Goal: Task Accomplishment & Management: Manage account settings

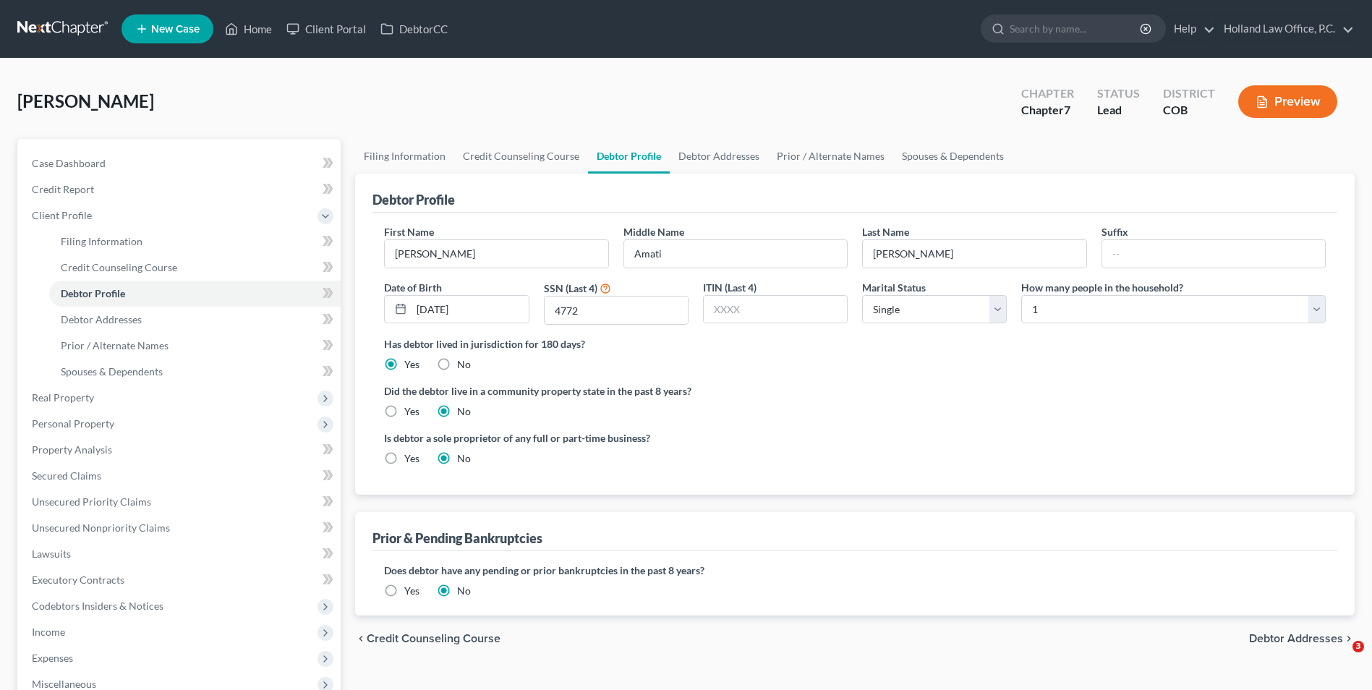
select select "0"
click at [259, 30] on link "Home" at bounding box center [248, 29] width 61 height 26
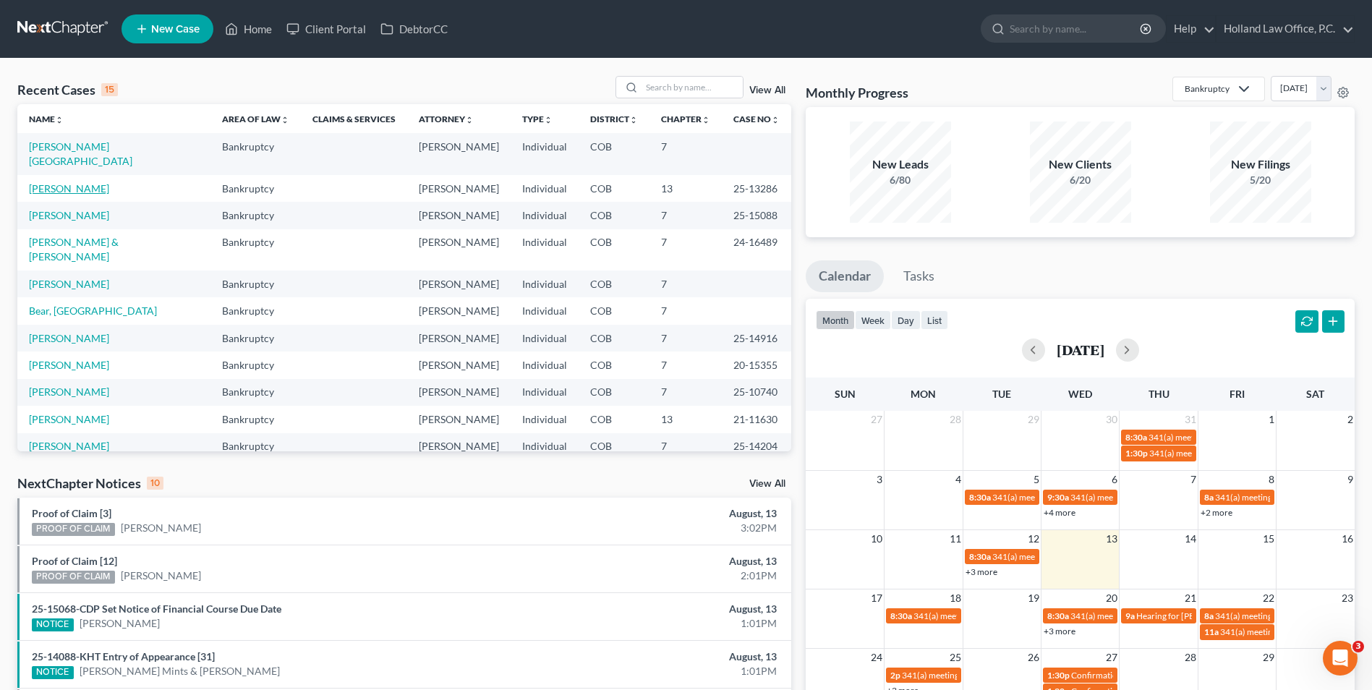
click at [75, 182] on link "[PERSON_NAME]" at bounding box center [69, 188] width 80 height 12
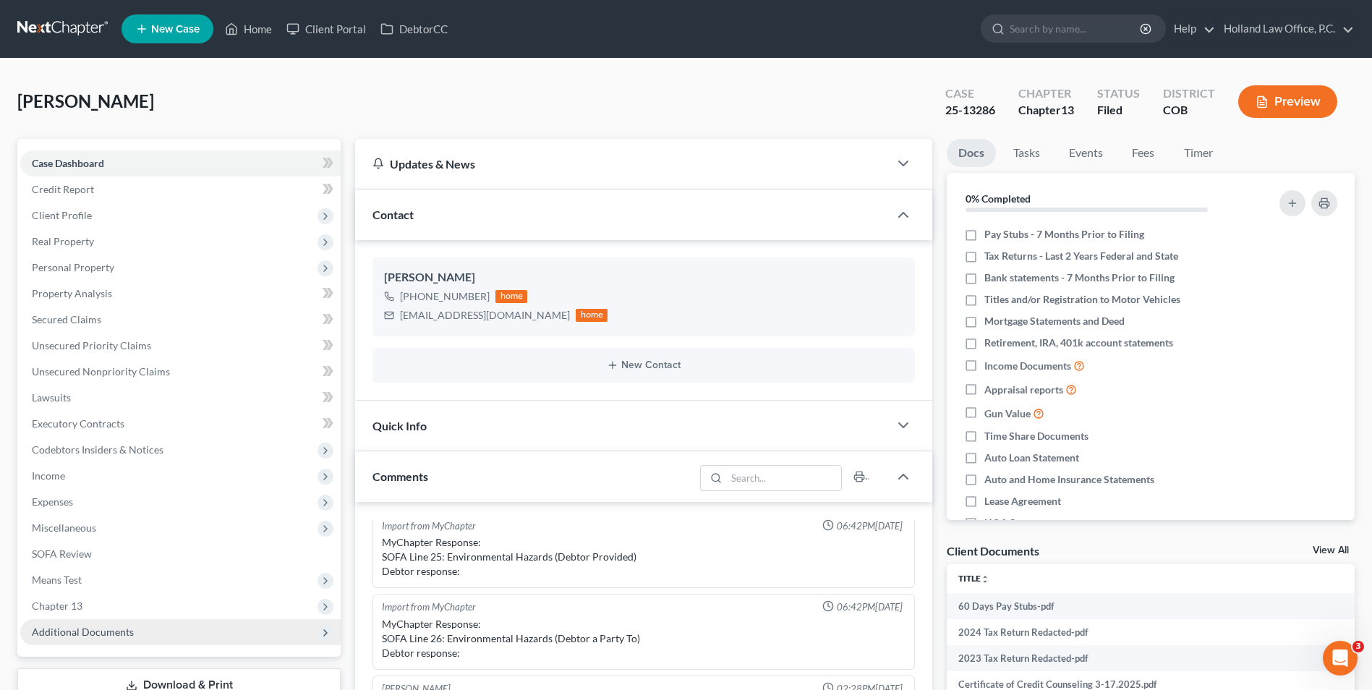
click at [103, 632] on span "Additional Documents" at bounding box center [83, 632] width 102 height 12
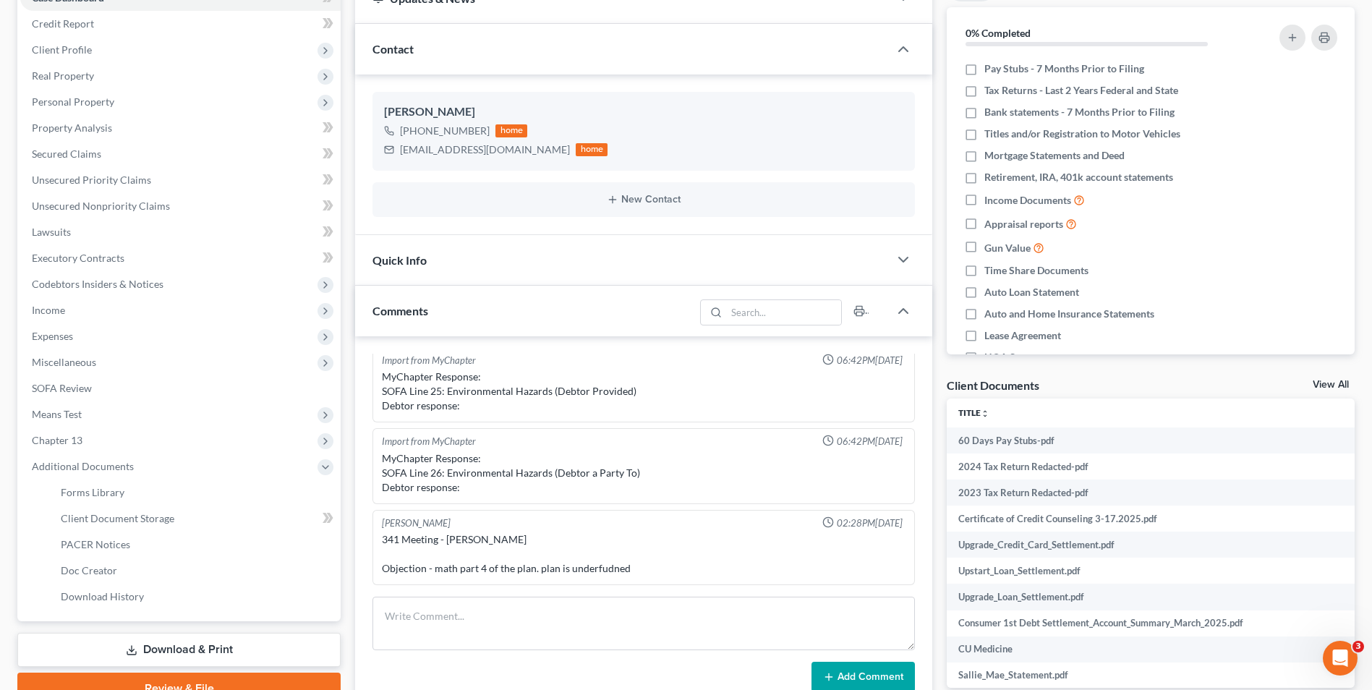
scroll to position [362, 0]
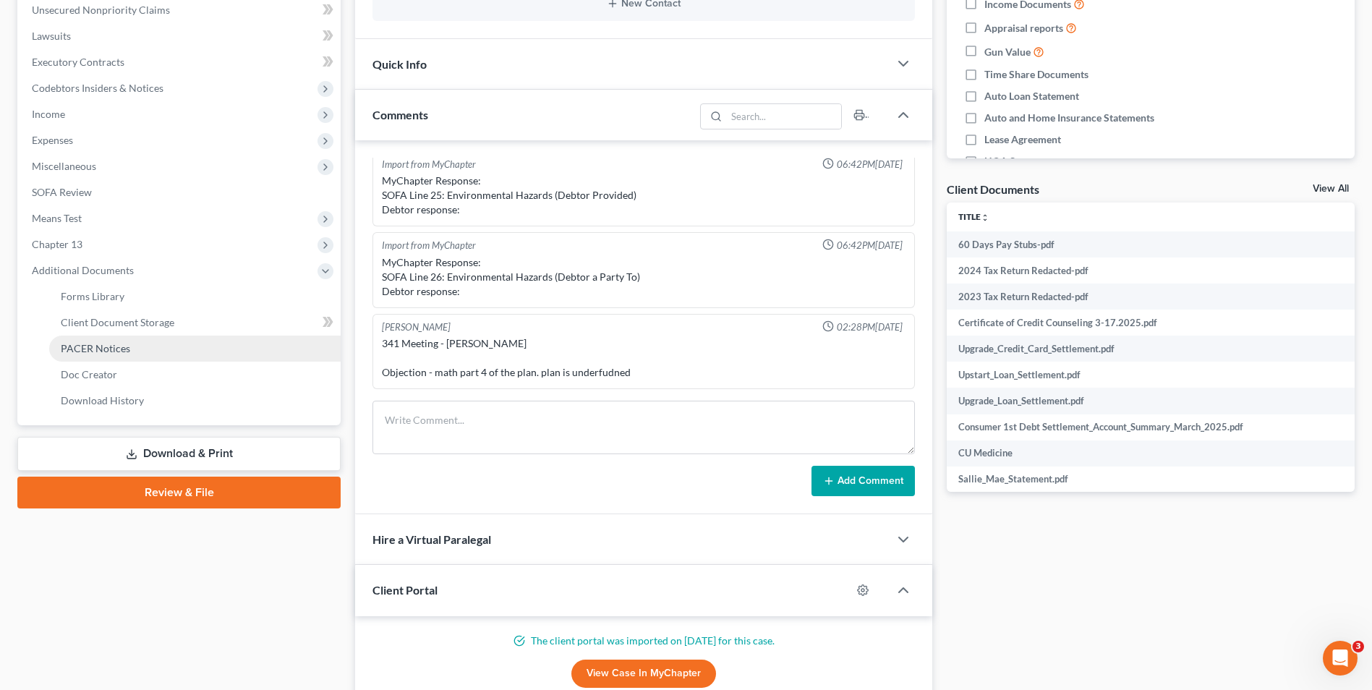
click at [90, 347] on span "PACER Notices" at bounding box center [95, 348] width 69 height 12
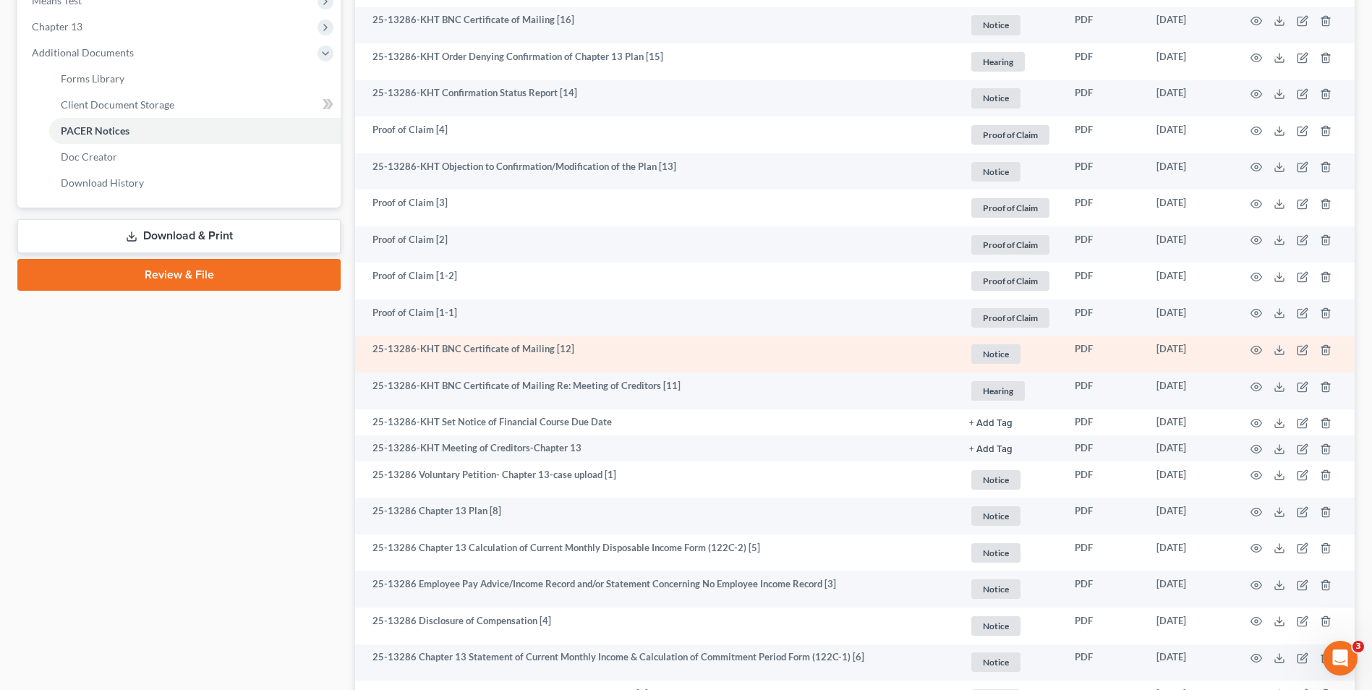
scroll to position [746, 0]
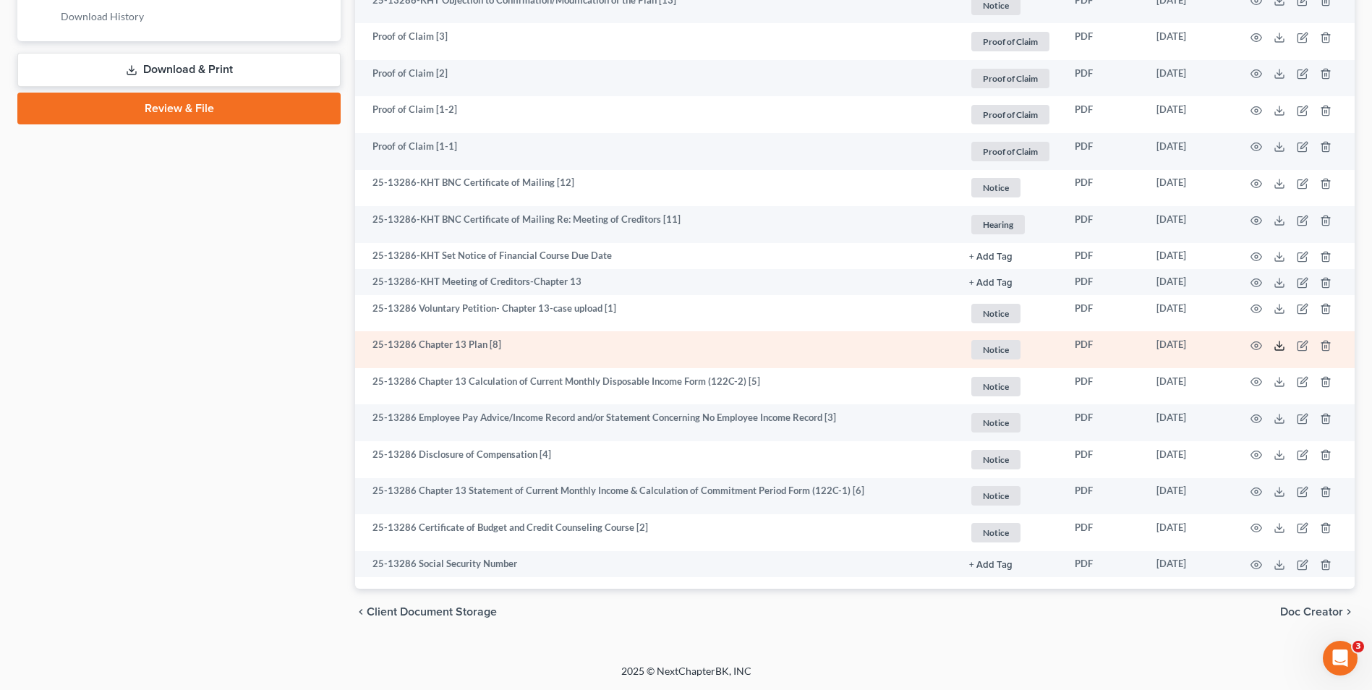
click at [1278, 350] on icon at bounding box center [1279, 348] width 9 height 3
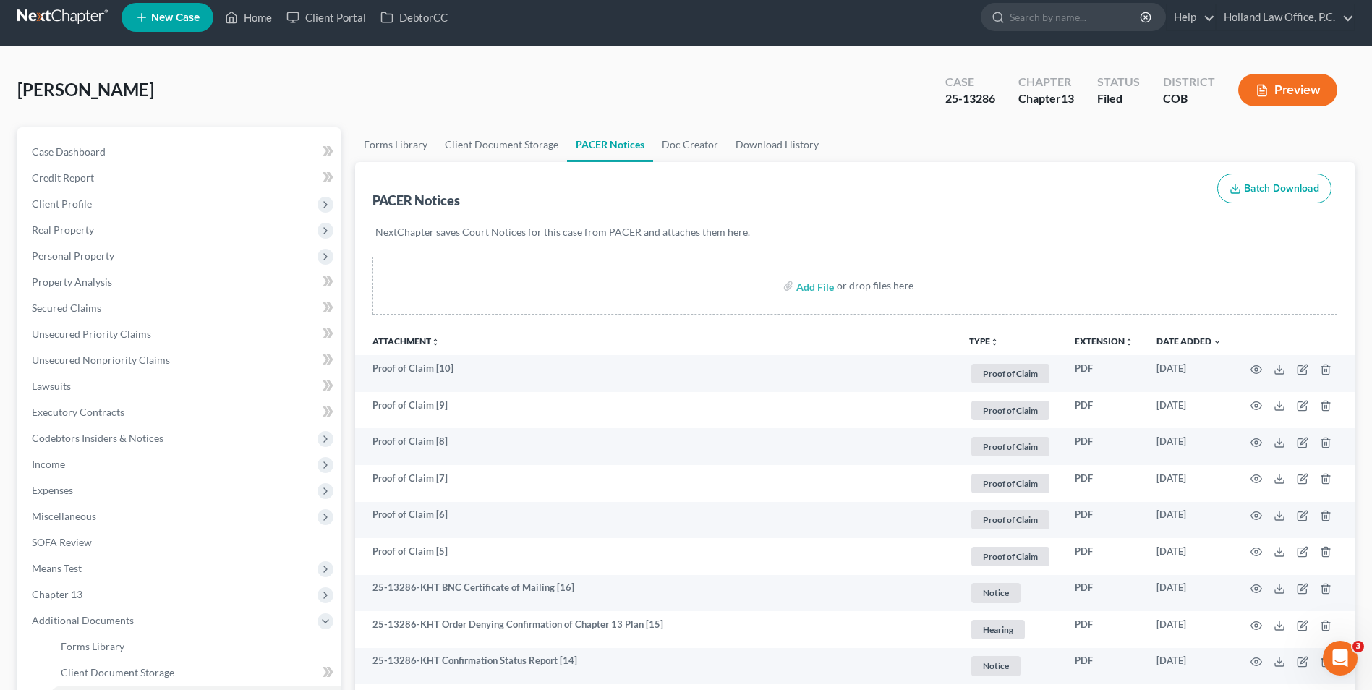
scroll to position [0, 0]
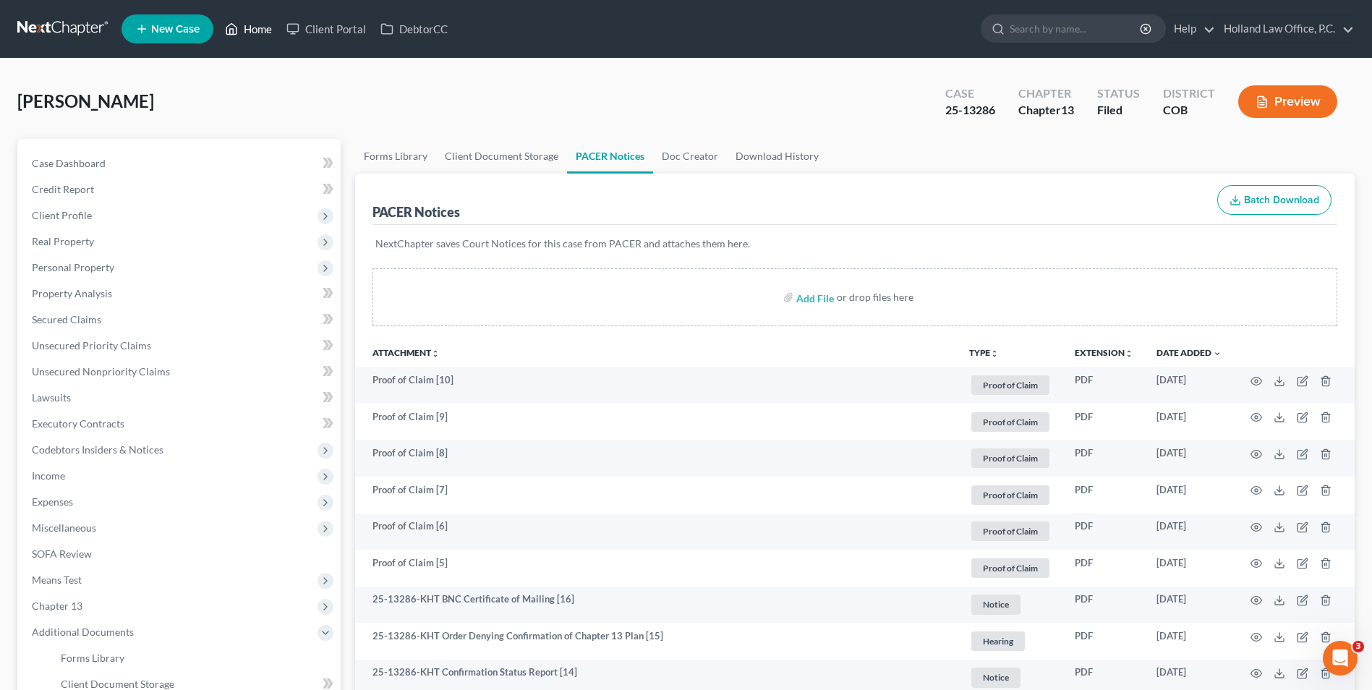
click at [236, 34] on icon at bounding box center [232, 29] width 10 height 11
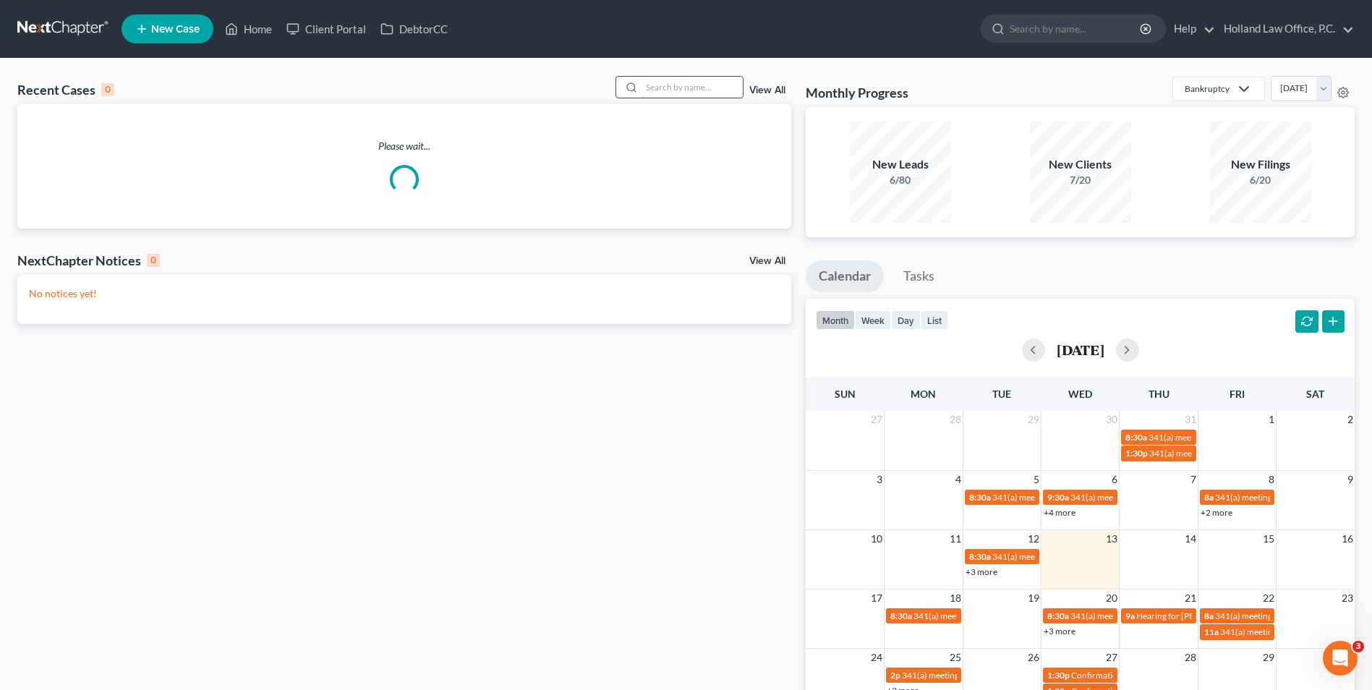
click at [686, 90] on input "search" at bounding box center [692, 87] width 101 height 21
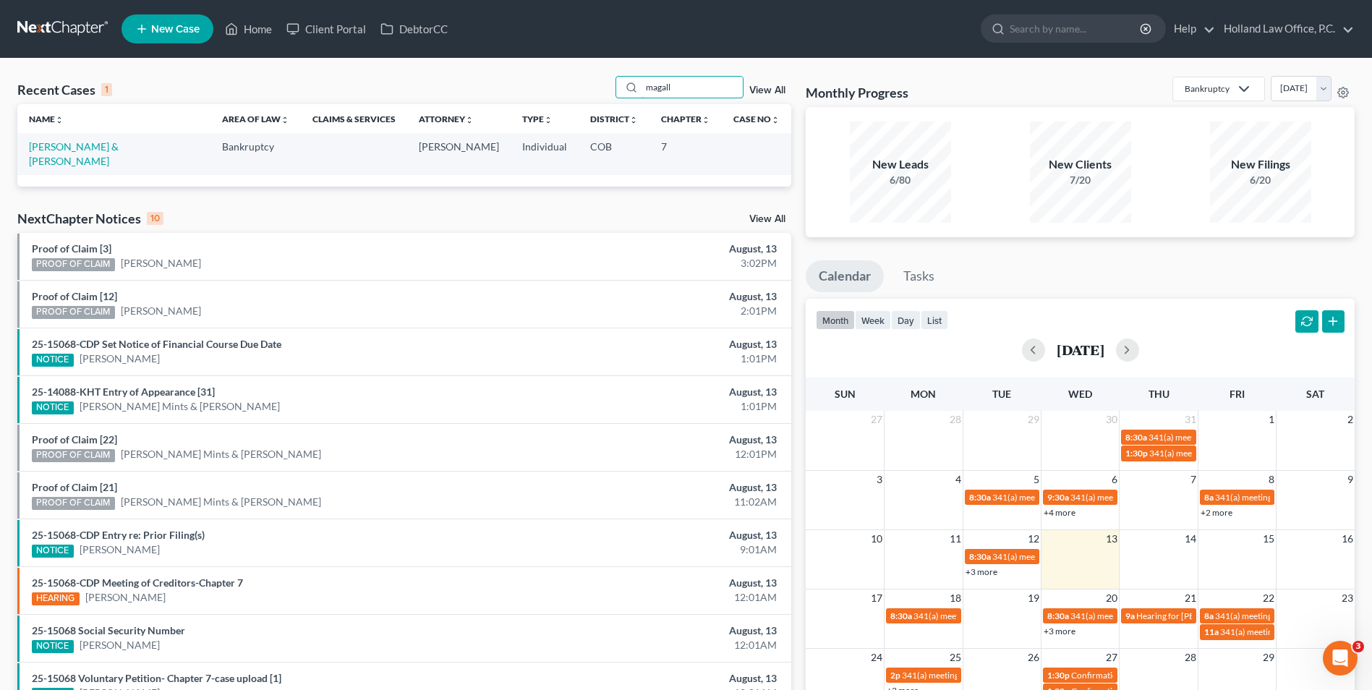
drag, startPoint x: 612, startPoint y: 86, endPoint x: 519, endPoint y: 89, distance: 92.6
click at [520, 89] on div "Recent Cases 1 magall View All" at bounding box center [404, 90] width 774 height 28
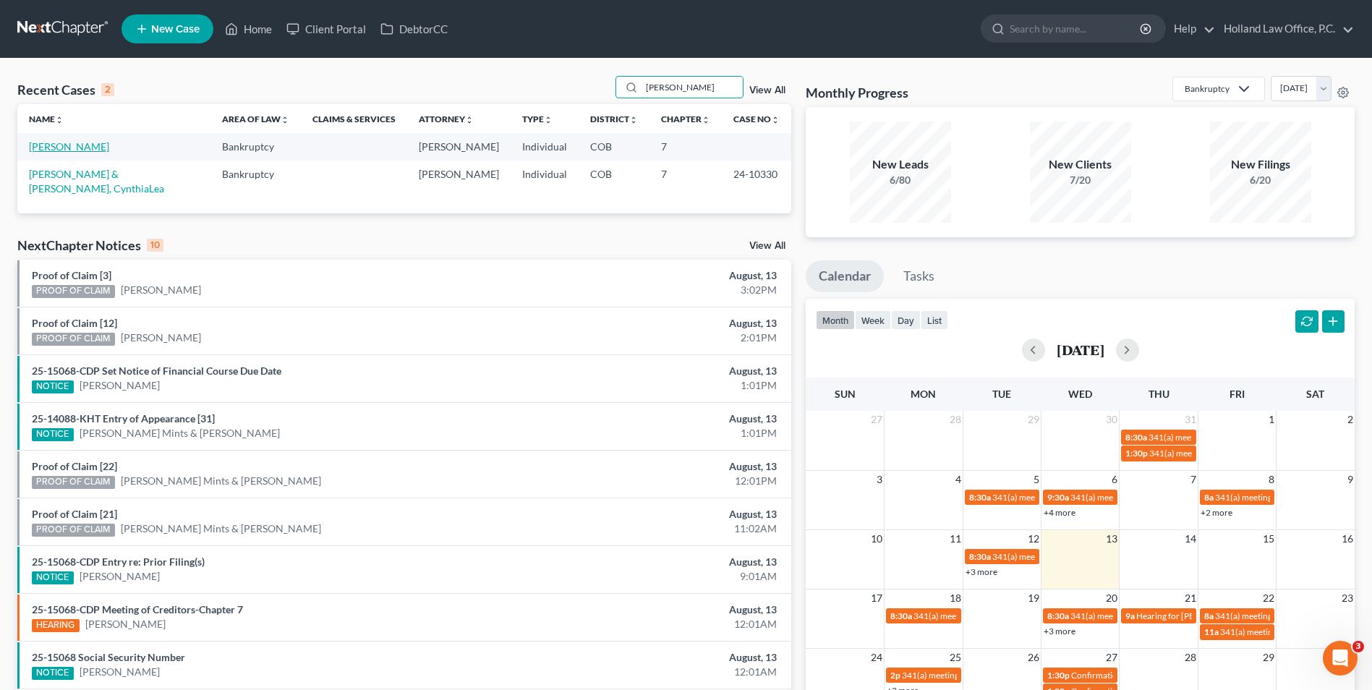
type input "[PERSON_NAME]"
click at [69, 148] on link "[PERSON_NAME]" at bounding box center [69, 146] width 80 height 12
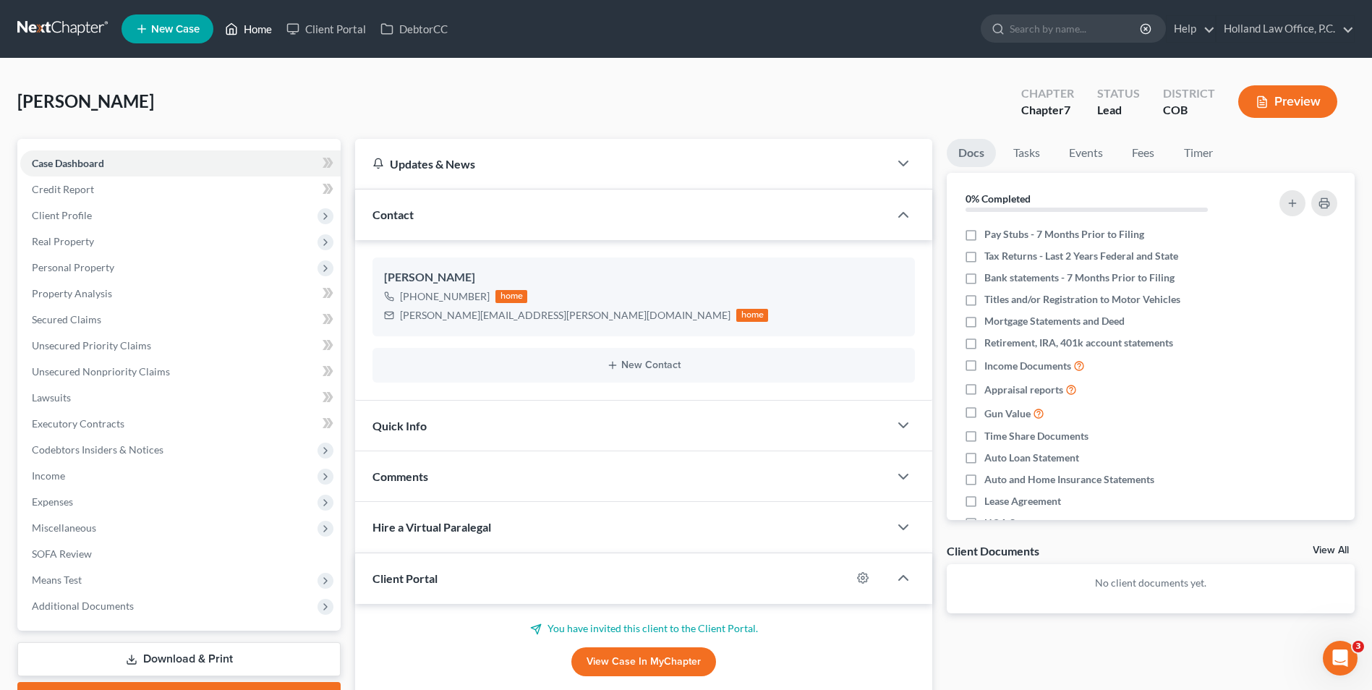
drag, startPoint x: 251, startPoint y: 22, endPoint x: 704, endPoint y: 74, distance: 455.8
click at [251, 22] on link "Home" at bounding box center [248, 29] width 61 height 26
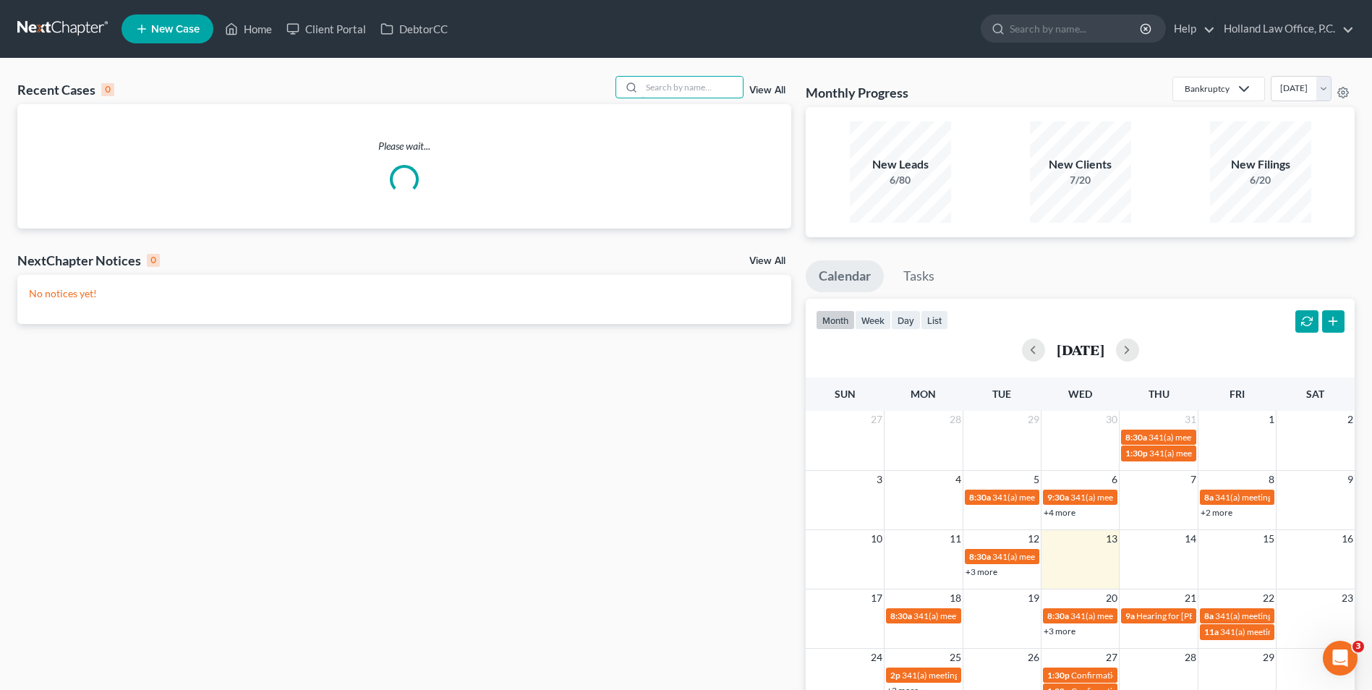
drag, startPoint x: 714, startPoint y: 83, endPoint x: 660, endPoint y: 72, distance: 55.3
click at [667, 77] on input "search" at bounding box center [692, 87] width 101 height 21
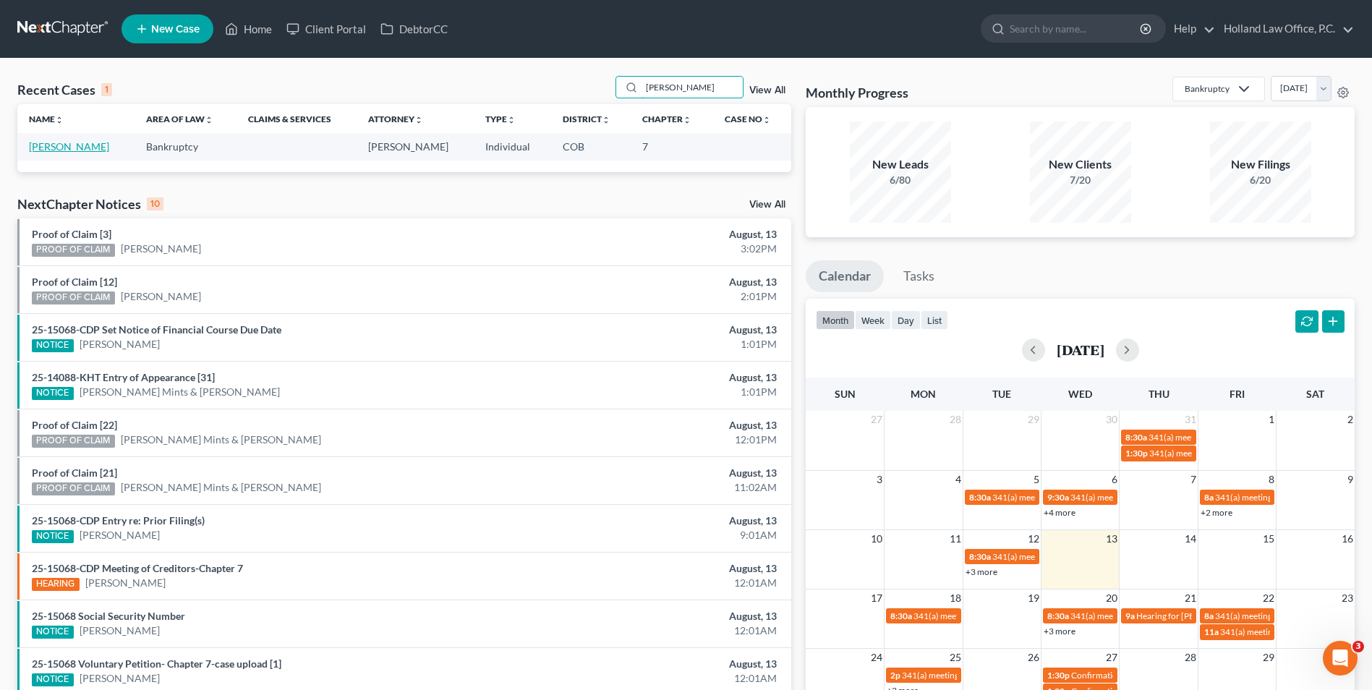
type input "[PERSON_NAME]"
click at [65, 146] on link "[PERSON_NAME]" at bounding box center [69, 146] width 80 height 12
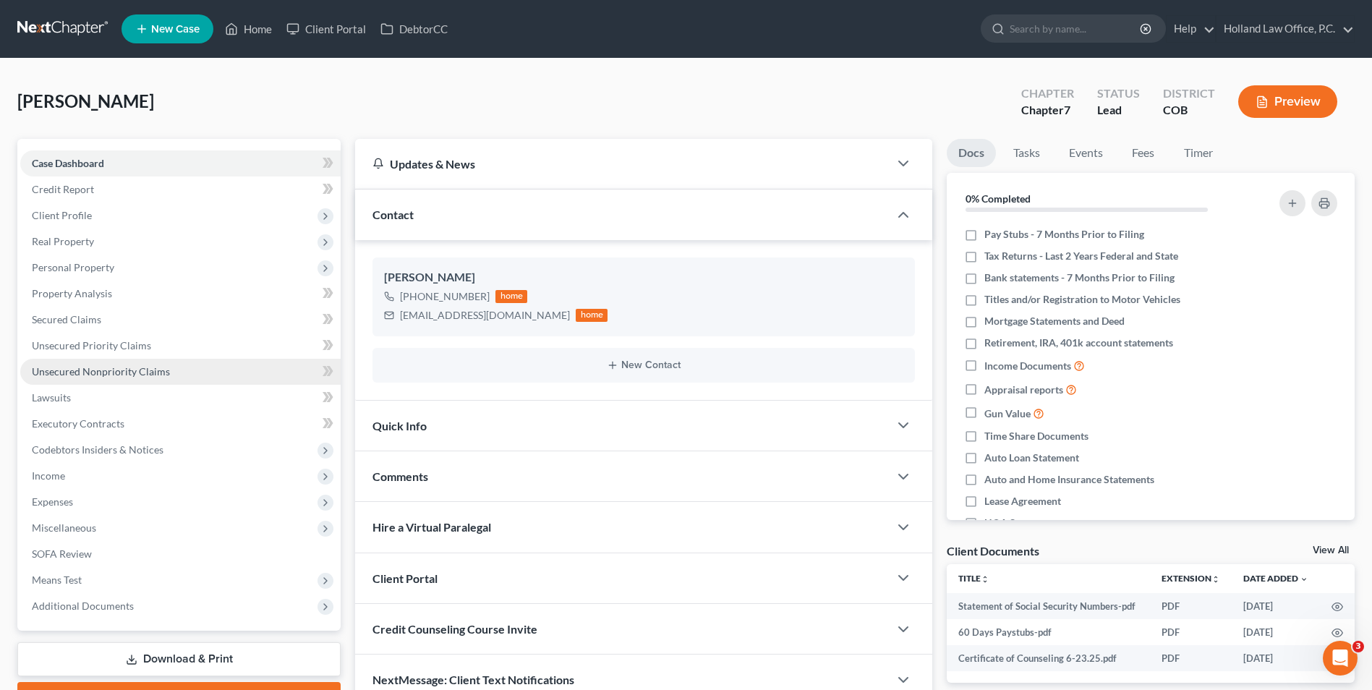
click at [109, 373] on span "Unsecured Nonpriority Claims" at bounding box center [101, 371] width 138 height 12
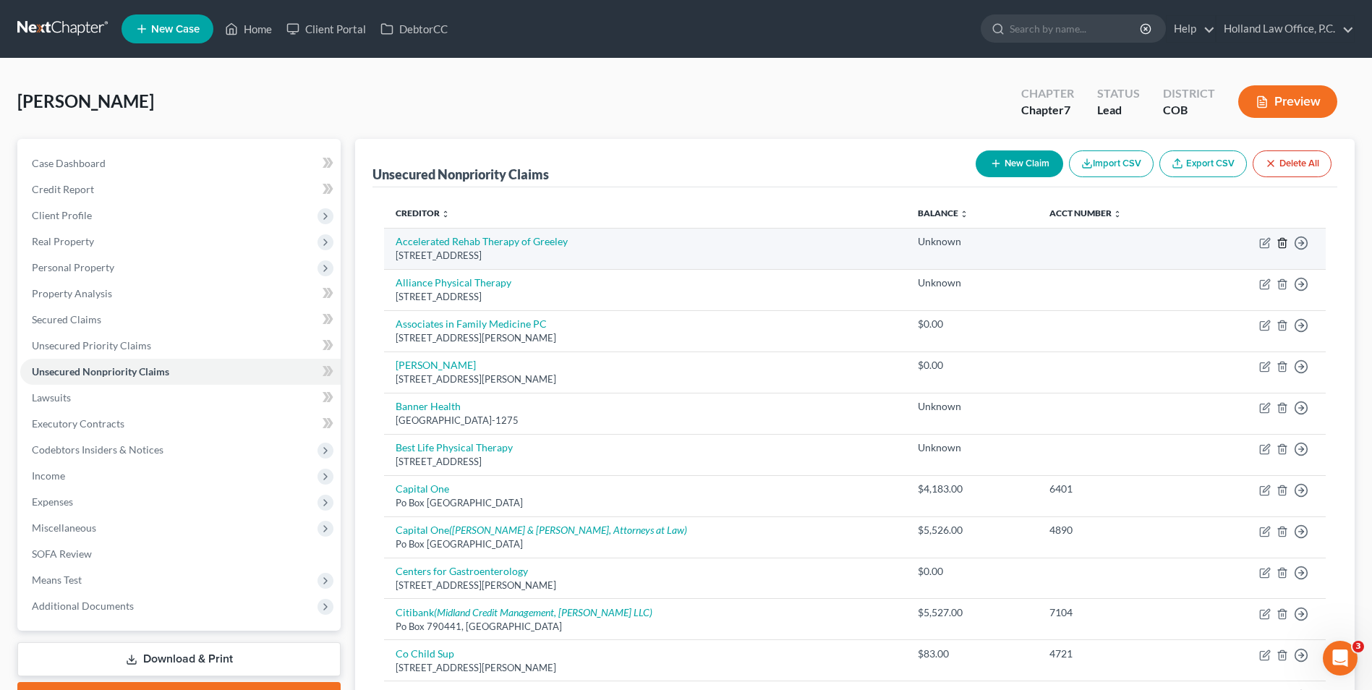
click at [1282, 245] on line "button" at bounding box center [1282, 243] width 0 height 3
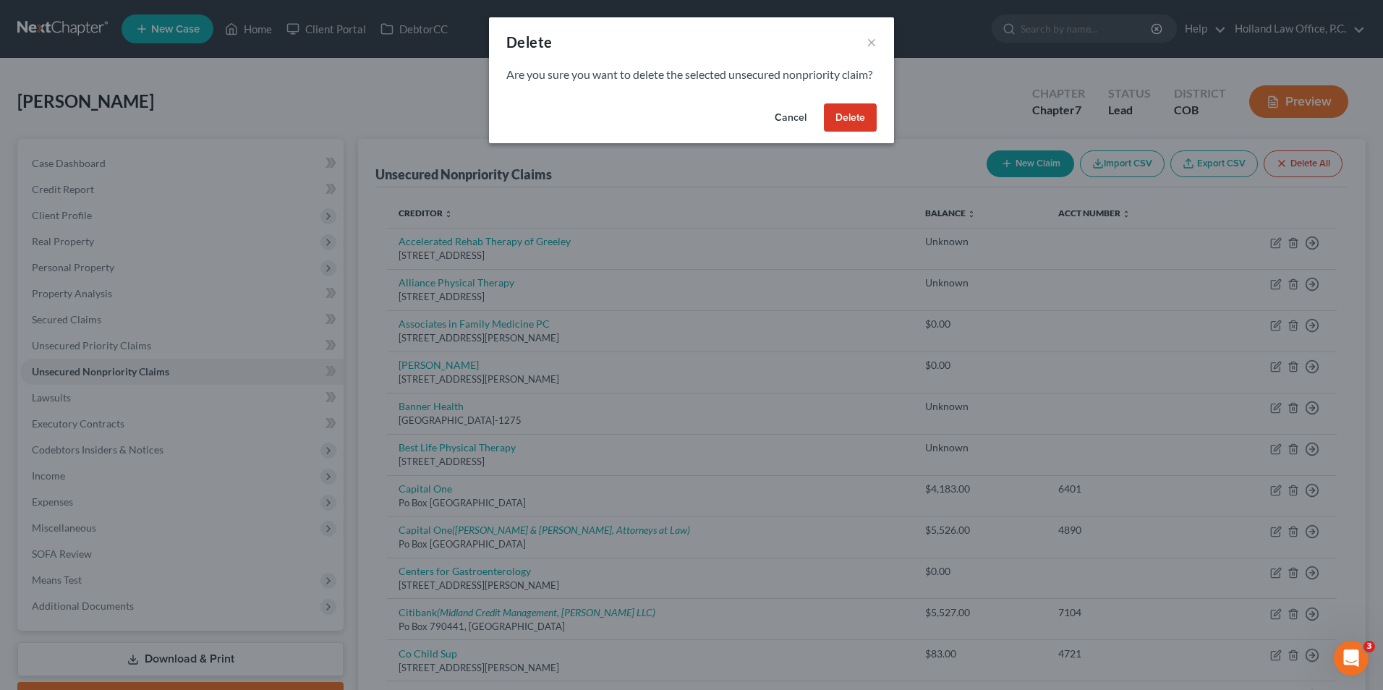
click at [859, 132] on button "Delete" at bounding box center [850, 117] width 53 height 29
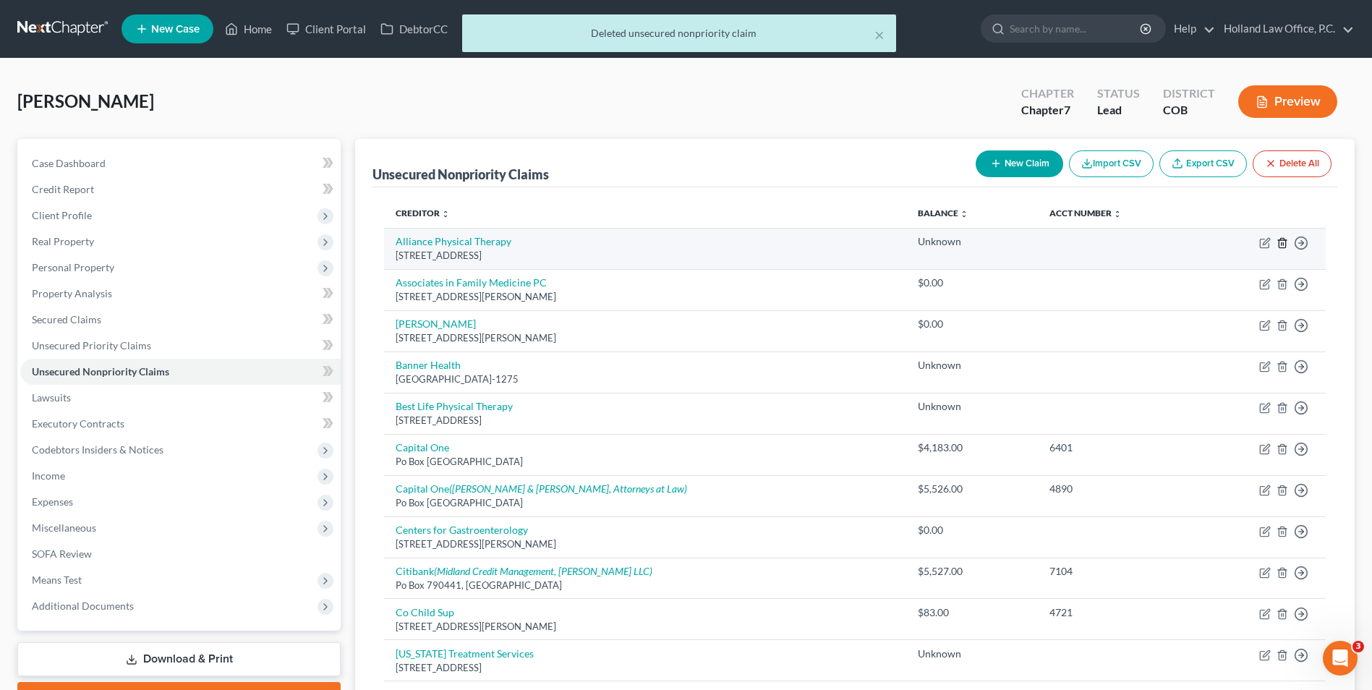
click at [1283, 245] on line "button" at bounding box center [1283, 243] width 0 height 3
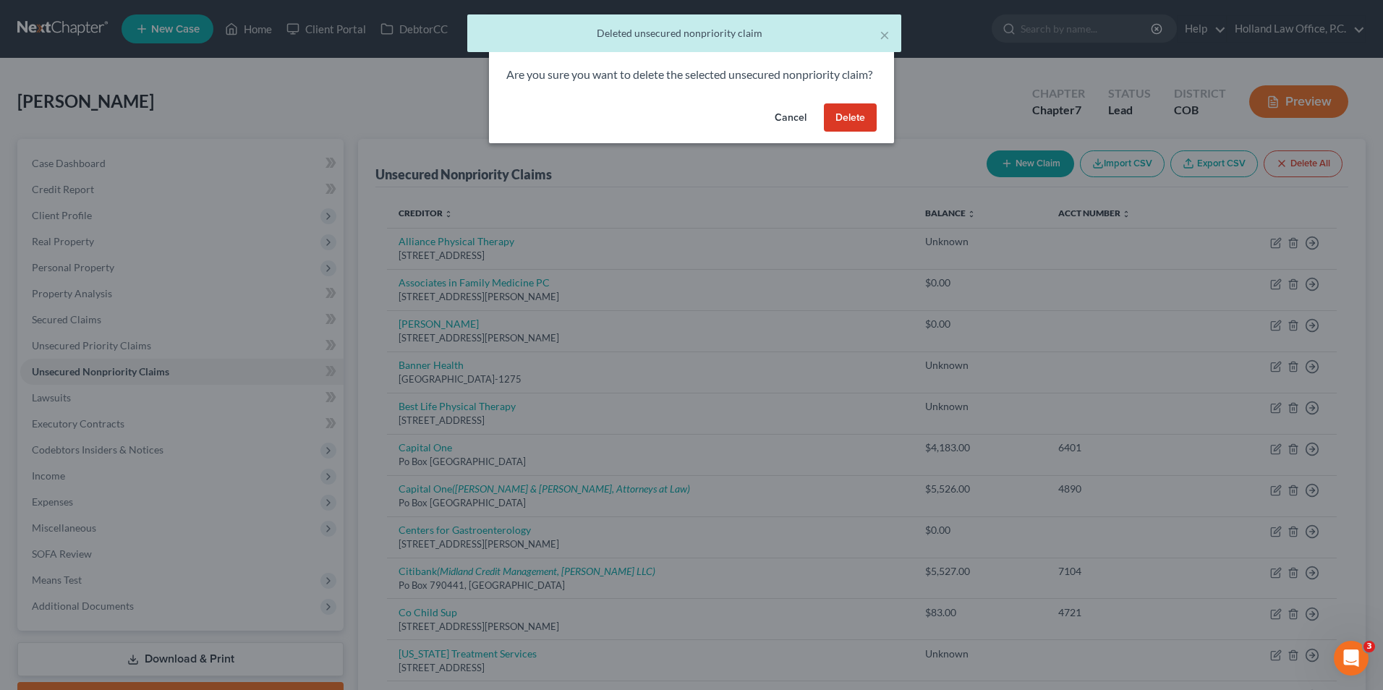
click at [835, 124] on button "Delete" at bounding box center [850, 117] width 53 height 29
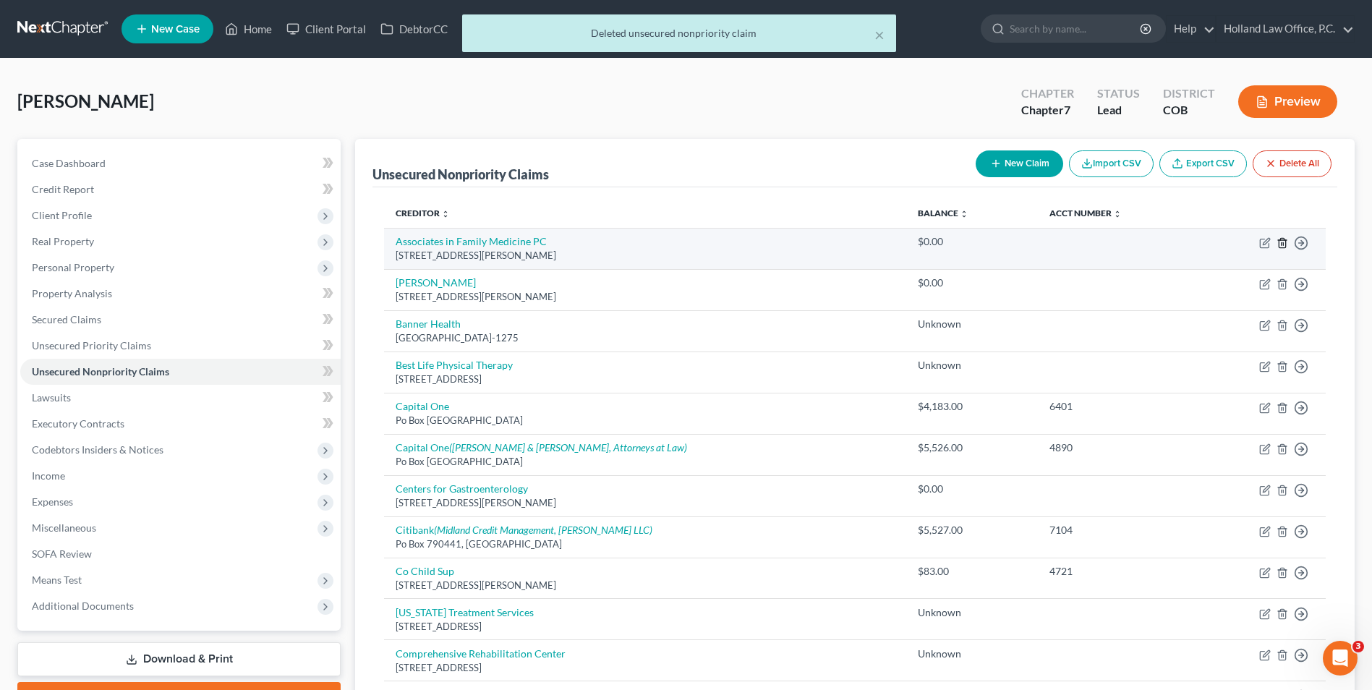
click at [1283, 245] on icon "button" at bounding box center [1283, 243] width 12 height 12
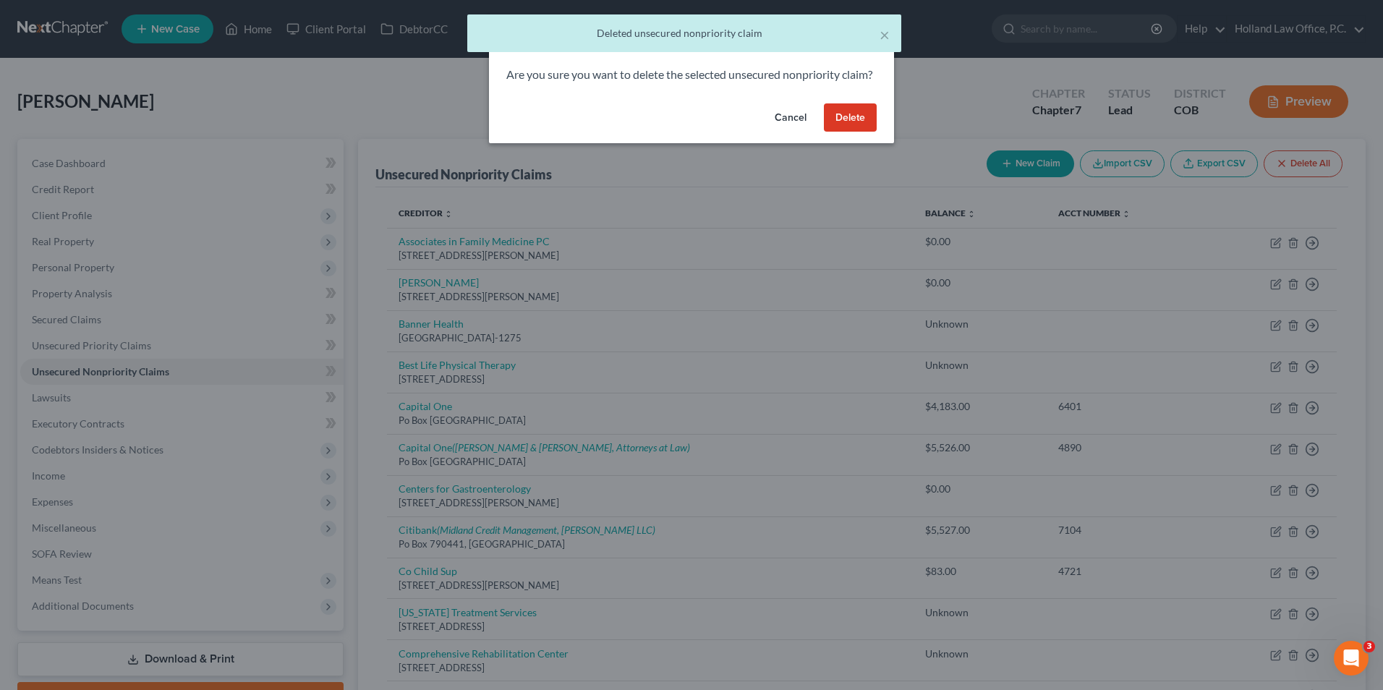
click at [845, 130] on button "Delete" at bounding box center [850, 117] width 53 height 29
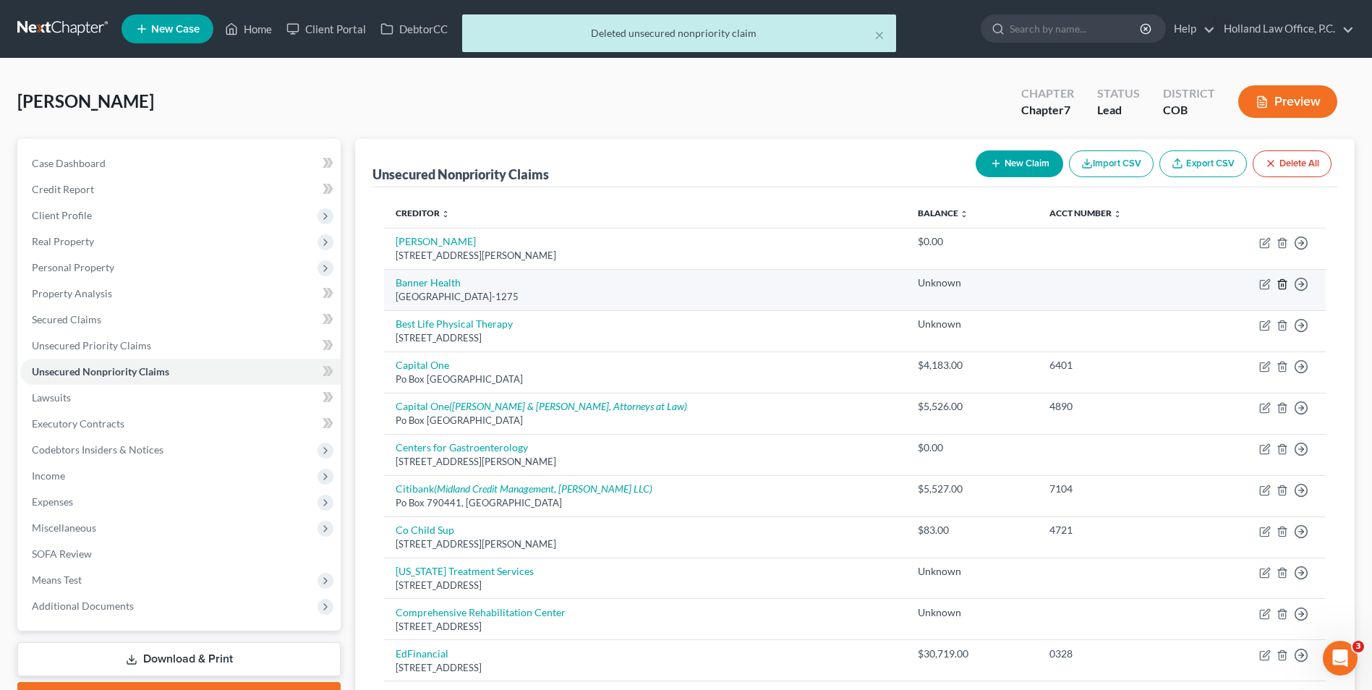
click at [1286, 286] on icon "button" at bounding box center [1282, 283] width 7 height 9
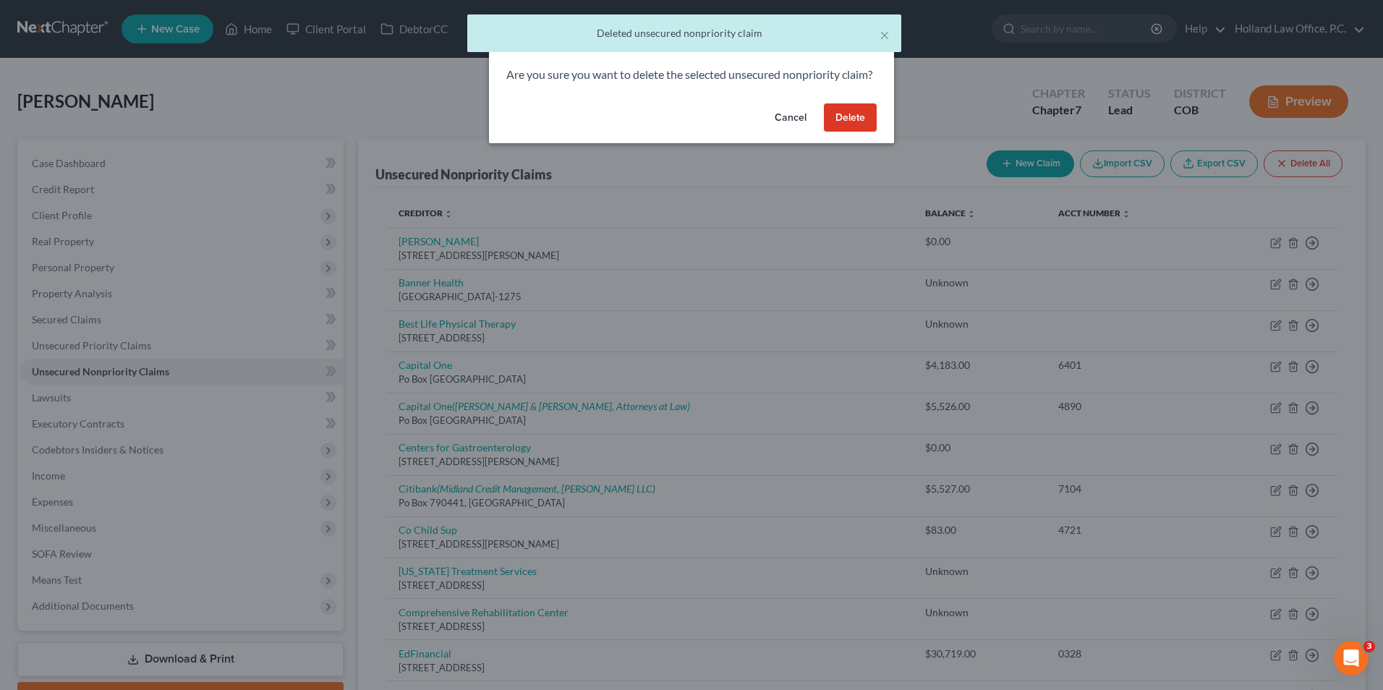
click at [840, 132] on button "Delete" at bounding box center [850, 117] width 53 height 29
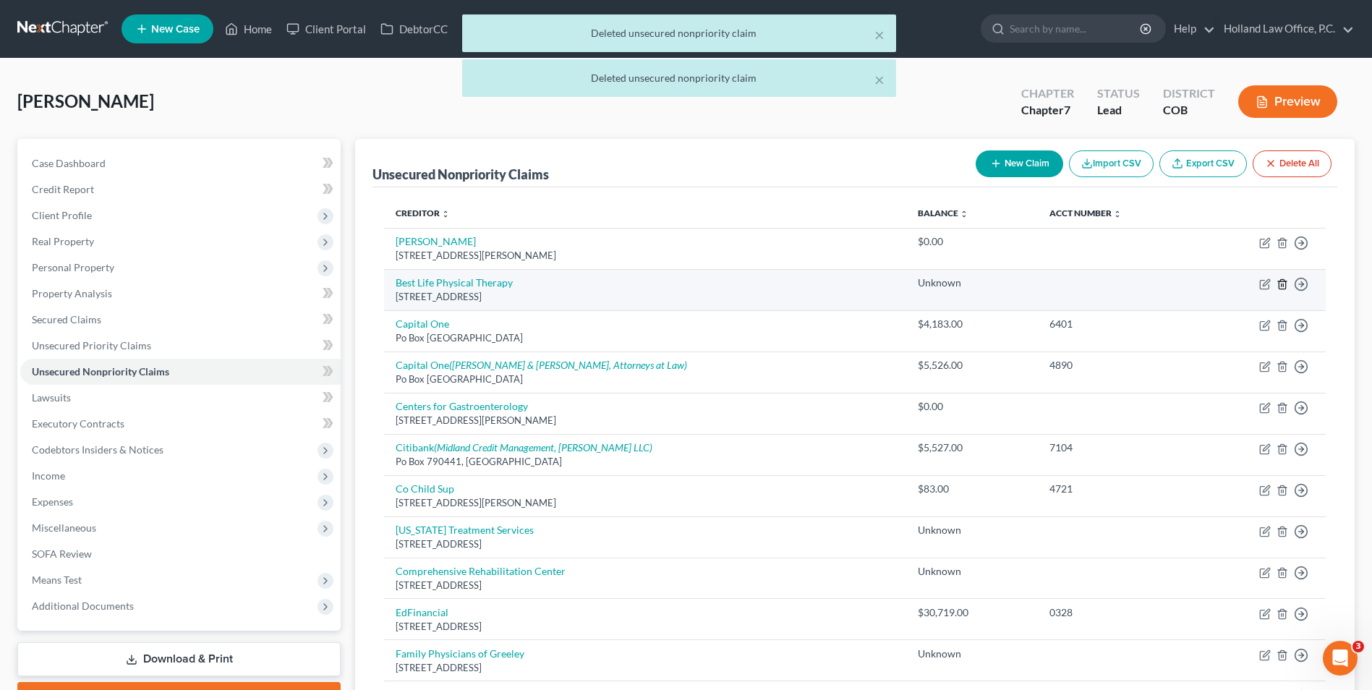
click at [1283, 285] on icon "button" at bounding box center [1283, 285] width 12 height 12
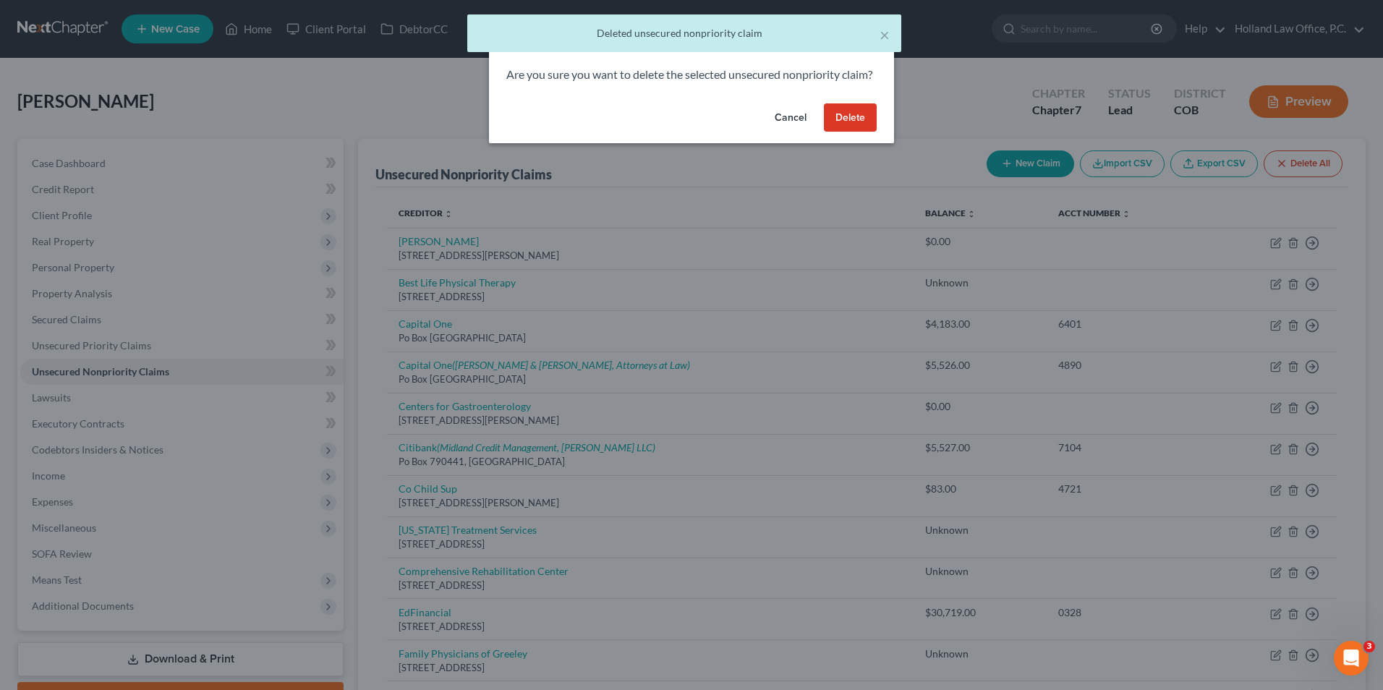
click at [836, 122] on button "Delete" at bounding box center [850, 117] width 53 height 29
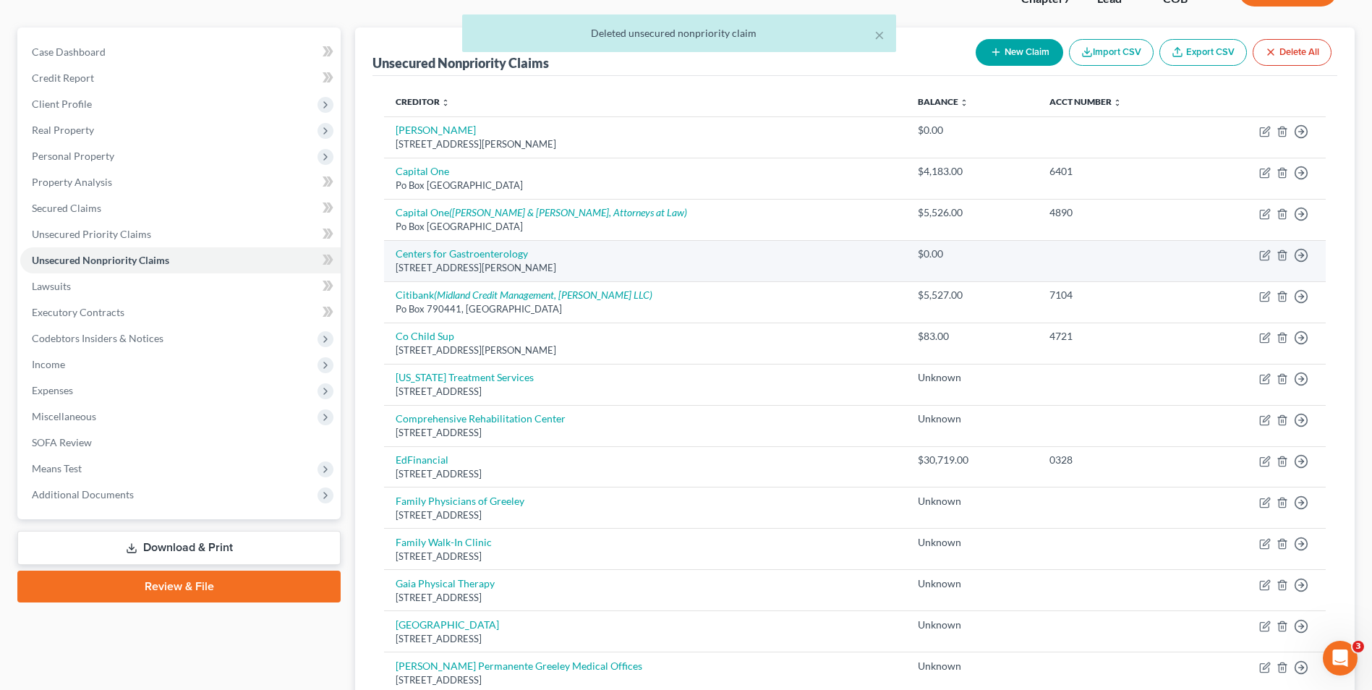
scroll to position [145, 0]
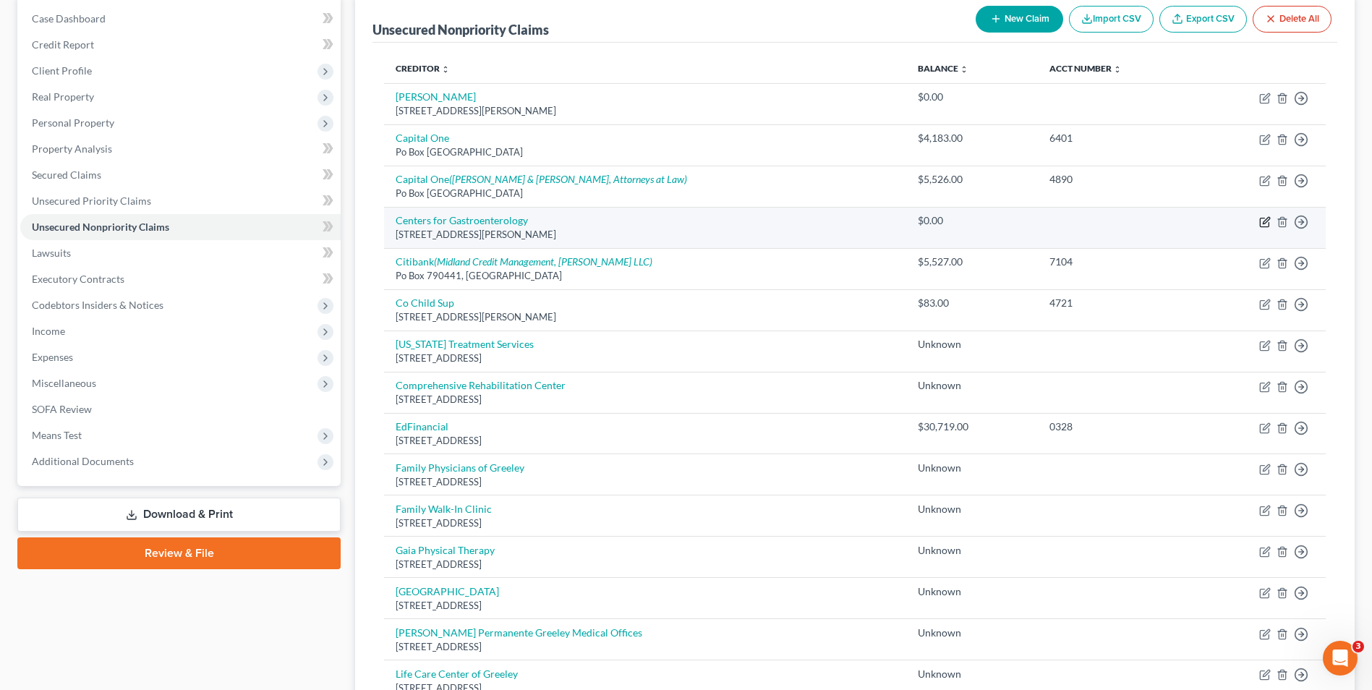
click at [1261, 220] on icon "button" at bounding box center [1264, 222] width 9 height 9
select select "5"
select select "0"
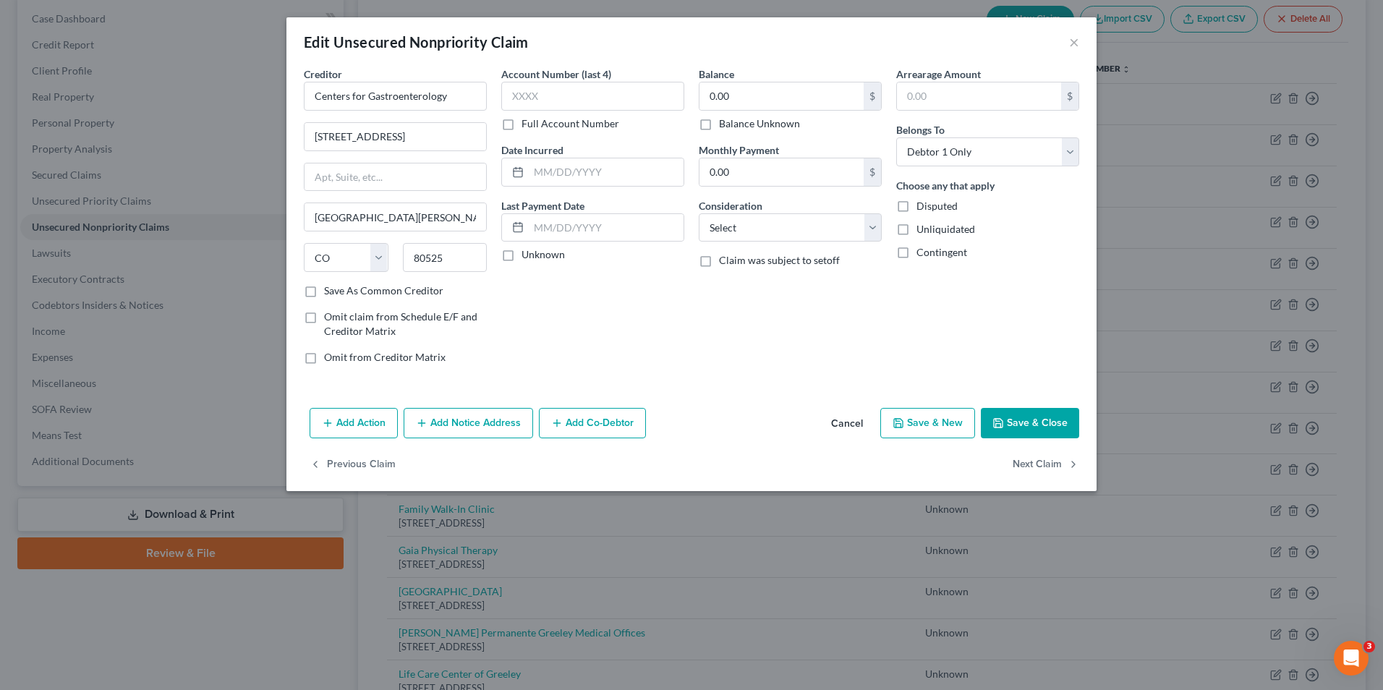
click at [763, 123] on label "Balance Unknown" at bounding box center [759, 123] width 81 height 14
click at [734, 123] on input "Balance Unknown" at bounding box center [729, 120] width 9 height 9
checkbox input "true"
click at [1044, 424] on button "Save & Close" at bounding box center [1030, 423] width 98 height 30
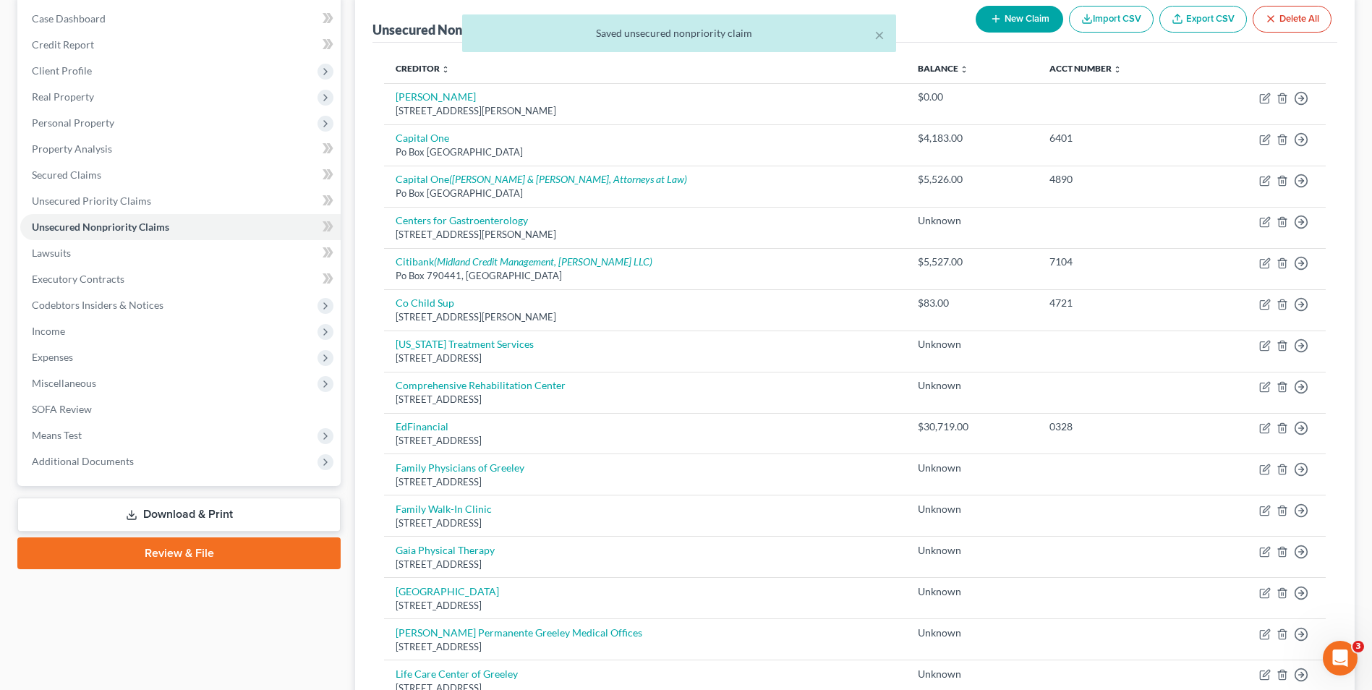
click at [995, 23] on div "× Saved unsecured nonpriority claim" at bounding box center [679, 36] width 1372 height 45
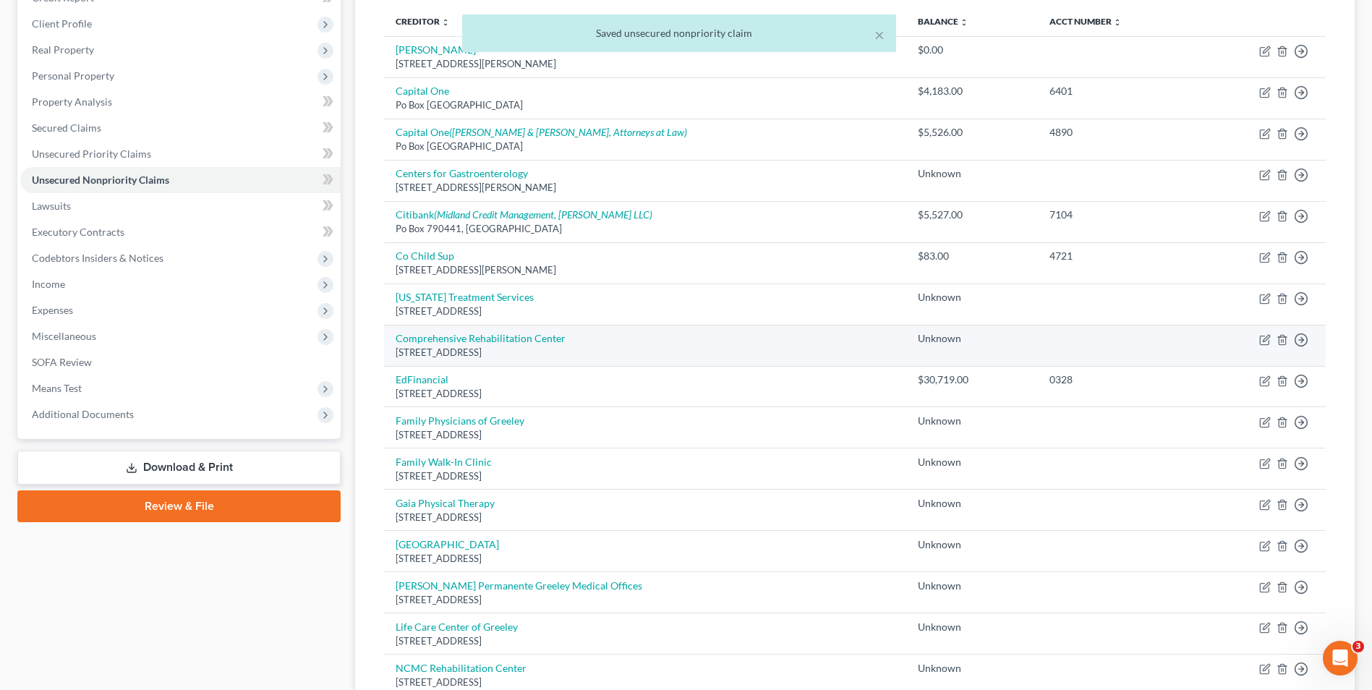
scroll to position [217, 0]
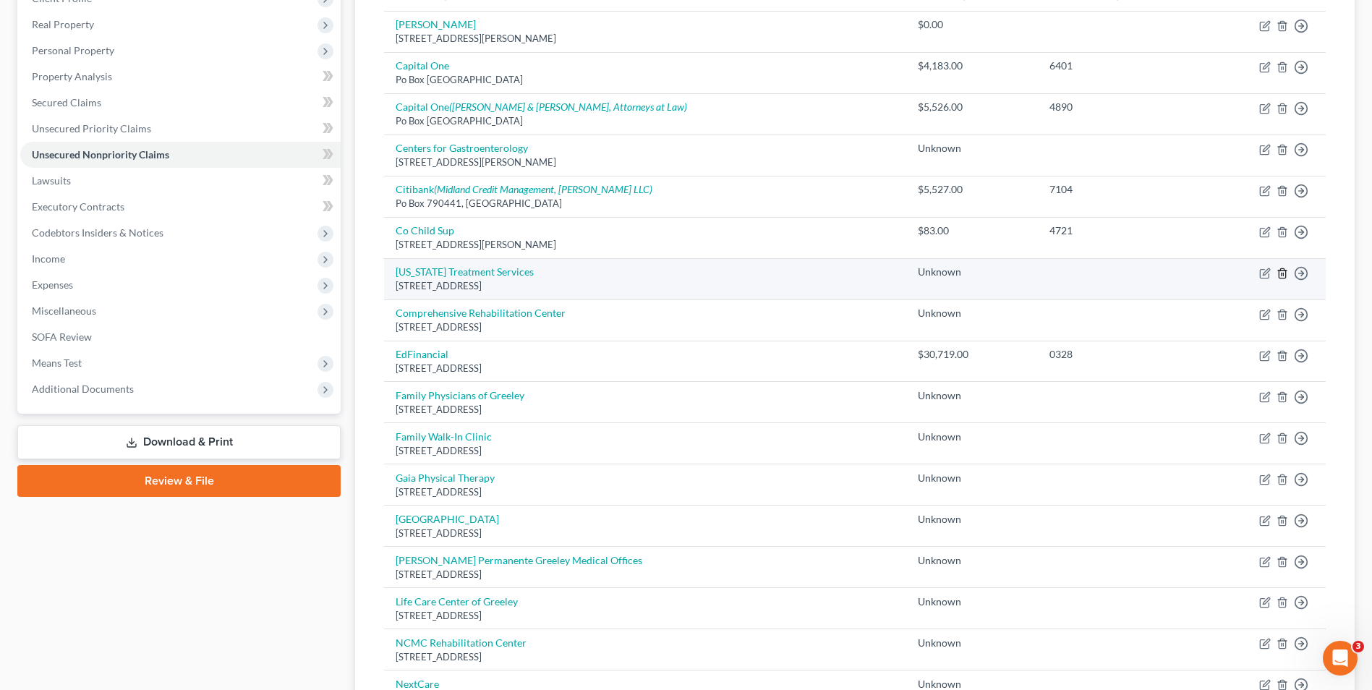
click at [1280, 273] on icon "button" at bounding box center [1282, 272] width 7 height 9
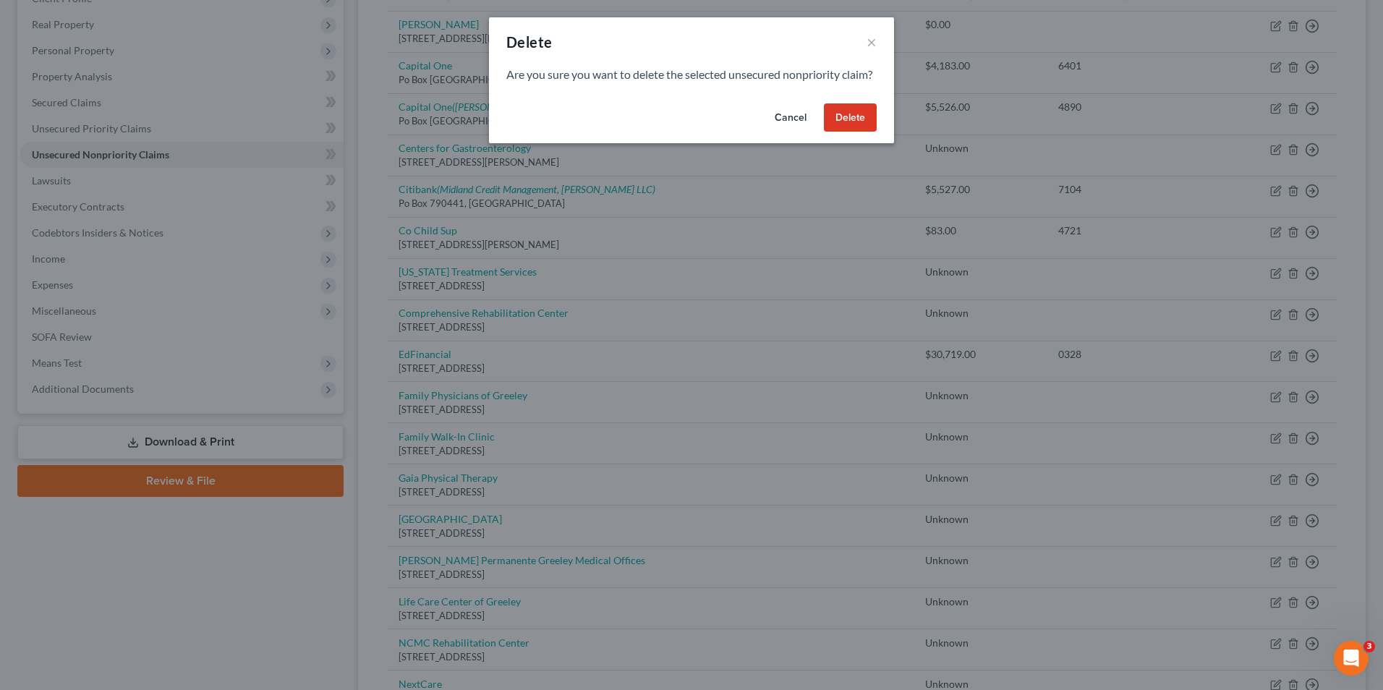
click at [846, 129] on button "Delete" at bounding box center [850, 117] width 53 height 29
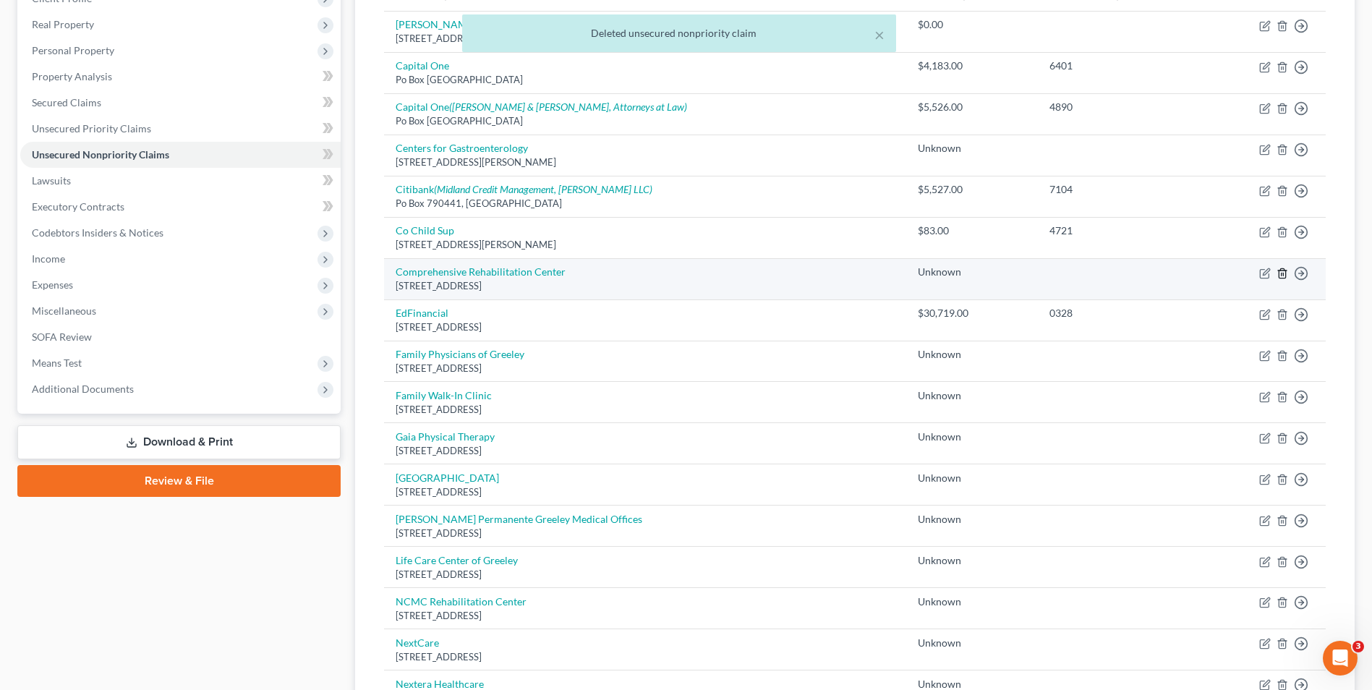
click at [1280, 272] on icon "button" at bounding box center [1282, 272] width 7 height 9
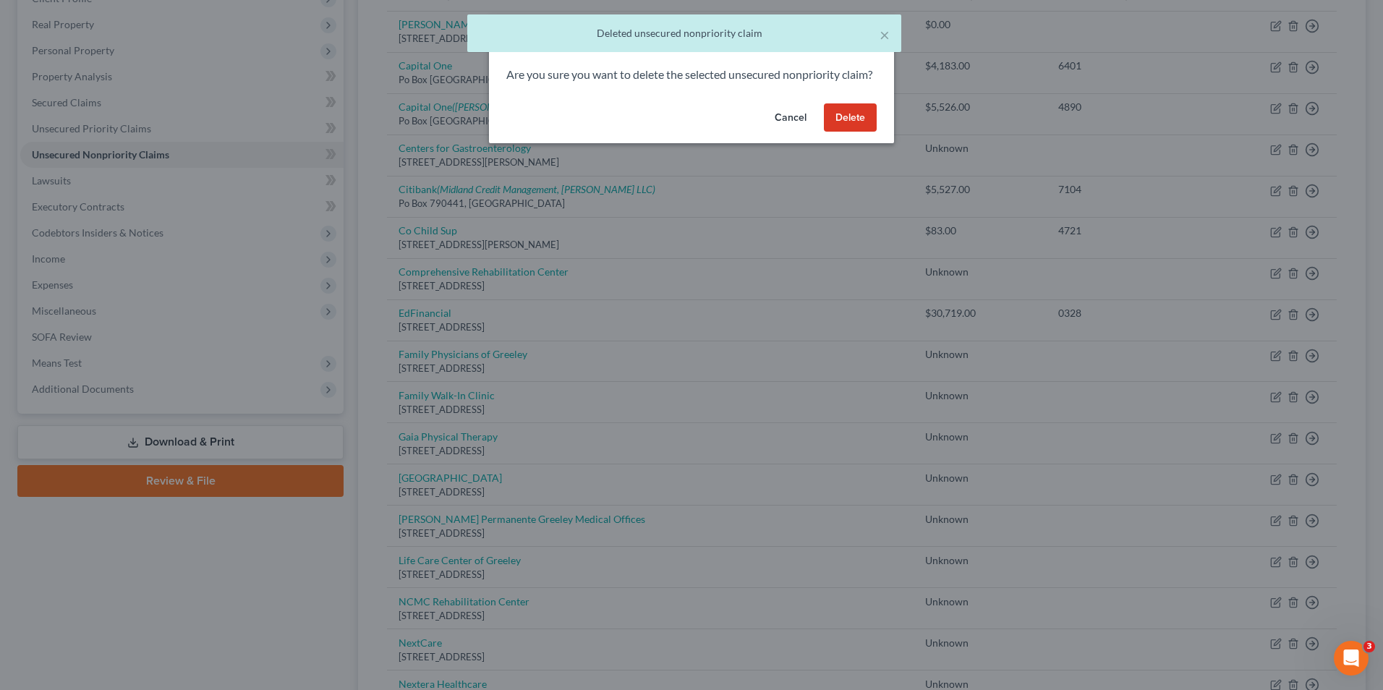
click at [844, 124] on button "Delete" at bounding box center [850, 117] width 53 height 29
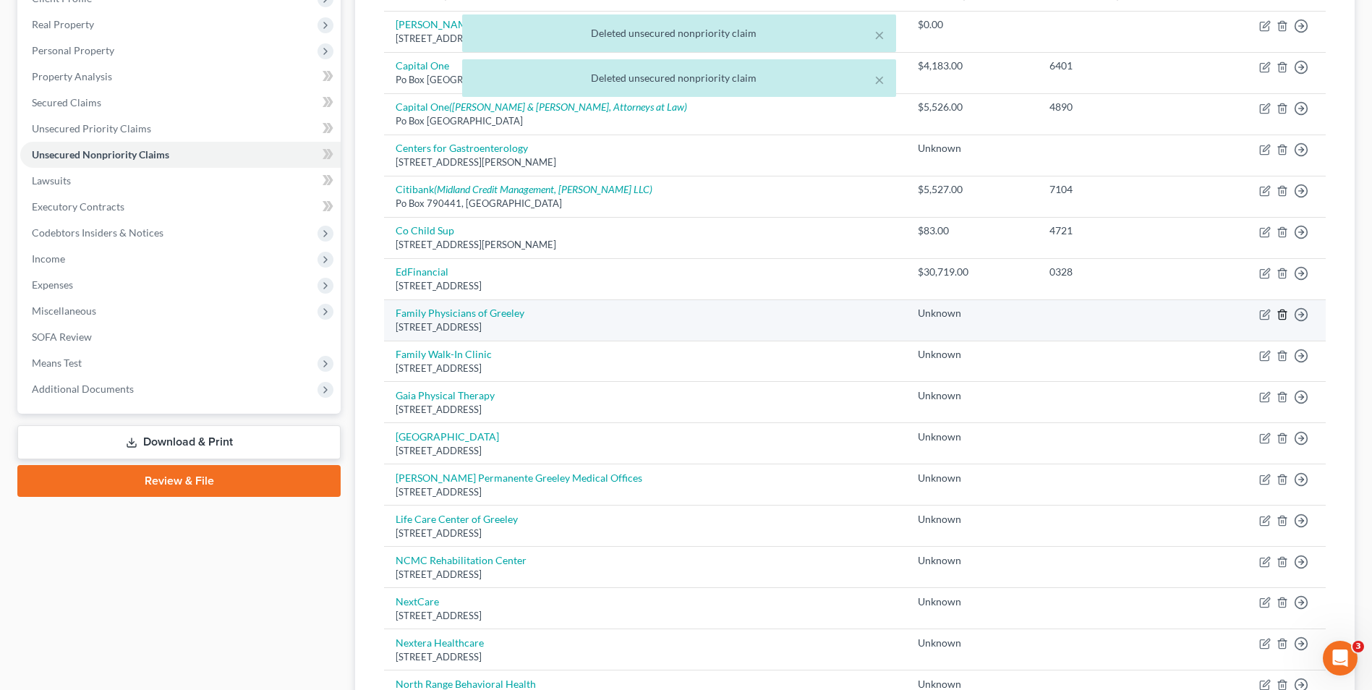
click at [1281, 313] on icon "button" at bounding box center [1283, 315] width 12 height 12
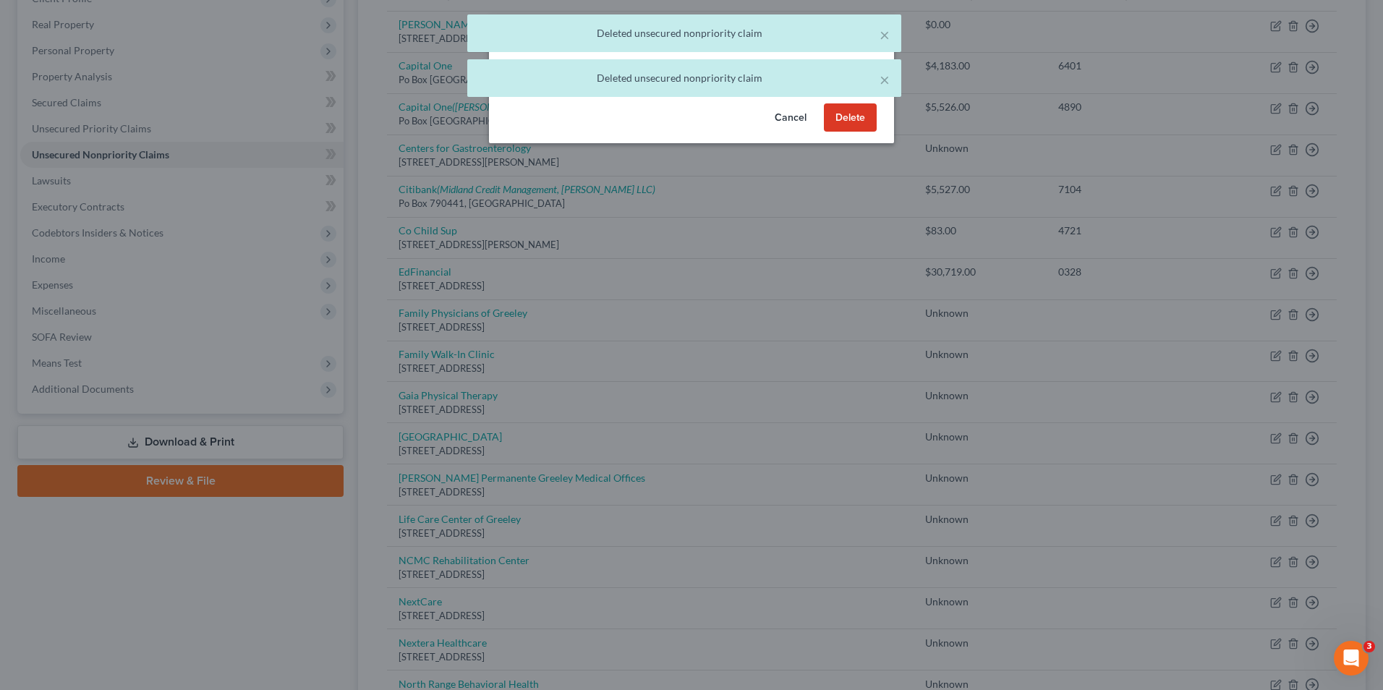
click at [861, 132] on button "Delete" at bounding box center [850, 117] width 53 height 29
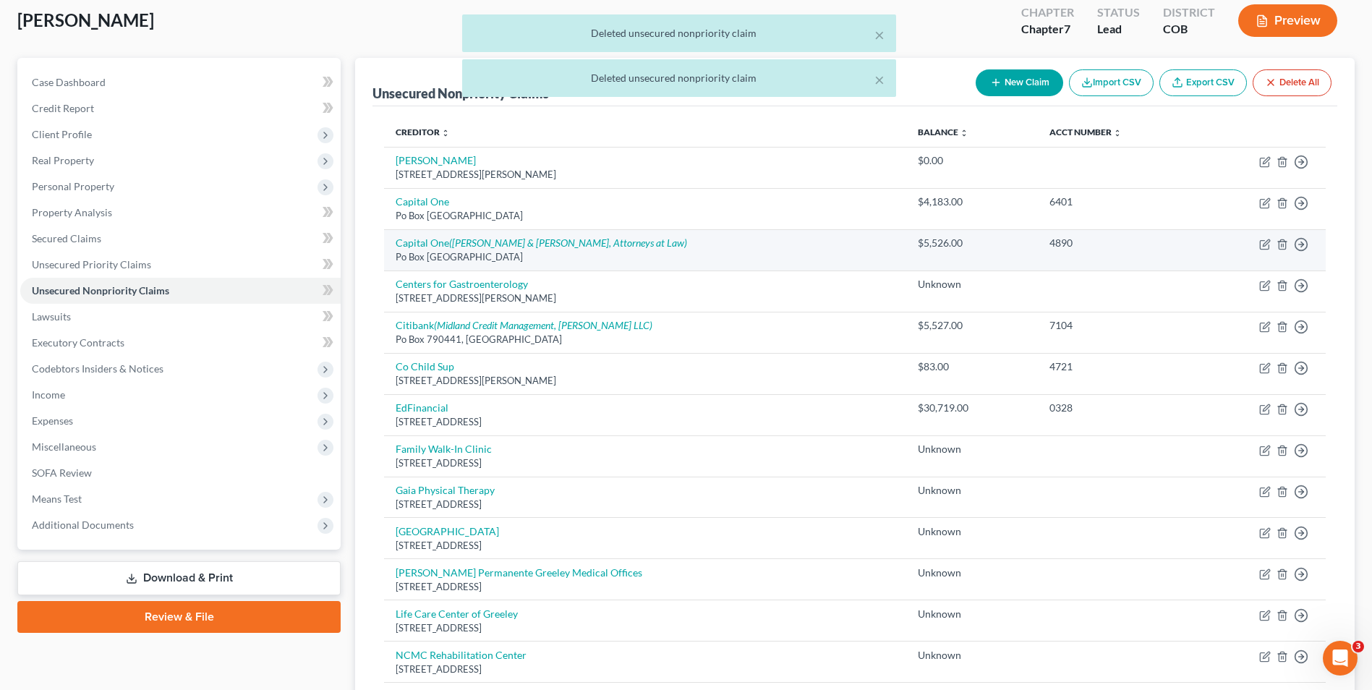
scroll to position [0, 0]
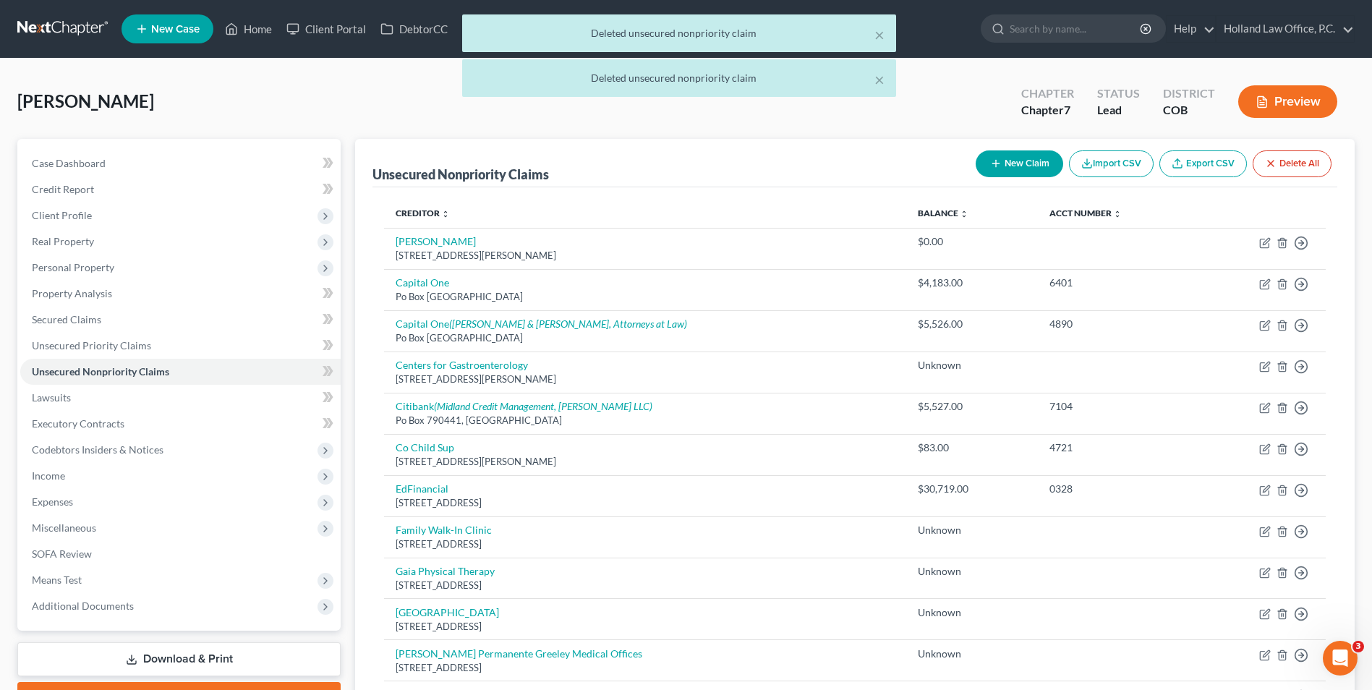
click at [1015, 181] on div "New Claim Import CSV Export CSV Delete All" at bounding box center [1154, 164] width 368 height 38
click at [1013, 171] on button "New Claim" at bounding box center [1020, 163] width 88 height 27
select select "0"
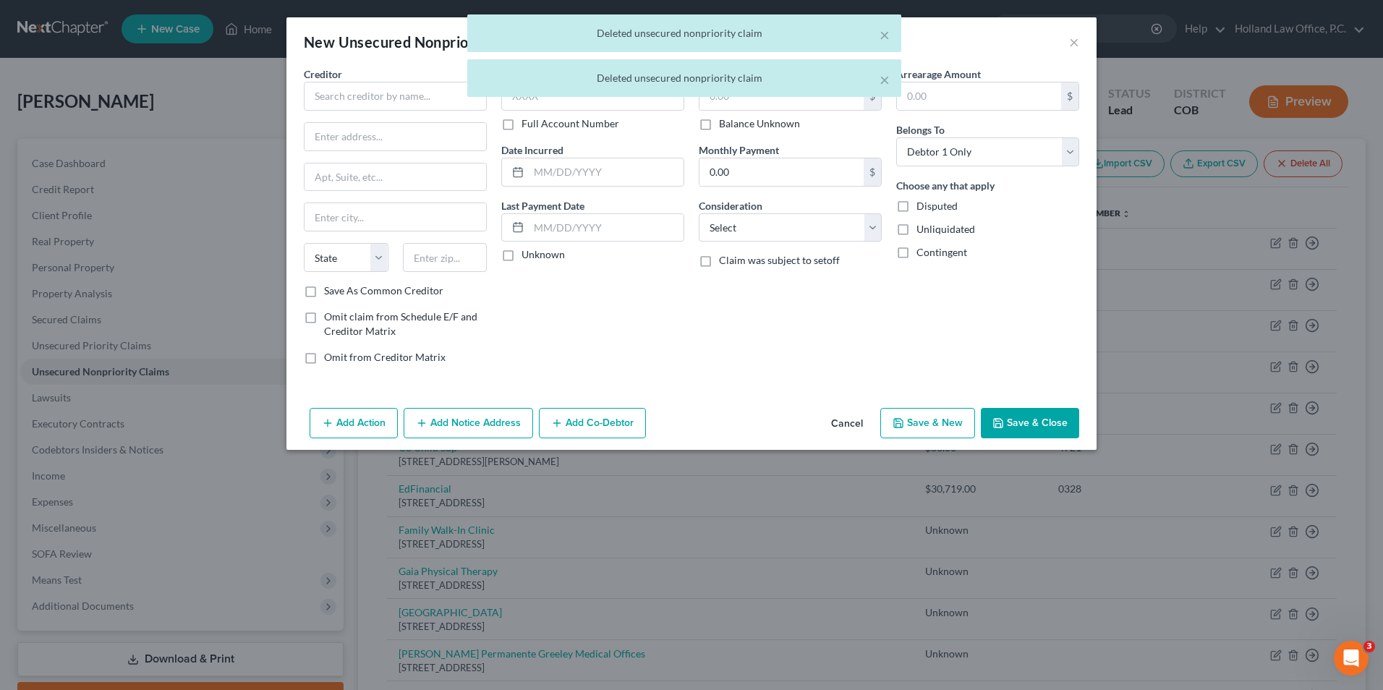
drag, startPoint x: 419, startPoint y: 74, endPoint x: 418, endPoint y: 88, distance: 14.5
click at [418, 87] on div "× Deleted unsecured nonpriority claim × Deleted unsecured nonpriority claim" at bounding box center [684, 59] width 1383 height 90
click at [415, 91] on div "× Deleted unsecured nonpriority claim × Deleted unsecured nonpriority claim" at bounding box center [684, 59] width 1383 height 90
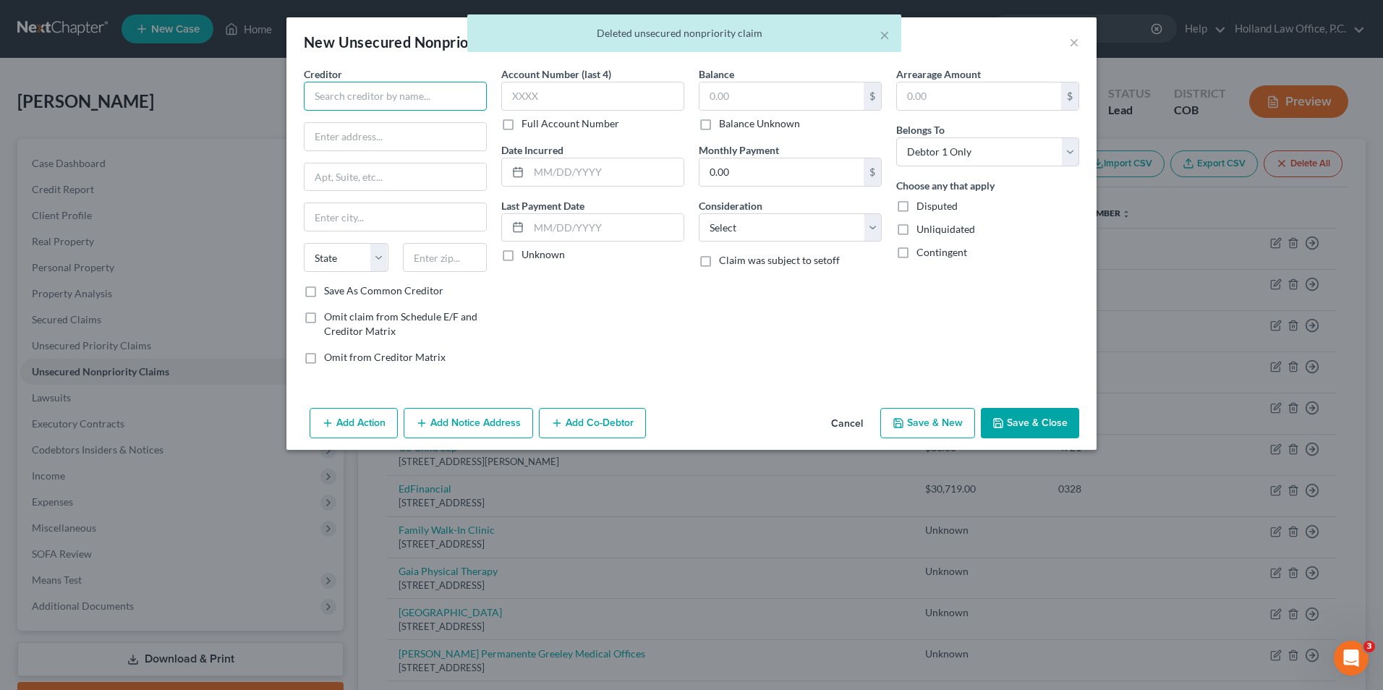
click at [413, 98] on input "text" at bounding box center [395, 96] width 183 height 29
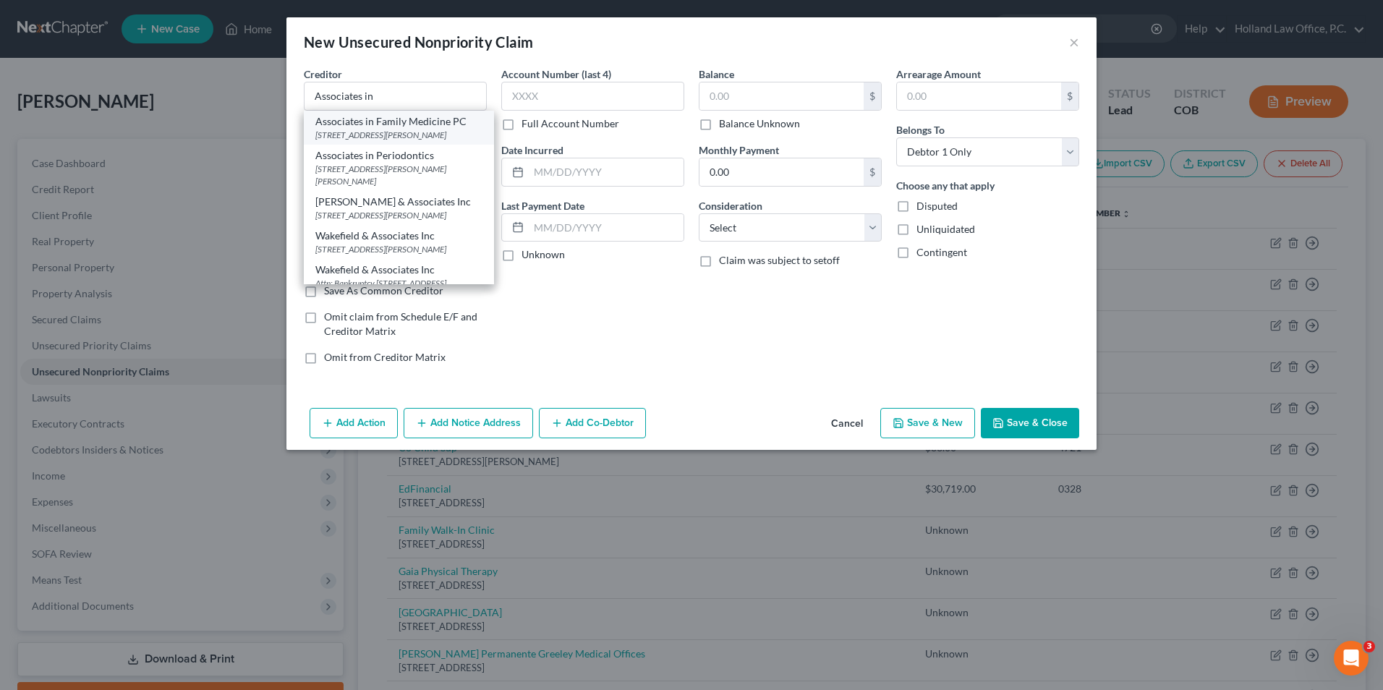
click at [422, 135] on div "[STREET_ADDRESS][PERSON_NAME]" at bounding box center [398, 135] width 167 height 12
type input "Associates in Family Medicine PC"
type input "PO Box 566"
type input "[GEOGRAPHIC_DATA][PERSON_NAME]"
select select "5"
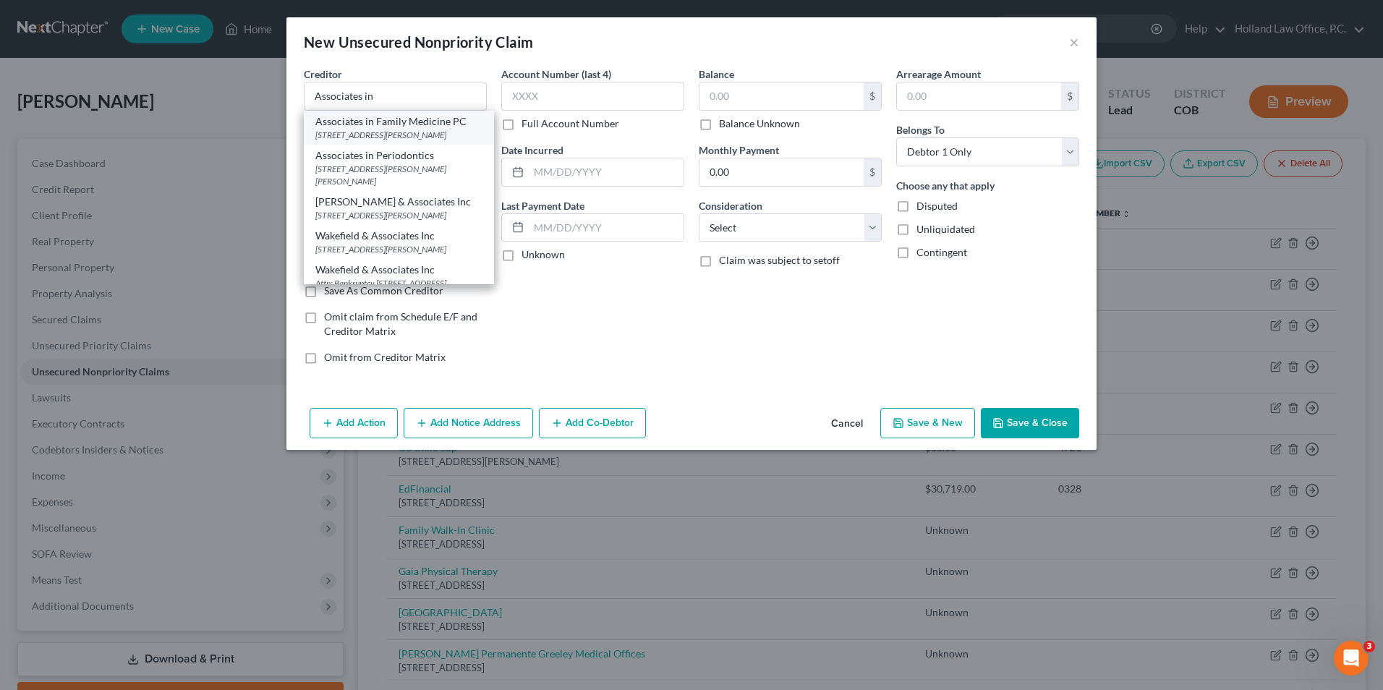
type input "80522"
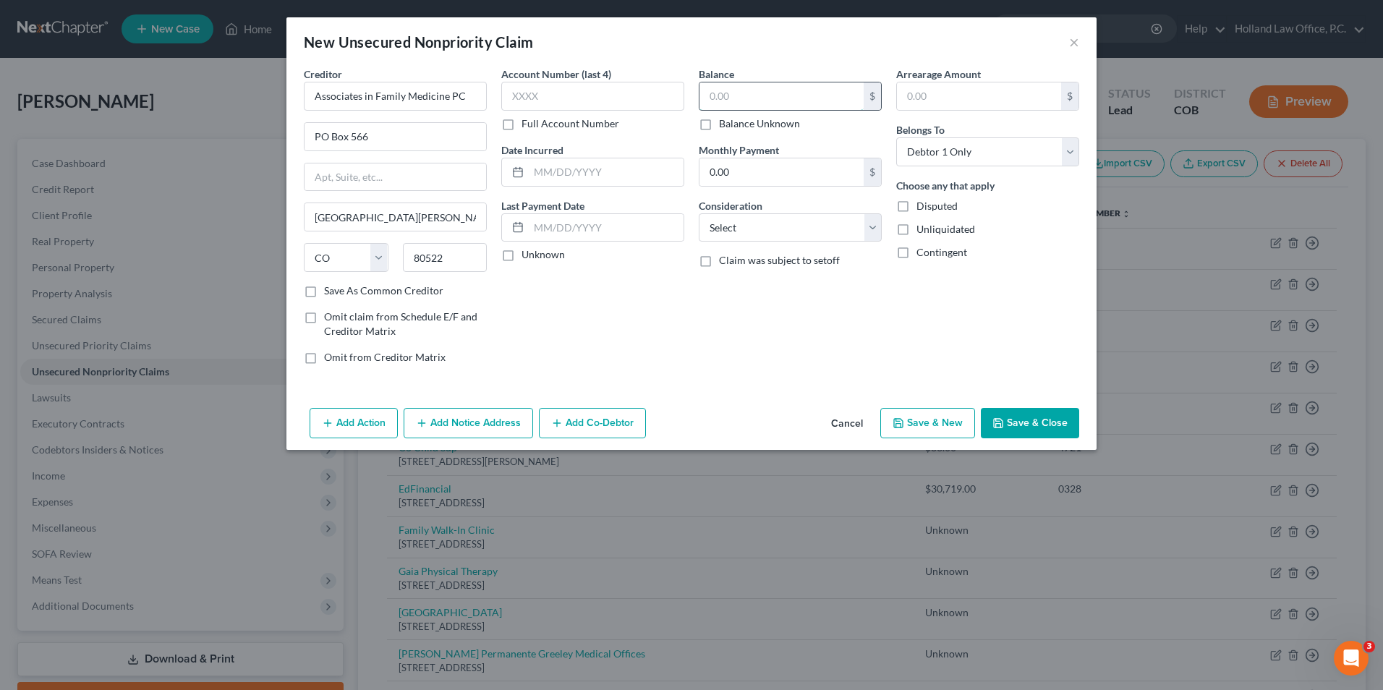
click at [735, 100] on input "text" at bounding box center [782, 95] width 164 height 27
click at [737, 116] on label "Balance Unknown" at bounding box center [759, 123] width 81 height 14
click at [734, 116] on input "Balance Unknown" at bounding box center [729, 120] width 9 height 9
checkbox input "true"
type input "0.00"
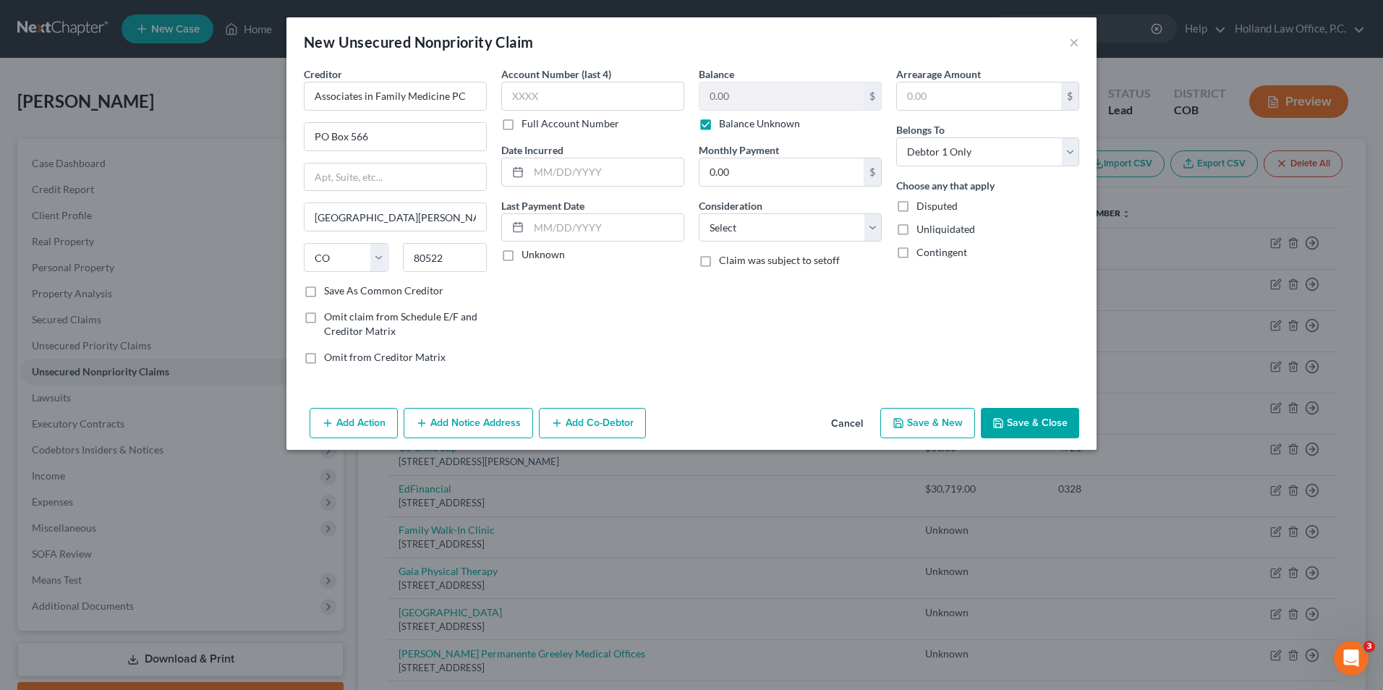
click at [1056, 424] on button "Save & Close" at bounding box center [1030, 423] width 98 height 30
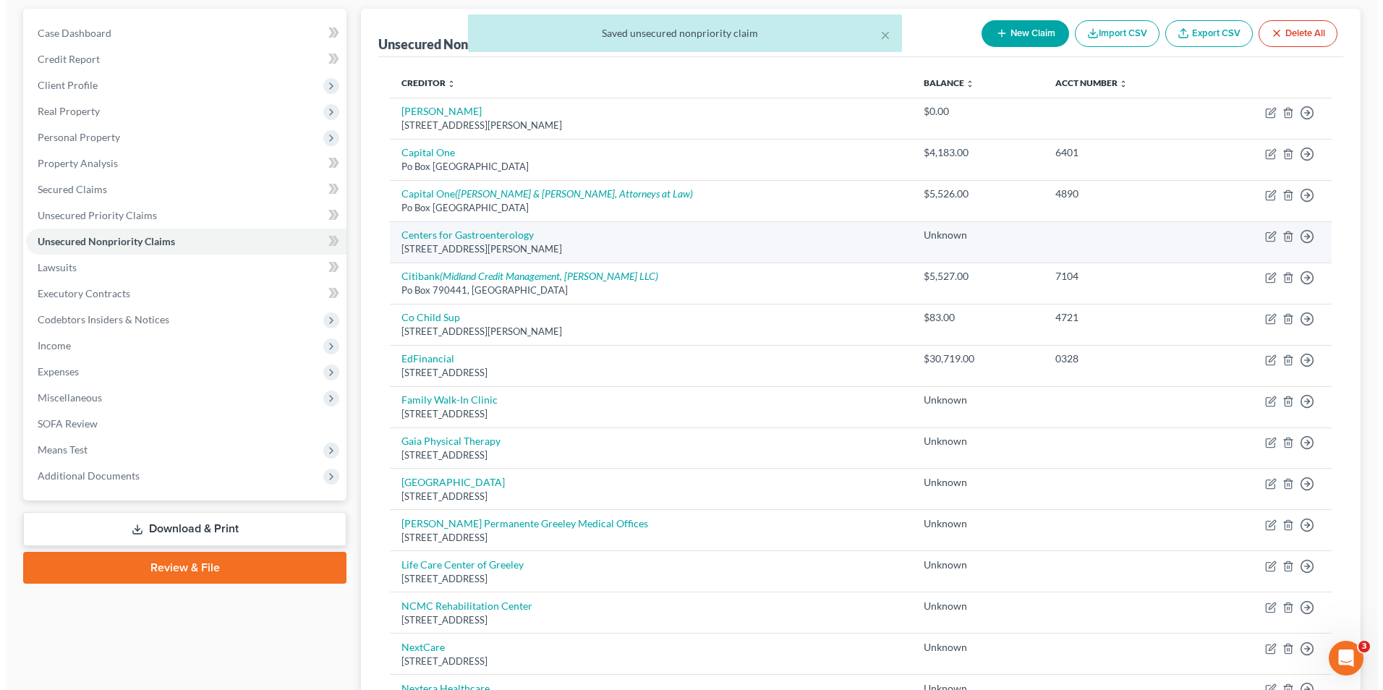
scroll to position [217, 0]
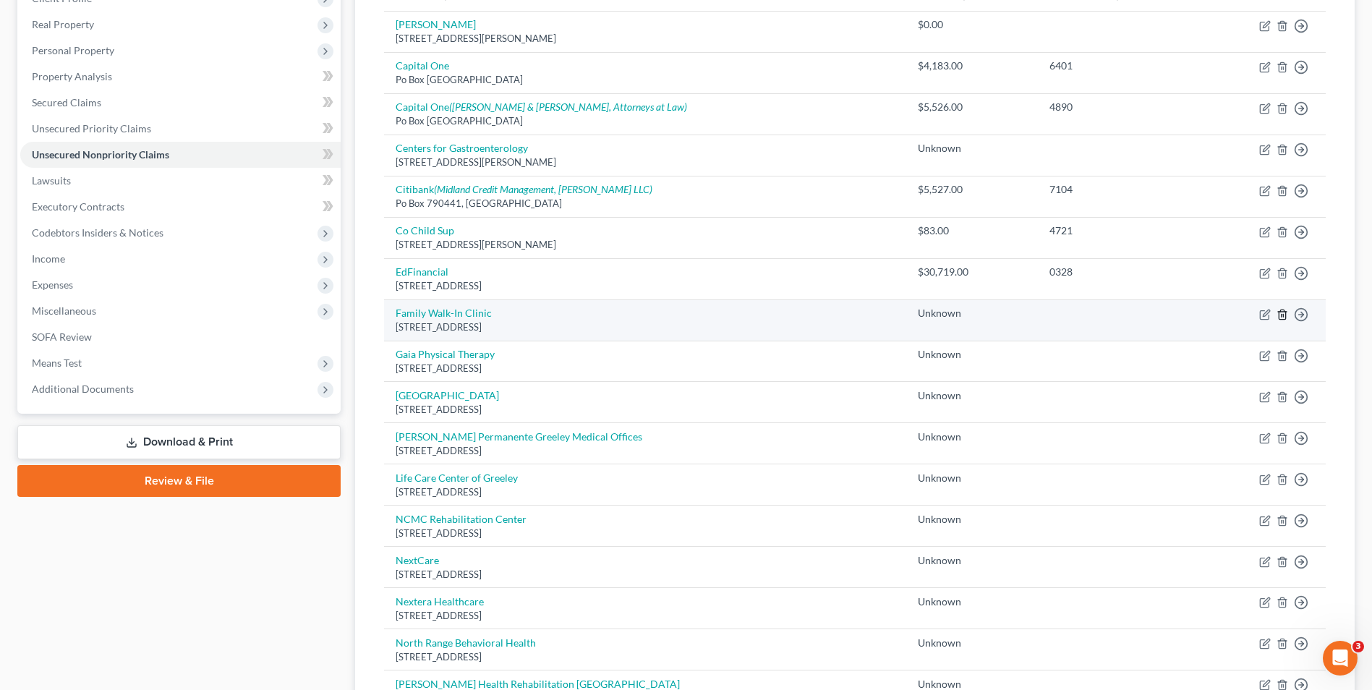
click at [1280, 314] on icon "button" at bounding box center [1283, 315] width 12 height 12
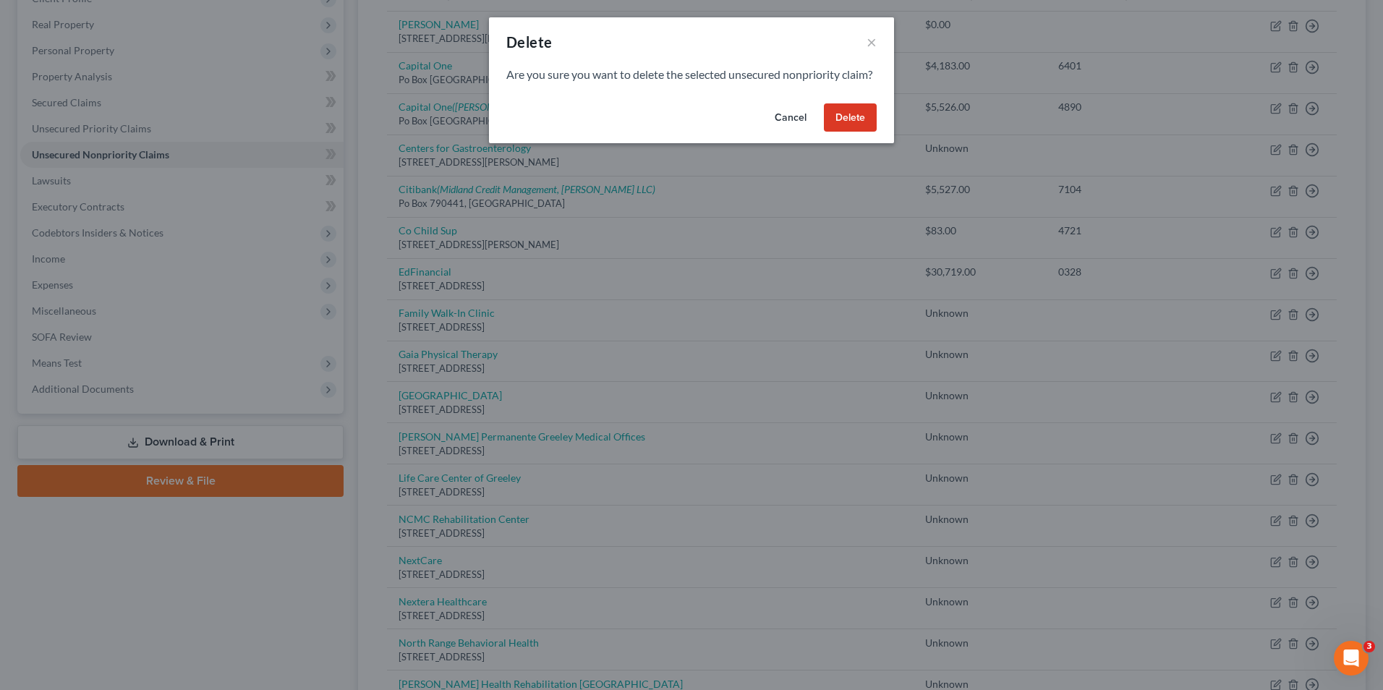
click at [846, 132] on button "Delete" at bounding box center [850, 117] width 53 height 29
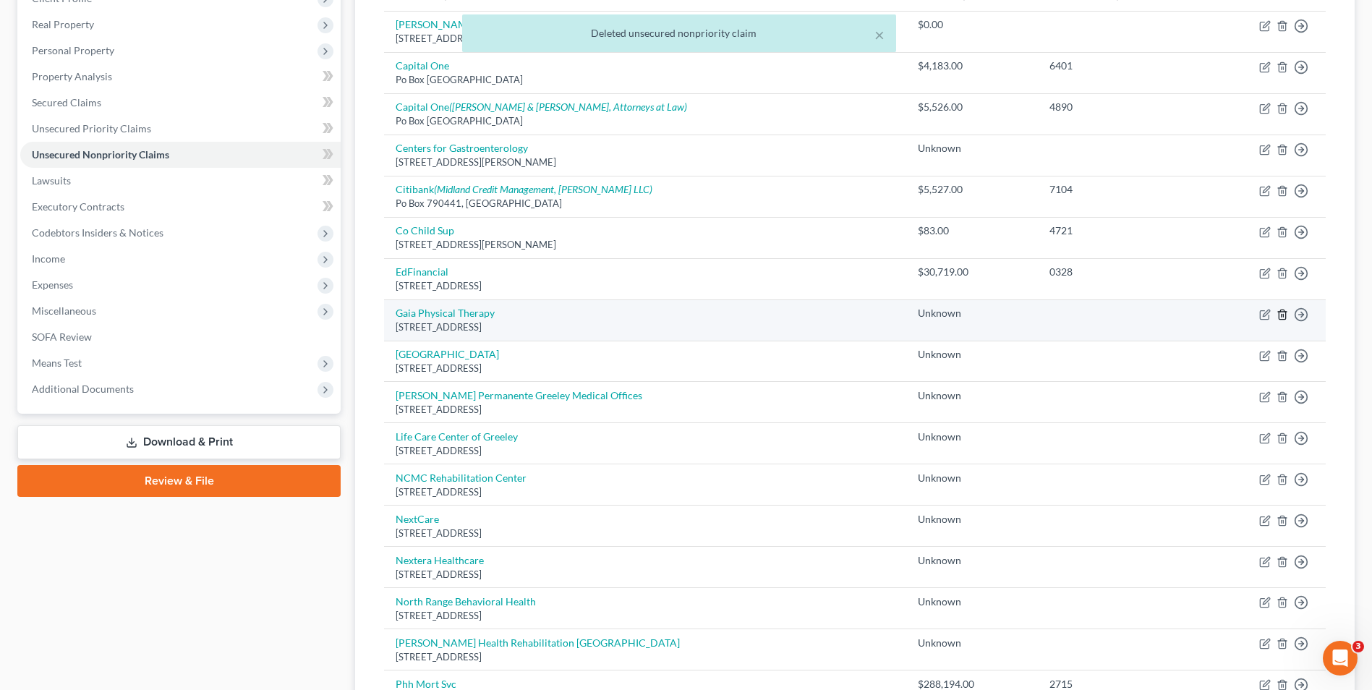
click at [1286, 314] on icon "button" at bounding box center [1282, 314] width 7 height 9
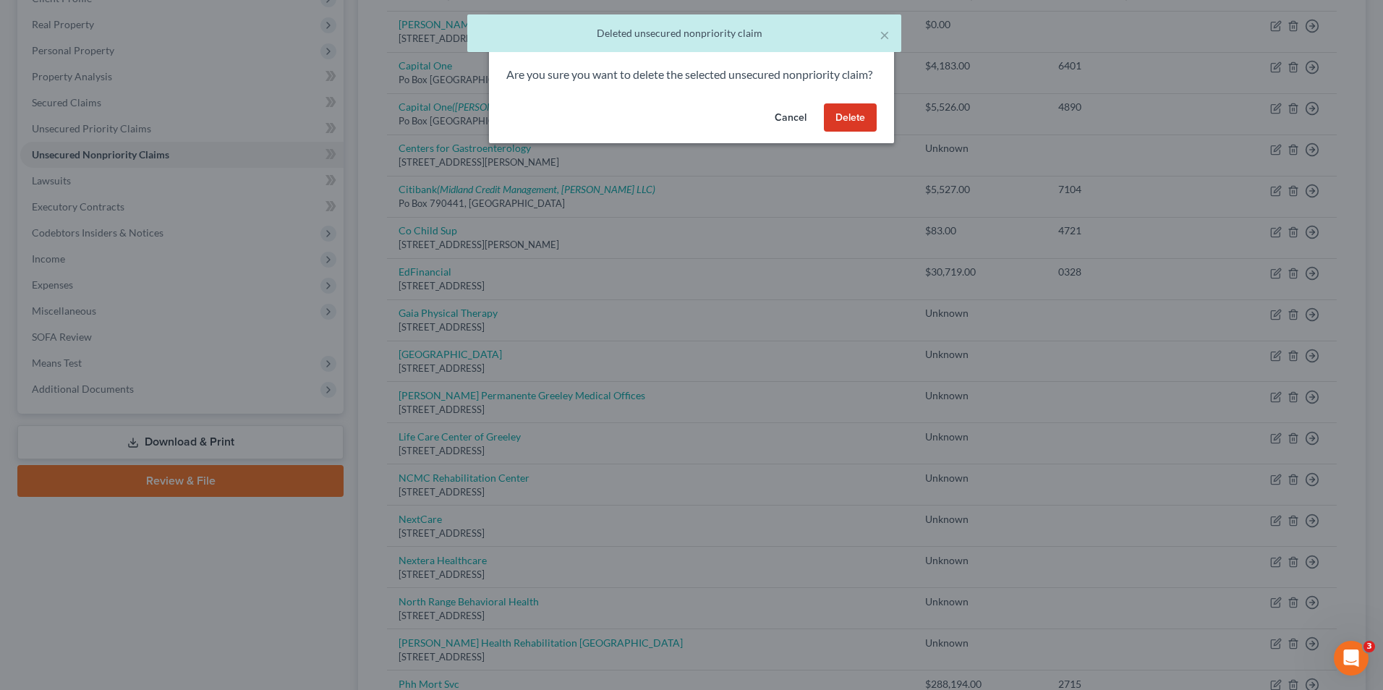
click at [853, 132] on button "Delete" at bounding box center [850, 117] width 53 height 29
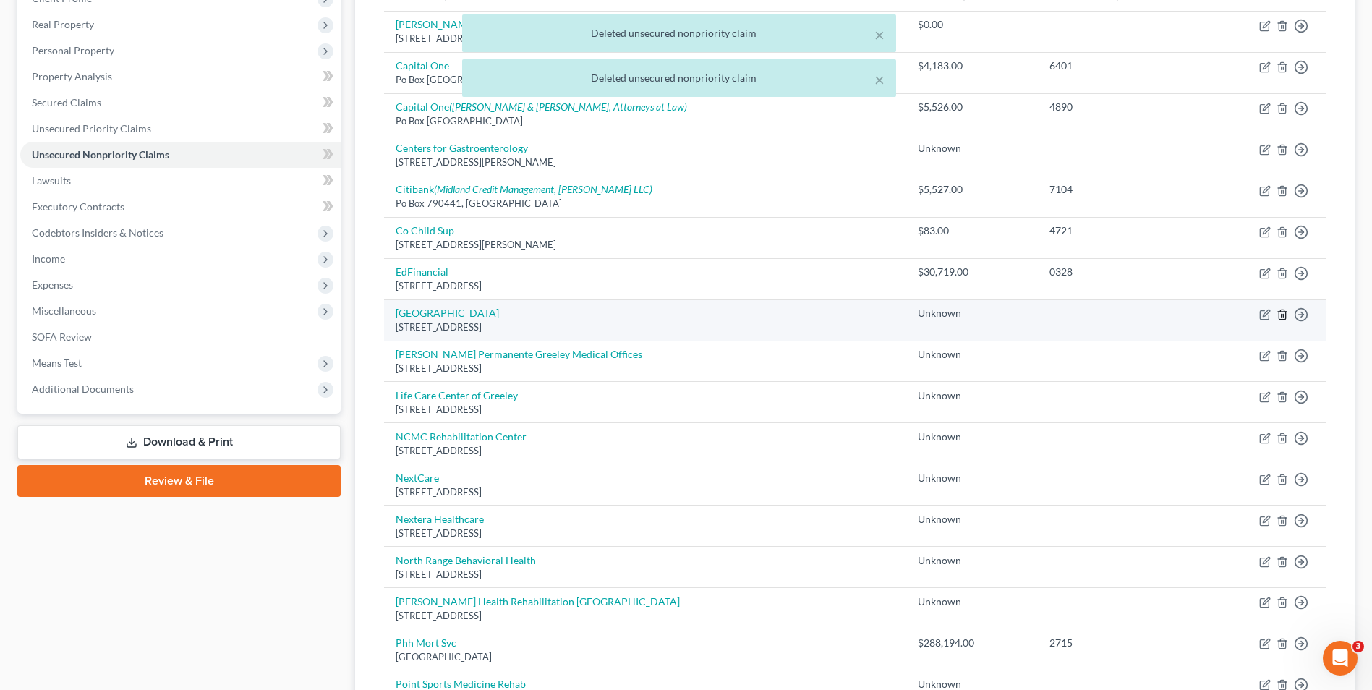
click at [1286, 317] on icon "button" at bounding box center [1282, 314] width 7 height 9
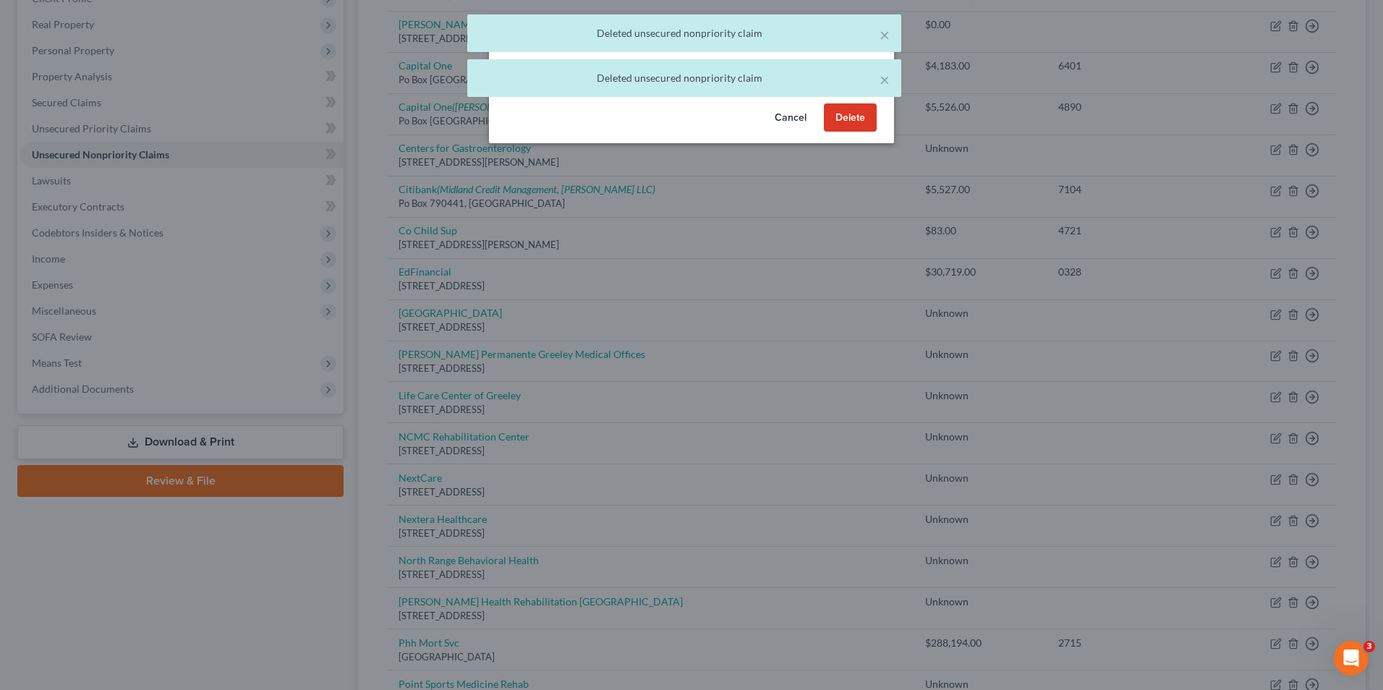
click at [851, 132] on button "Delete" at bounding box center [850, 117] width 53 height 29
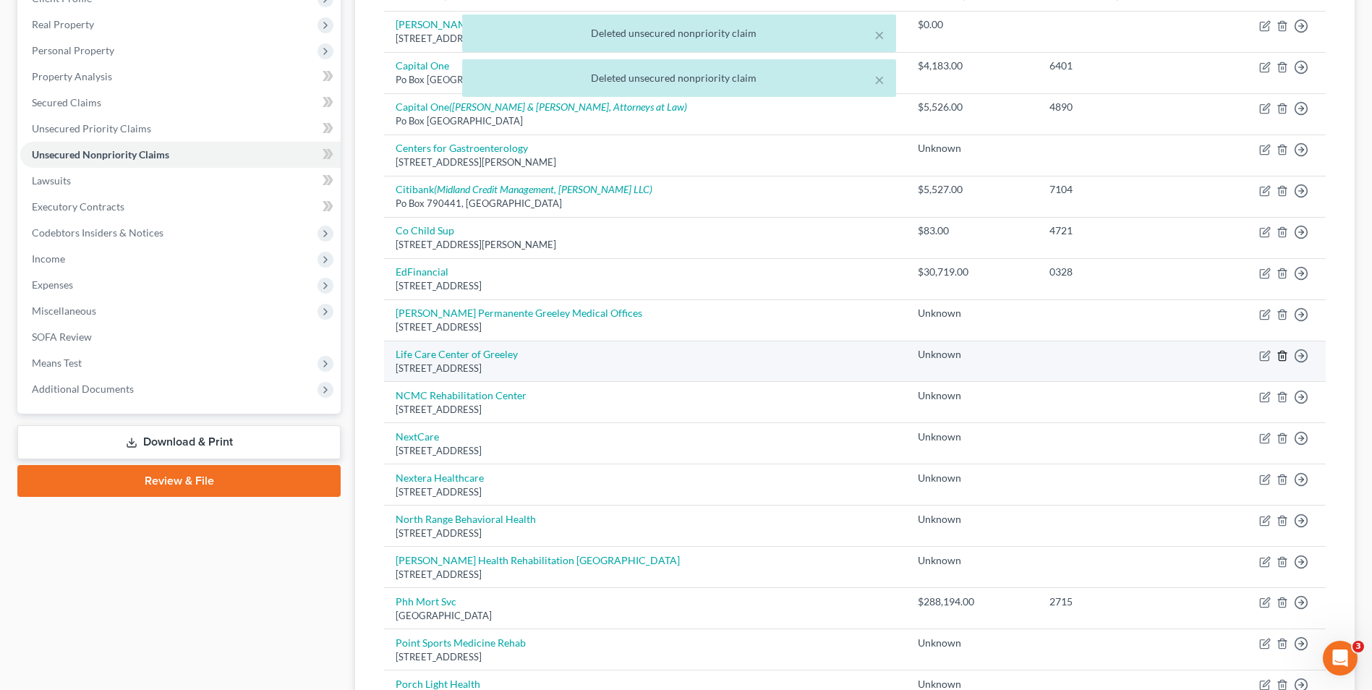
click at [1282, 351] on icon "button" at bounding box center [1282, 355] width 7 height 9
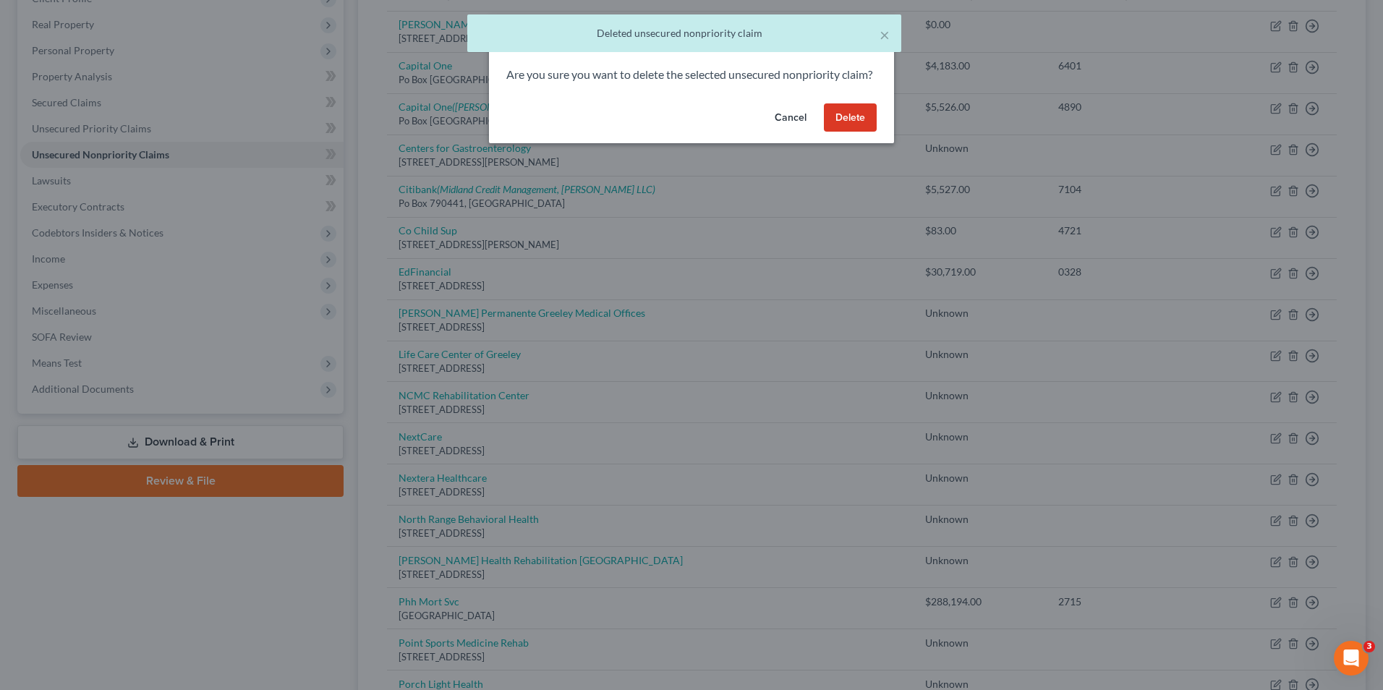
click at [835, 132] on button "Delete" at bounding box center [850, 117] width 53 height 29
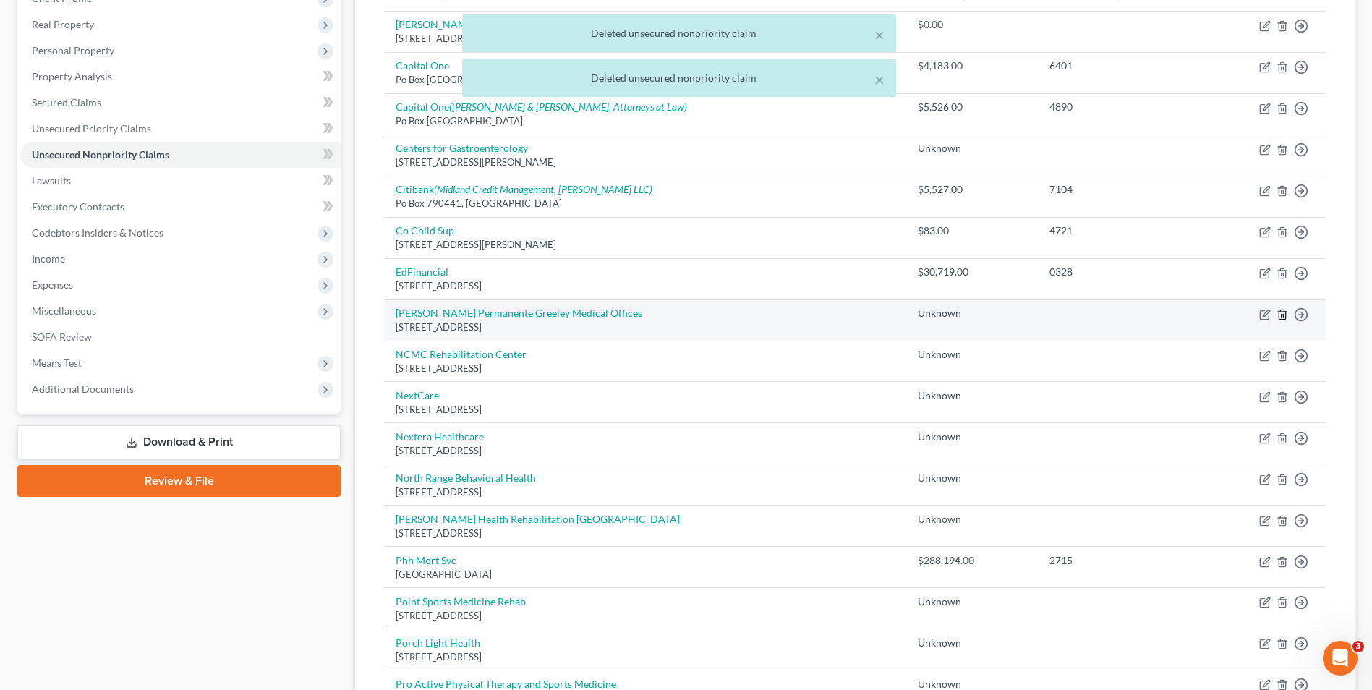
click at [1283, 316] on line "button" at bounding box center [1283, 315] width 0 height 3
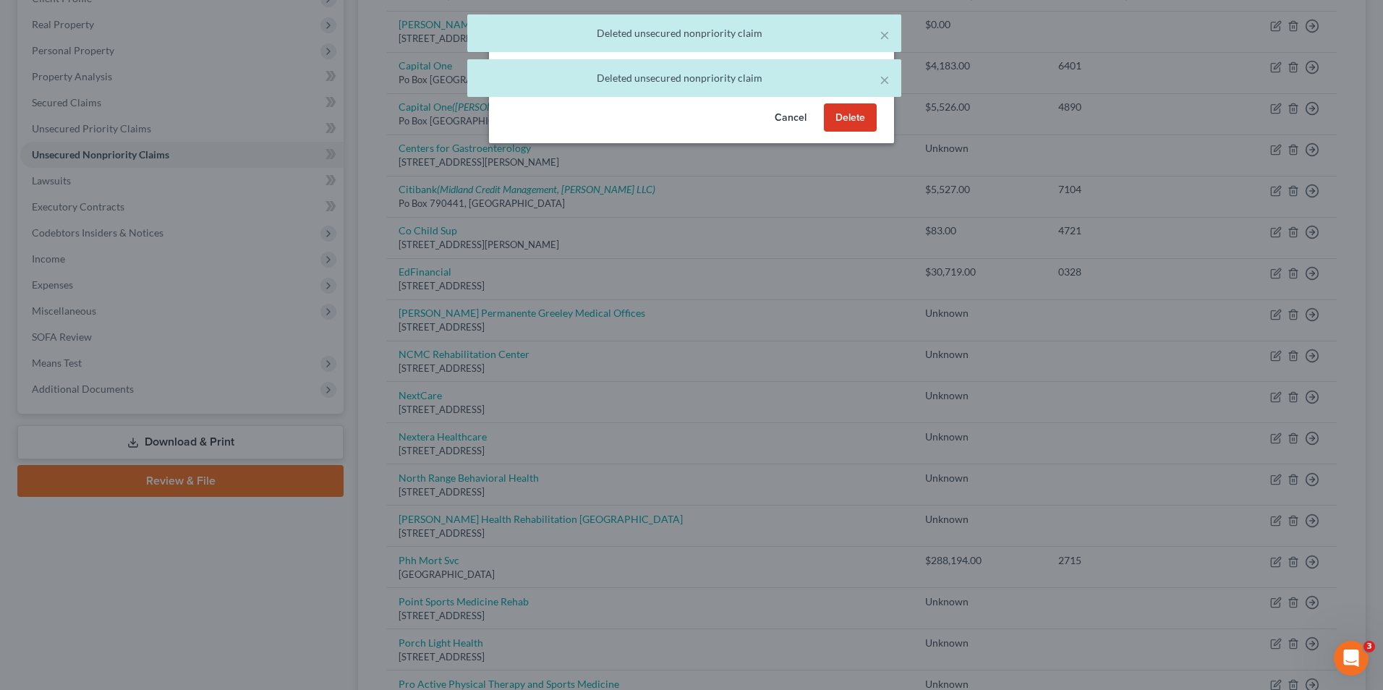
click at [862, 129] on button "Delete" at bounding box center [850, 117] width 53 height 29
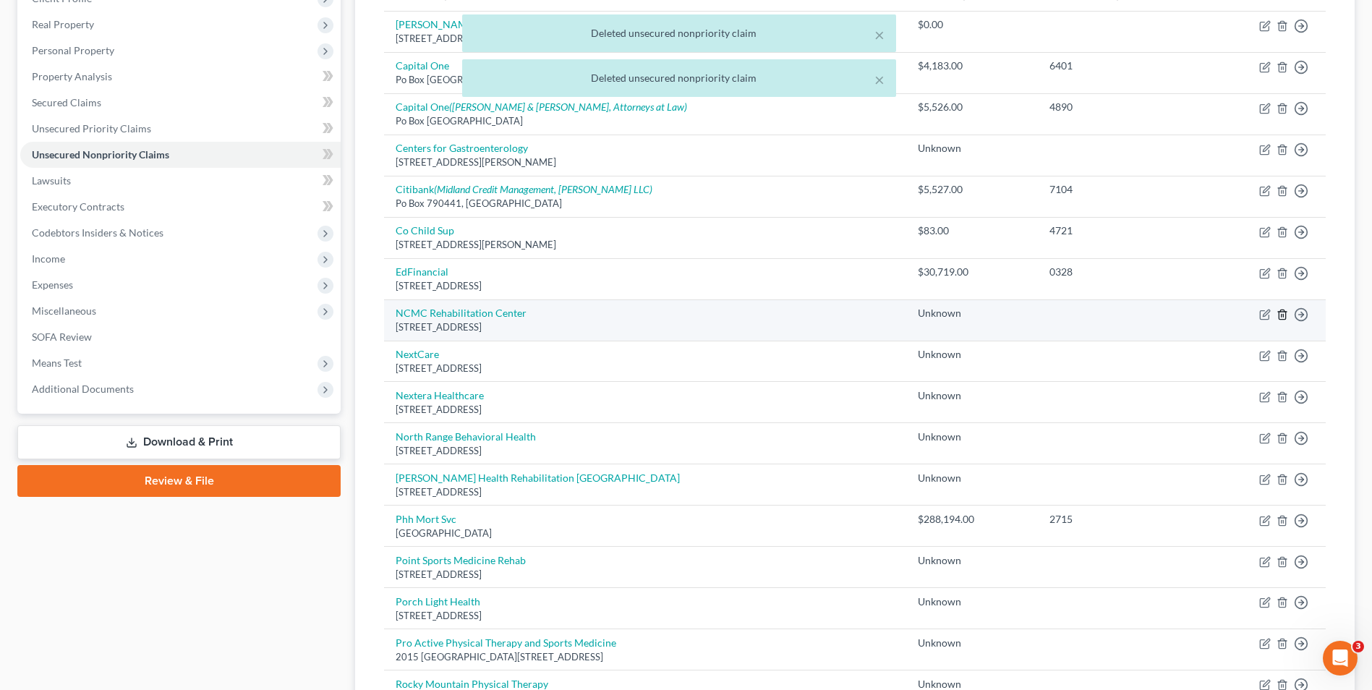
click at [1282, 315] on line "button" at bounding box center [1282, 315] width 0 height 3
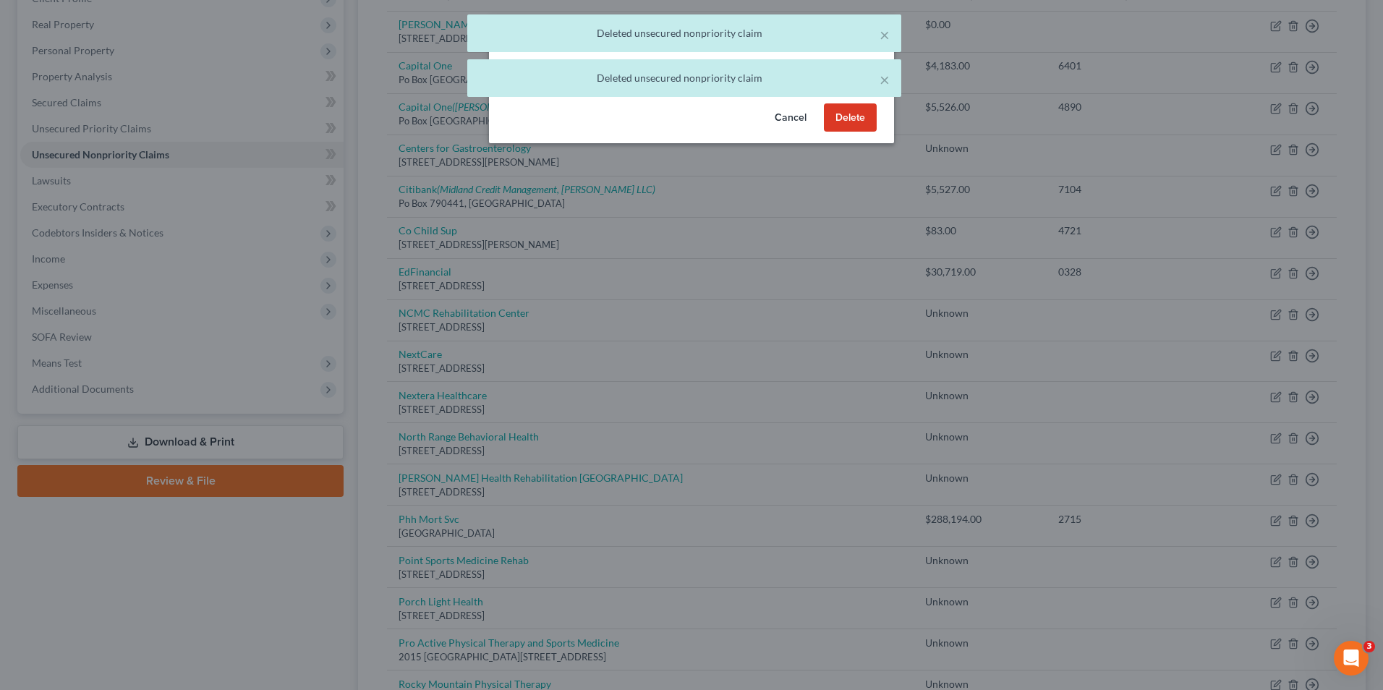
click at [843, 129] on button "Delete" at bounding box center [850, 117] width 53 height 29
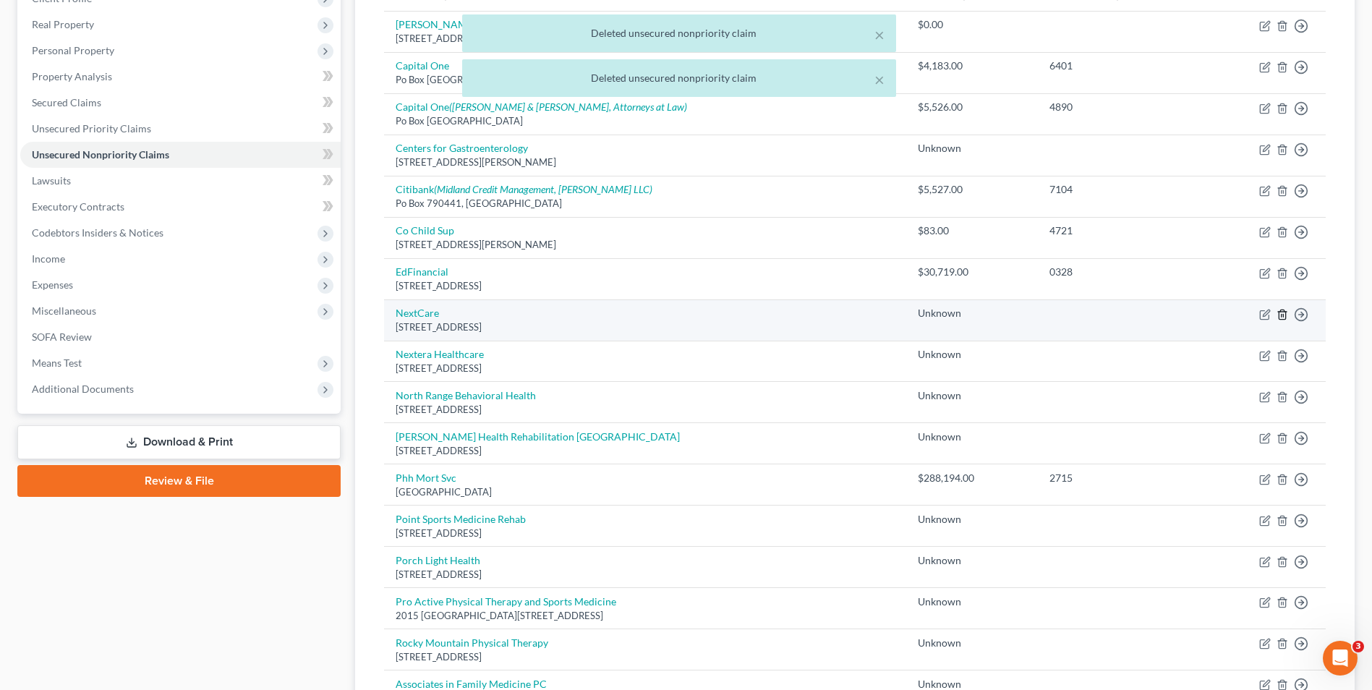
click at [1279, 311] on icon "button" at bounding box center [1283, 315] width 12 height 12
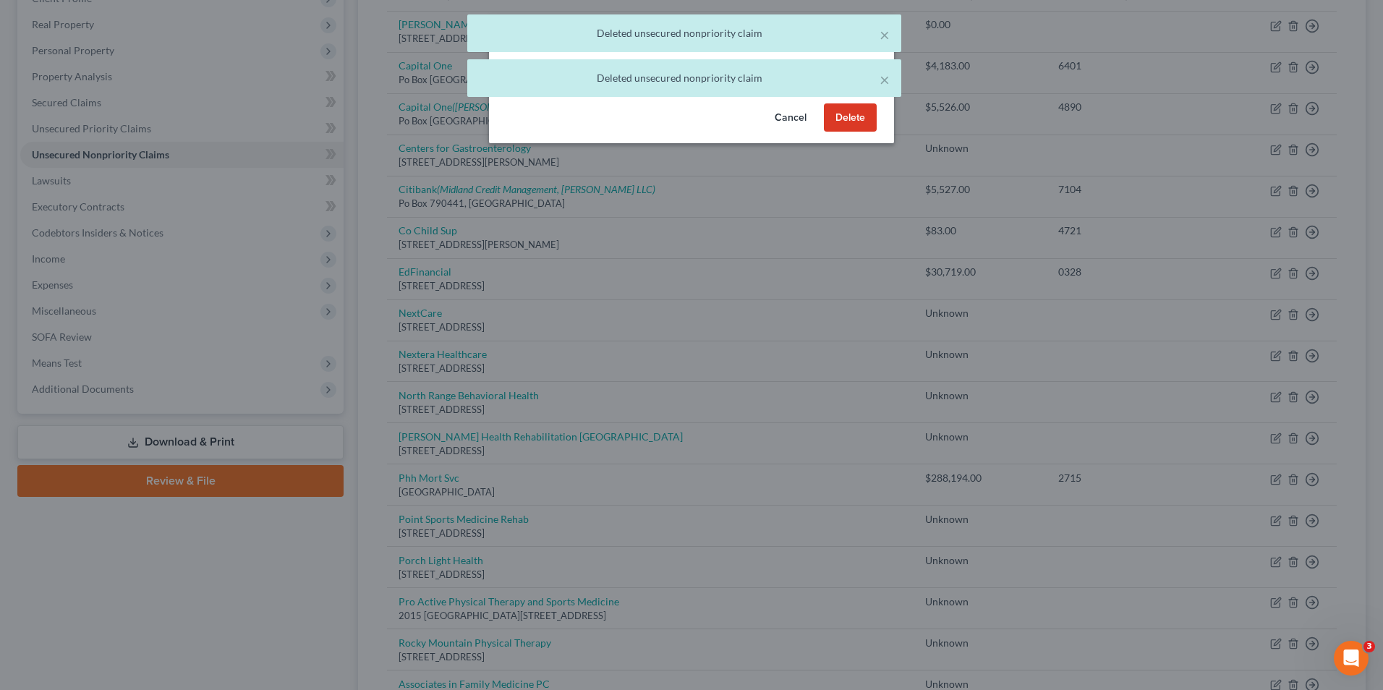
click at [864, 132] on button "Delete" at bounding box center [850, 117] width 53 height 29
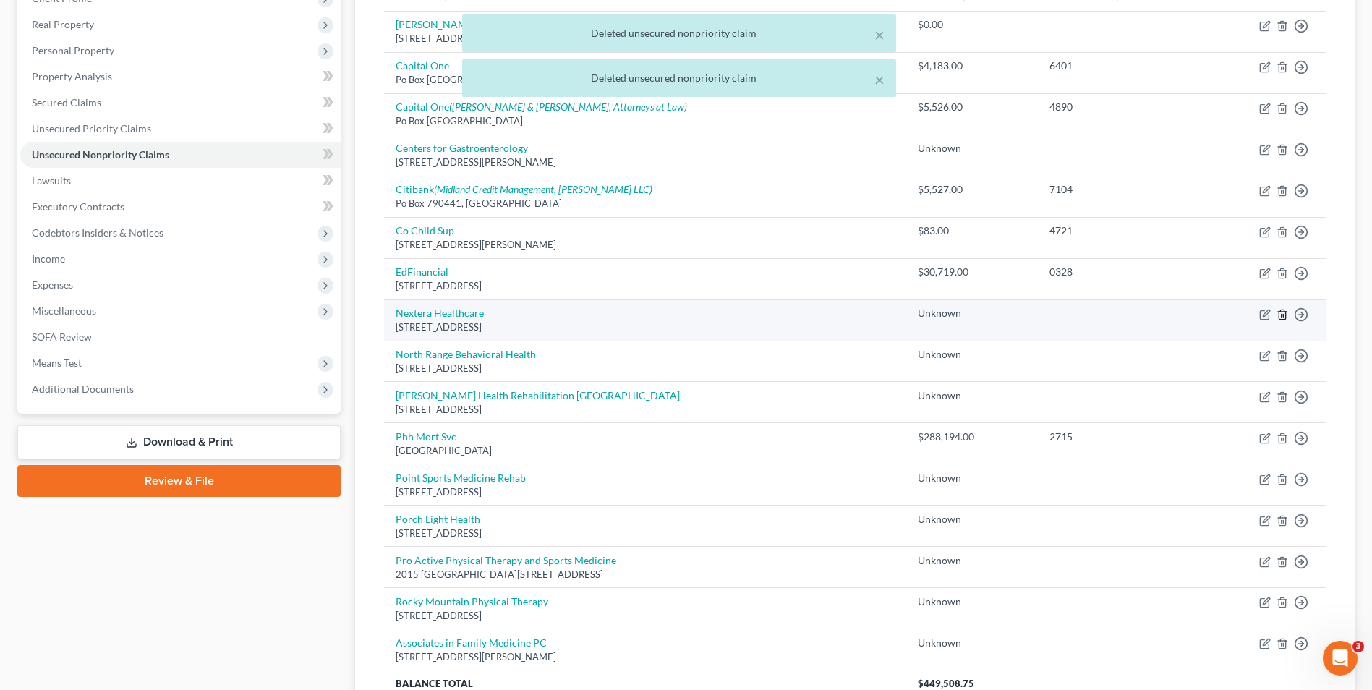
click at [1286, 315] on icon "button" at bounding box center [1282, 314] width 7 height 9
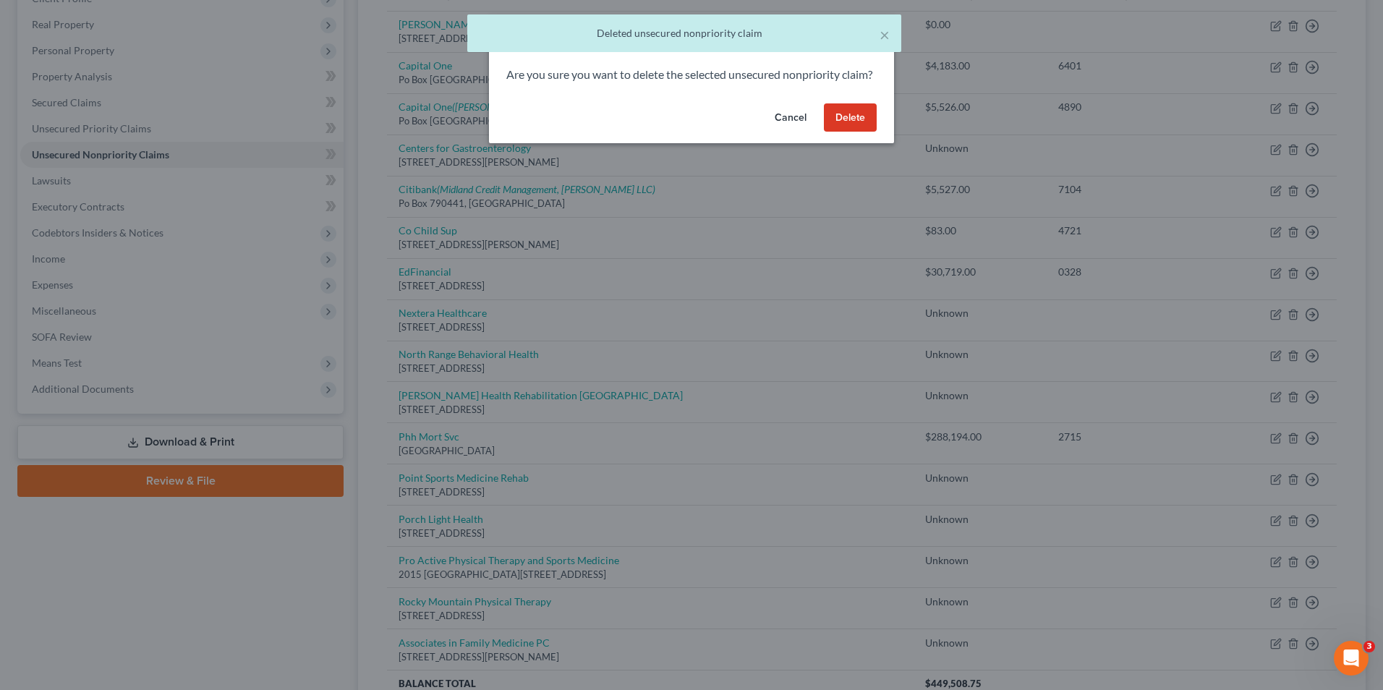
click at [844, 132] on button "Delete" at bounding box center [850, 117] width 53 height 29
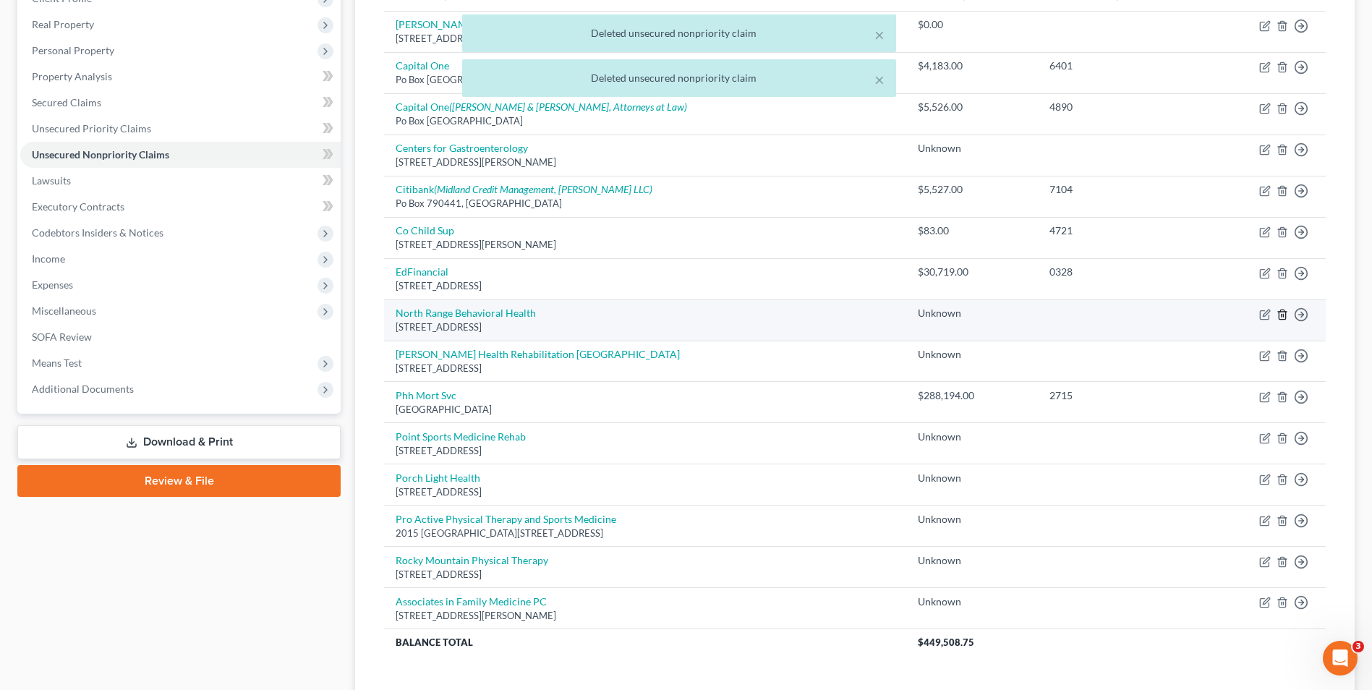
click at [1286, 314] on icon "button" at bounding box center [1282, 314] width 7 height 9
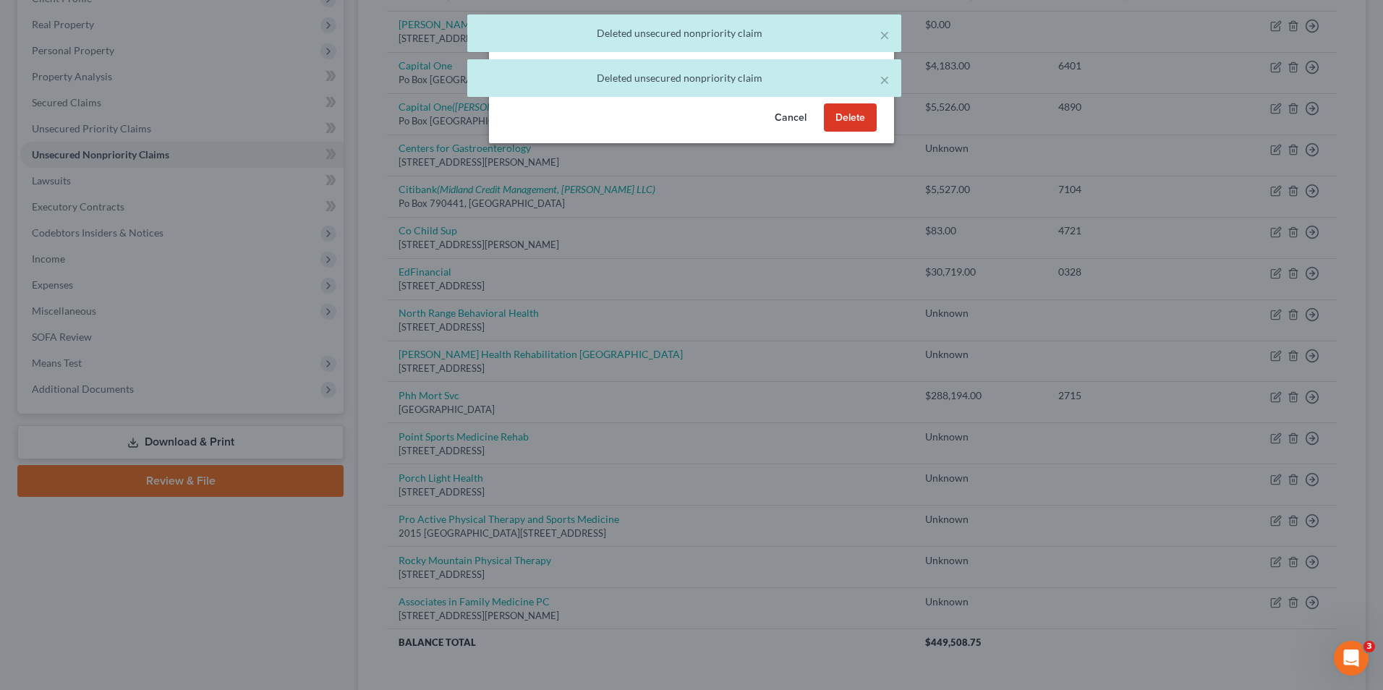
click at [859, 132] on button "Delete" at bounding box center [850, 117] width 53 height 29
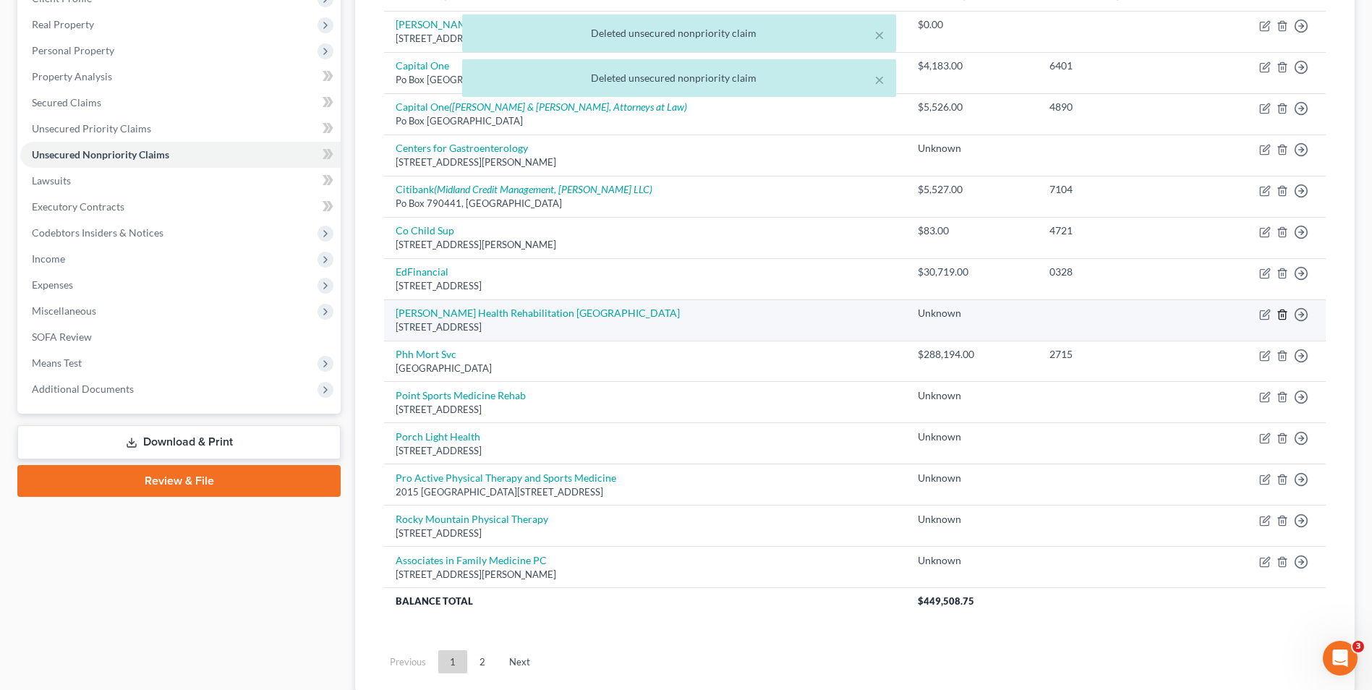
click at [1282, 315] on line "button" at bounding box center [1282, 315] width 0 height 3
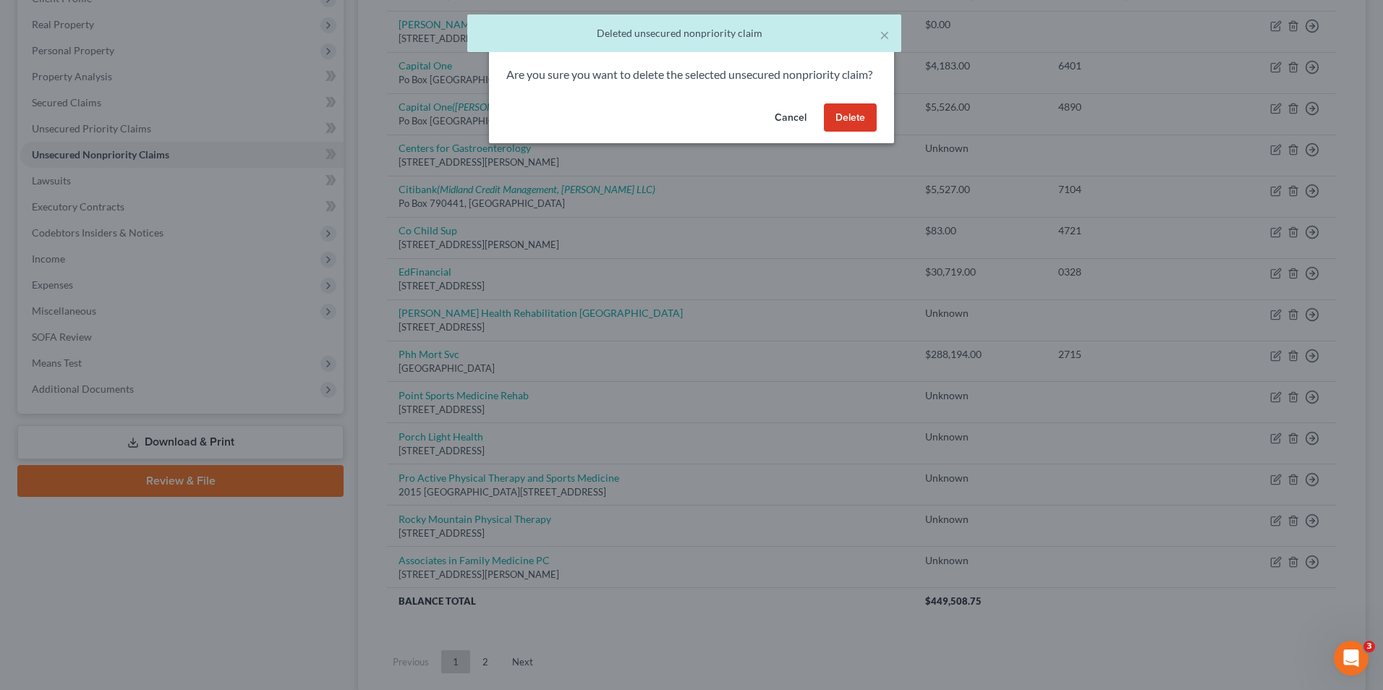
click at [844, 132] on button "Delete" at bounding box center [850, 117] width 53 height 29
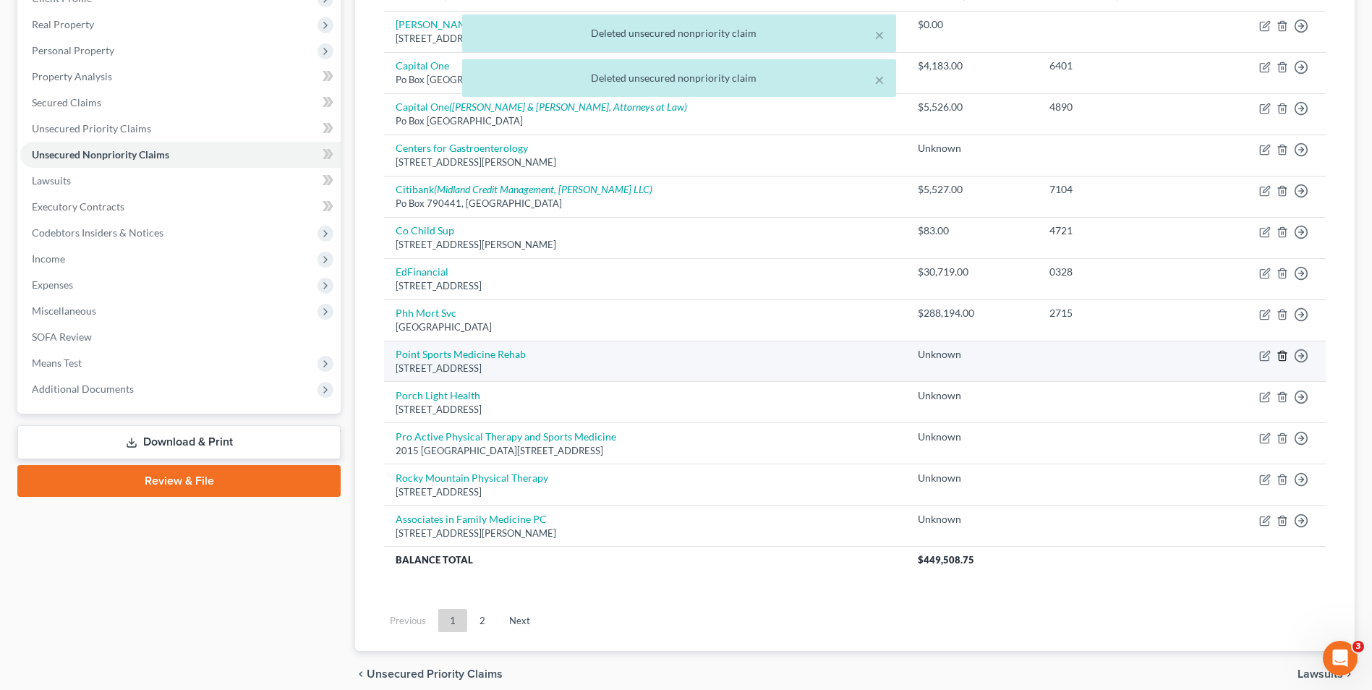
click at [1281, 354] on icon "button" at bounding box center [1283, 356] width 12 height 12
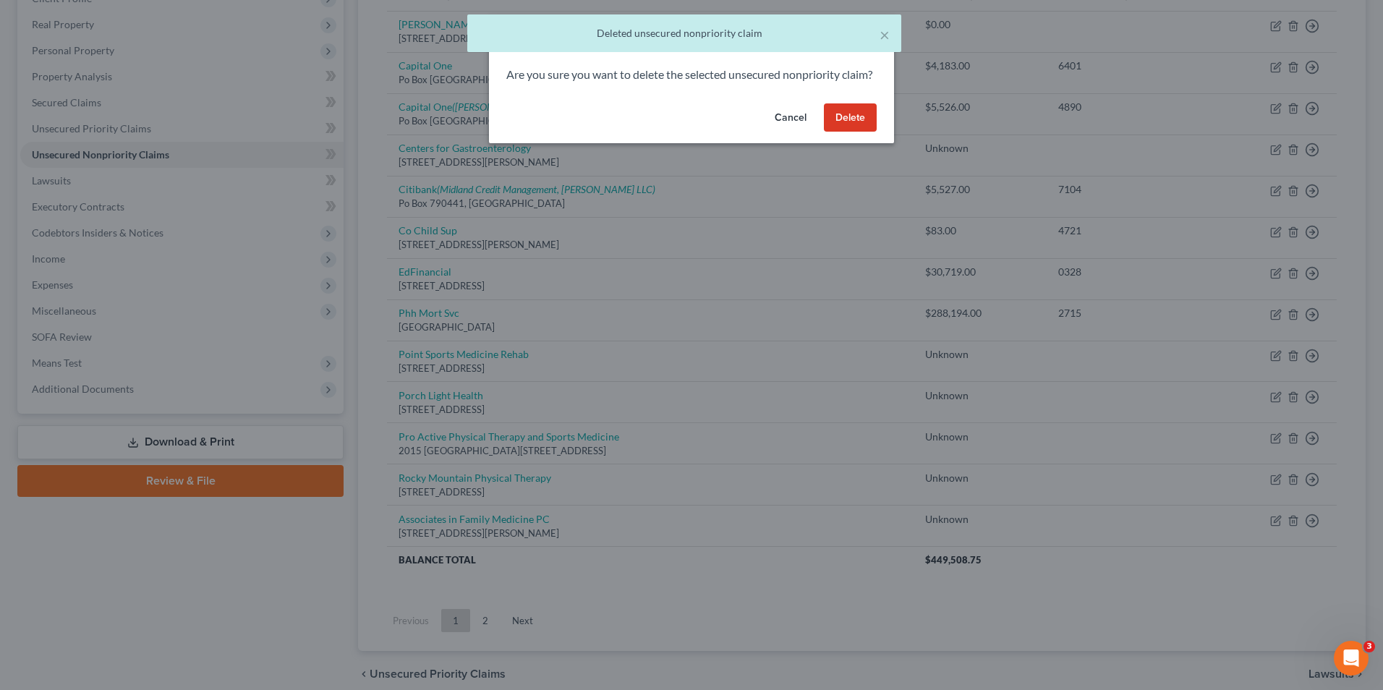
click at [842, 128] on button "Delete" at bounding box center [850, 117] width 53 height 29
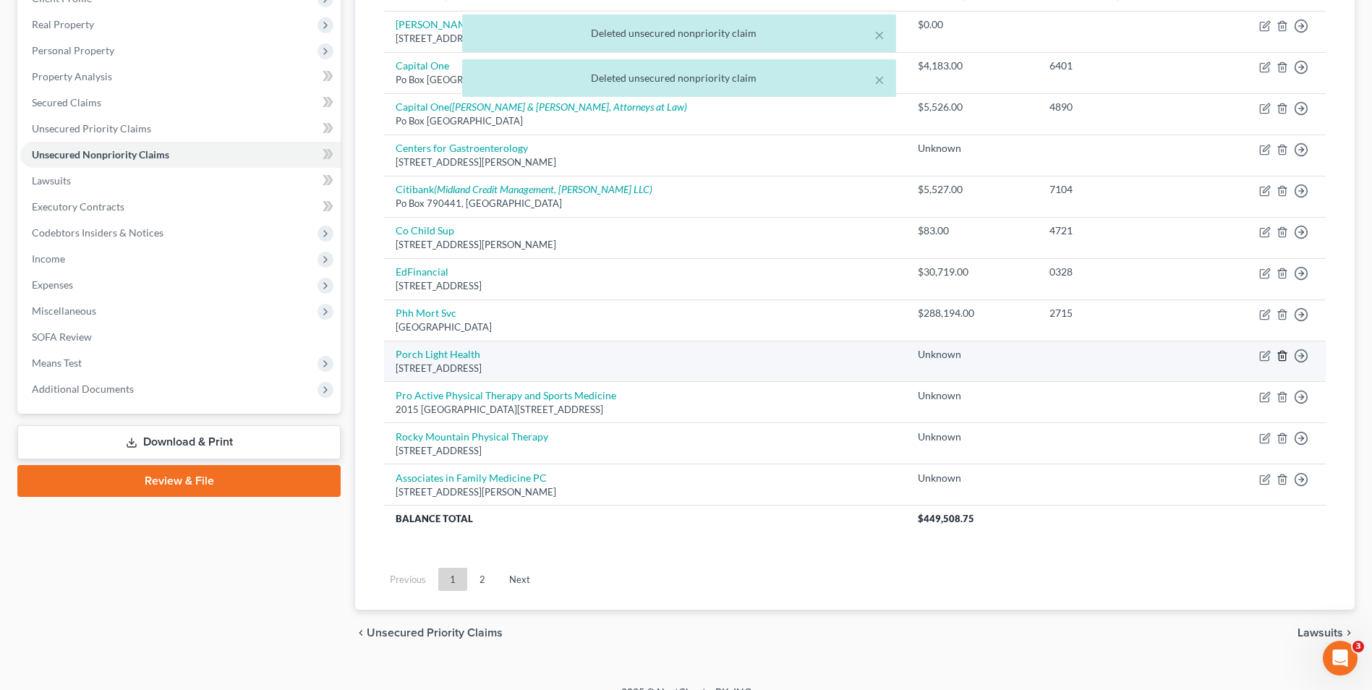
click at [1282, 357] on line "button" at bounding box center [1282, 356] width 0 height 3
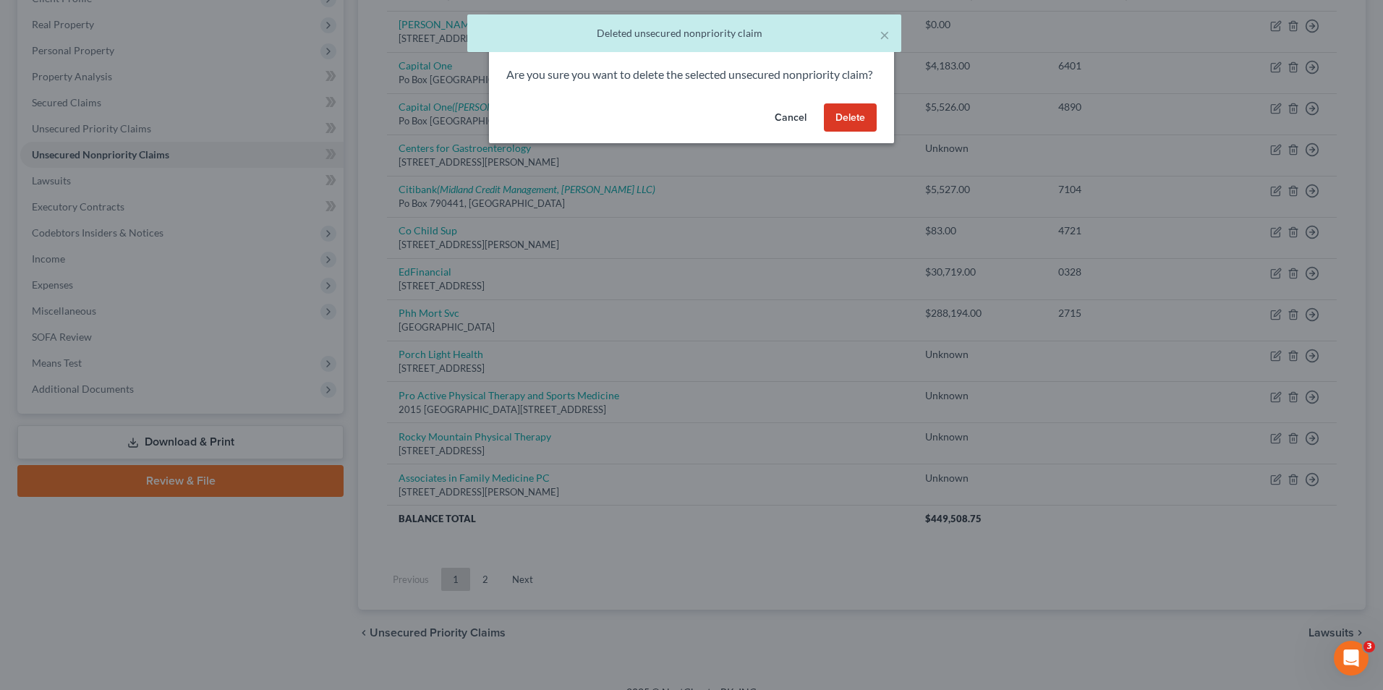
click at [857, 132] on button "Delete" at bounding box center [850, 117] width 53 height 29
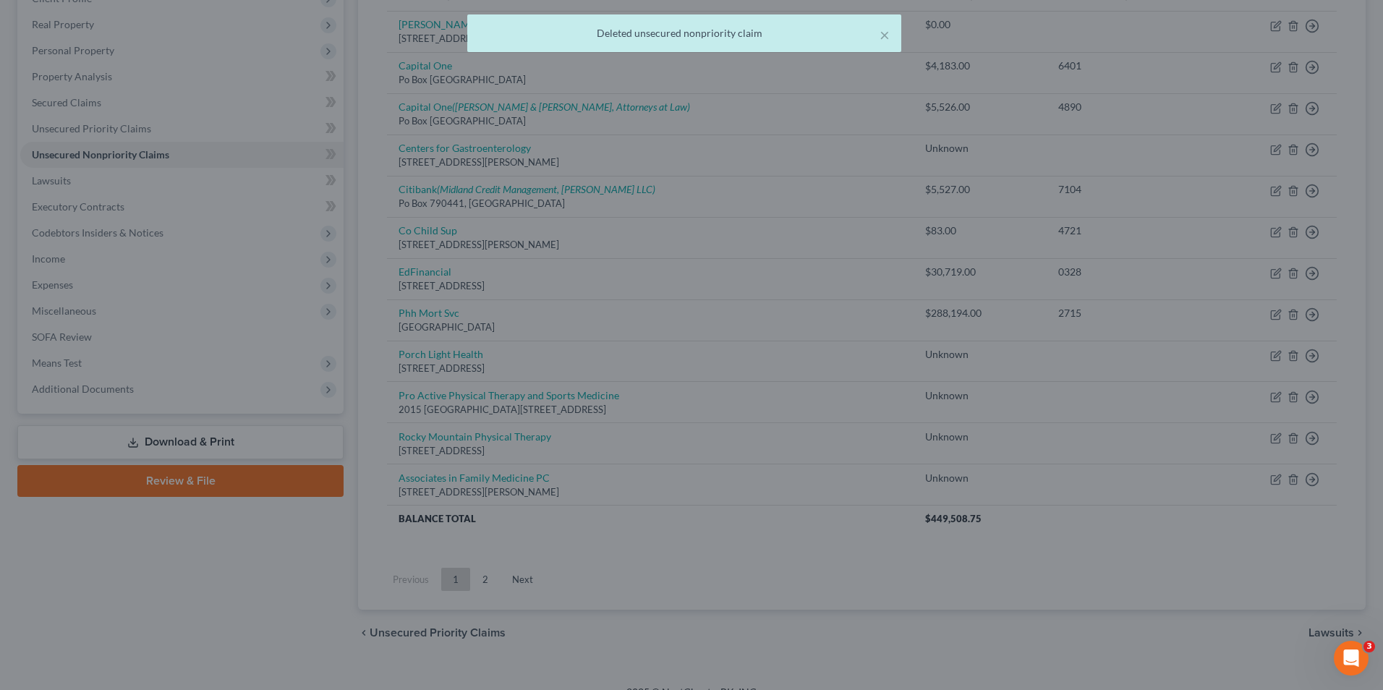
scroll to position [197, 0]
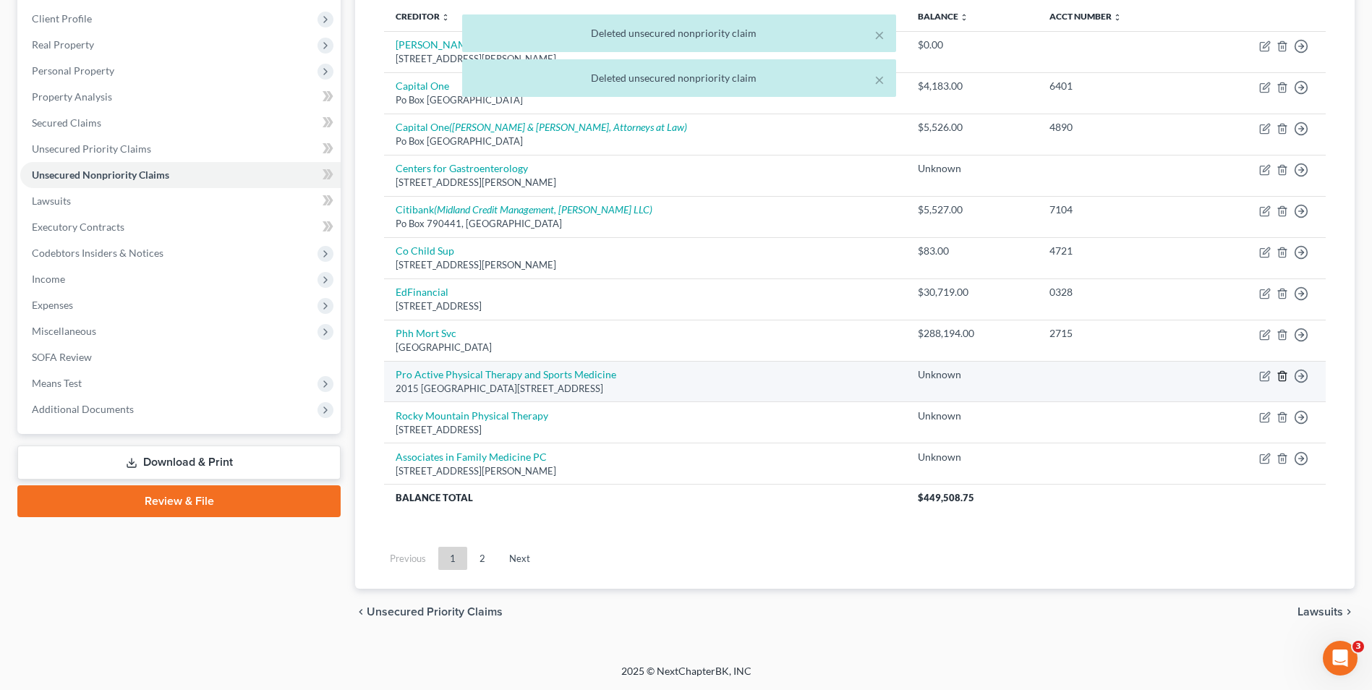
click at [1282, 371] on icon "button" at bounding box center [1282, 375] width 7 height 9
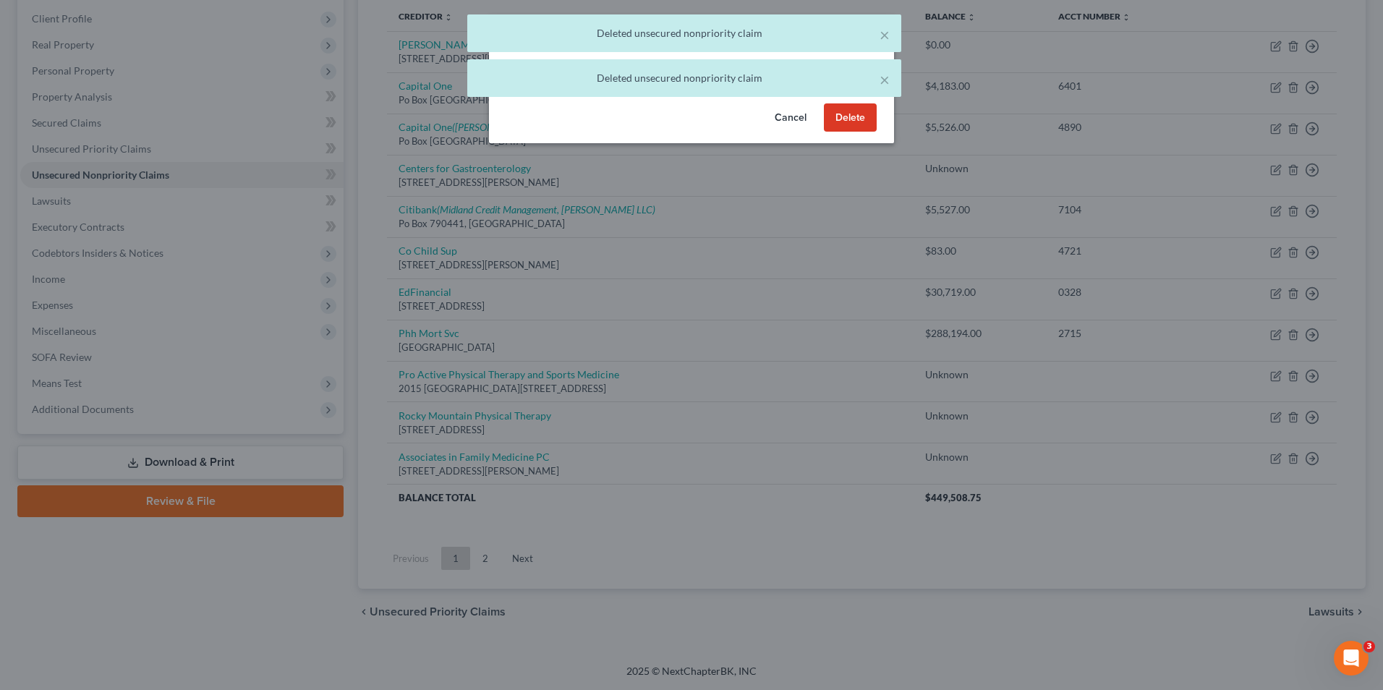
click at [856, 132] on button "Delete" at bounding box center [850, 117] width 53 height 29
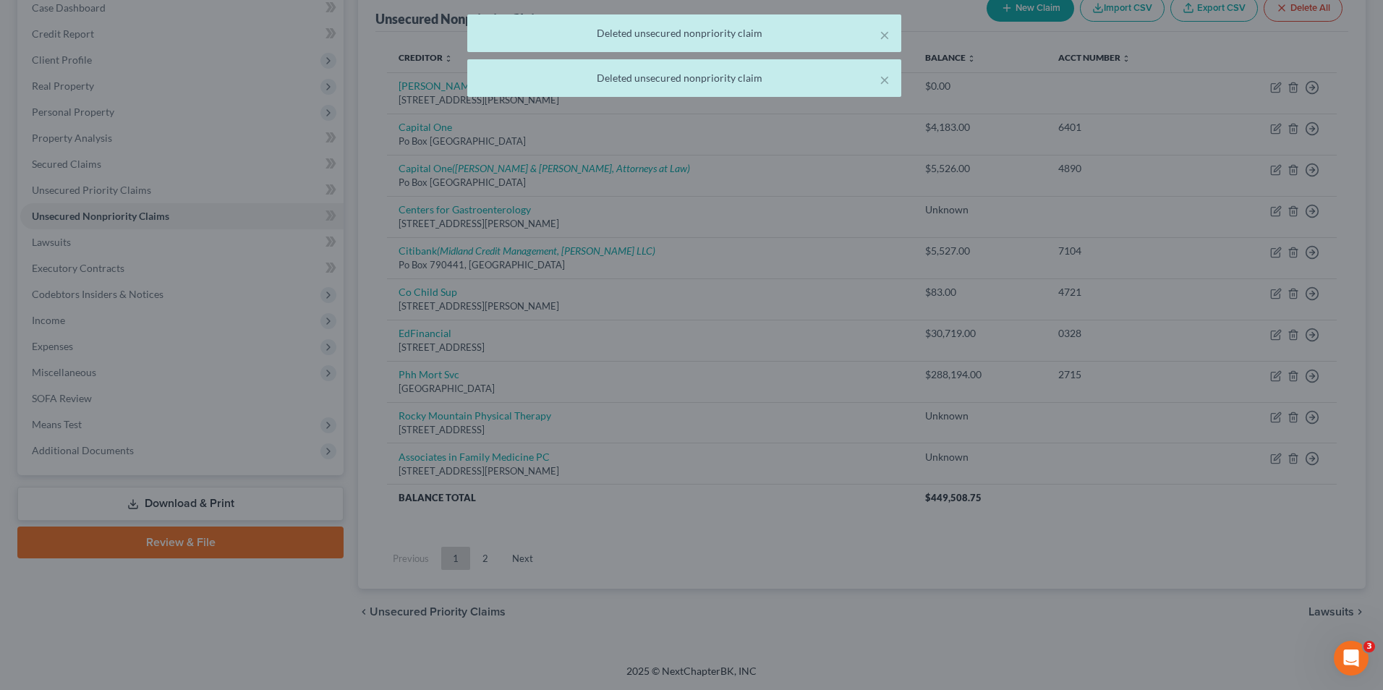
scroll to position [156, 0]
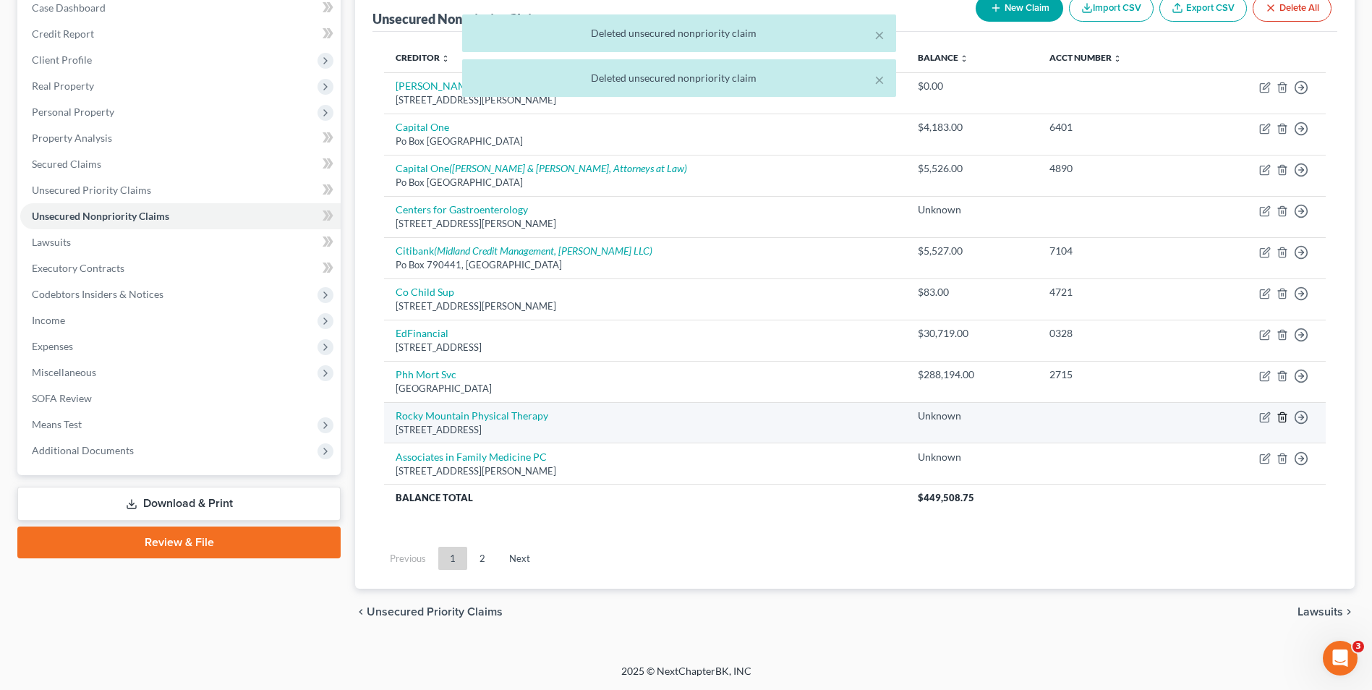
click at [1283, 418] on line "button" at bounding box center [1283, 418] width 0 height 3
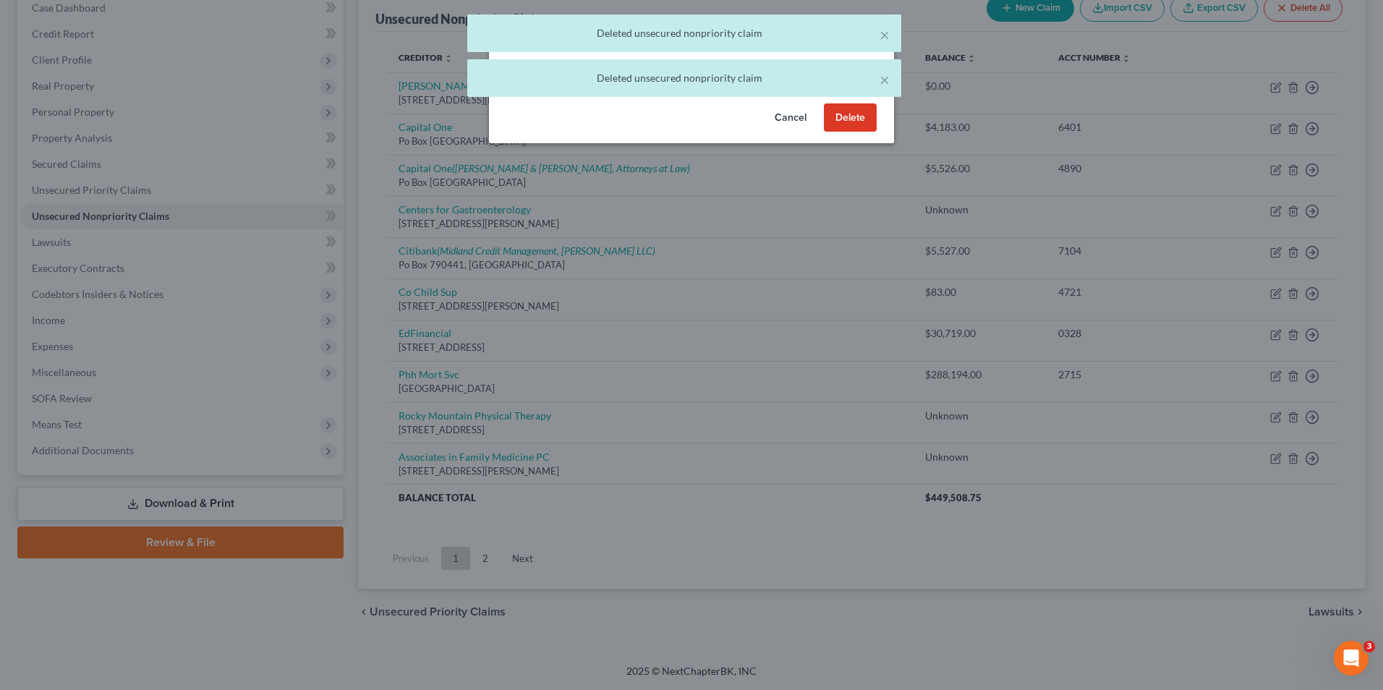
click at [844, 132] on button "Delete" at bounding box center [850, 117] width 53 height 29
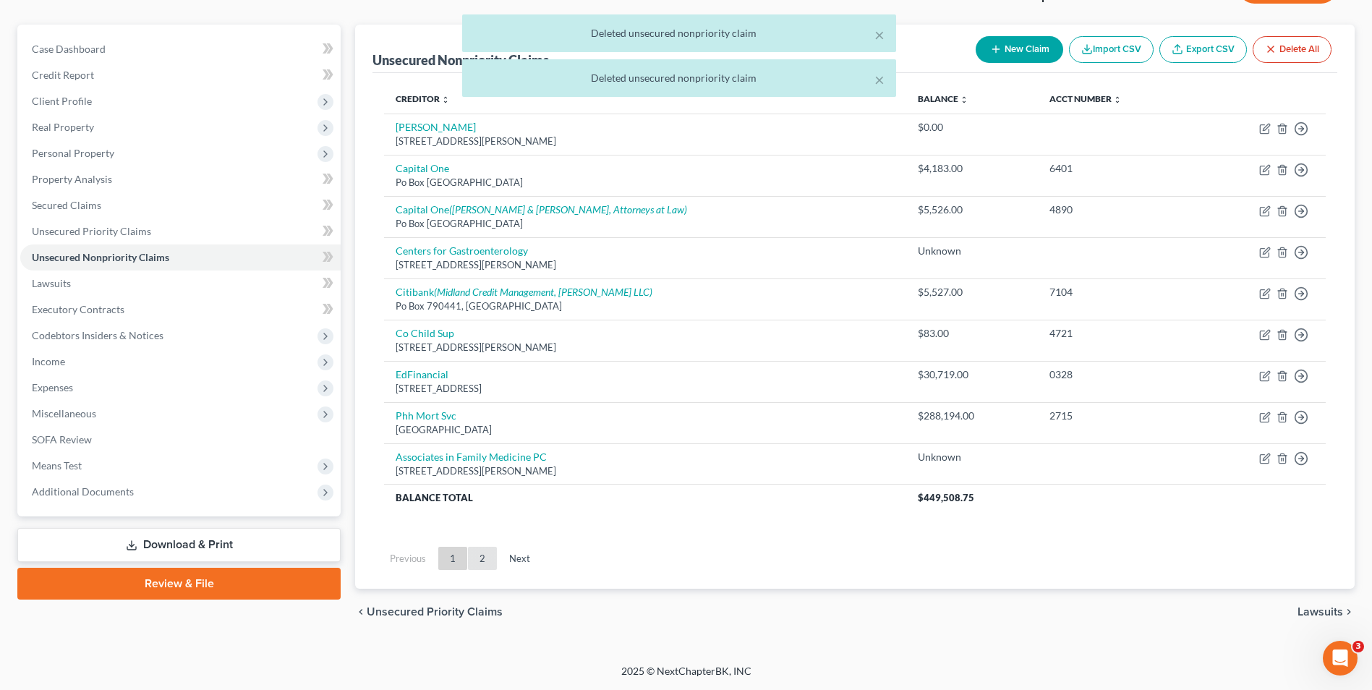
click at [477, 563] on link "2" at bounding box center [482, 558] width 29 height 23
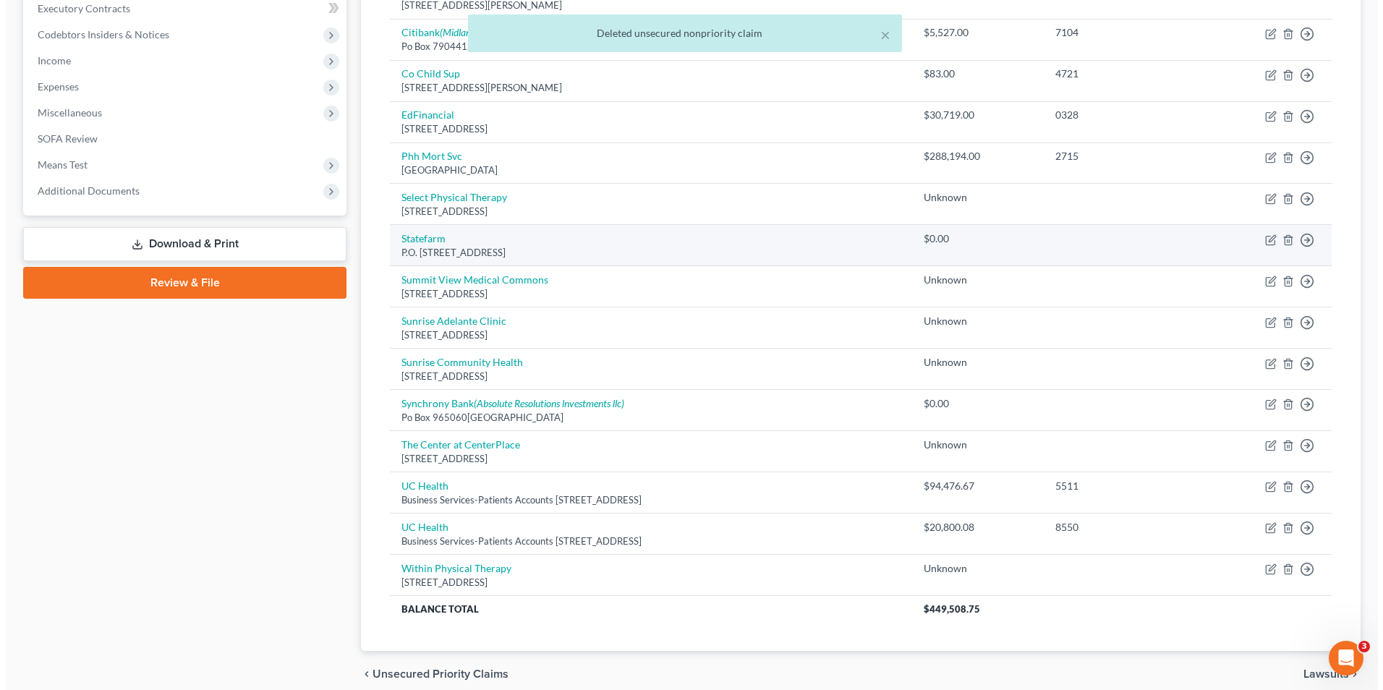
scroll to position [441, 0]
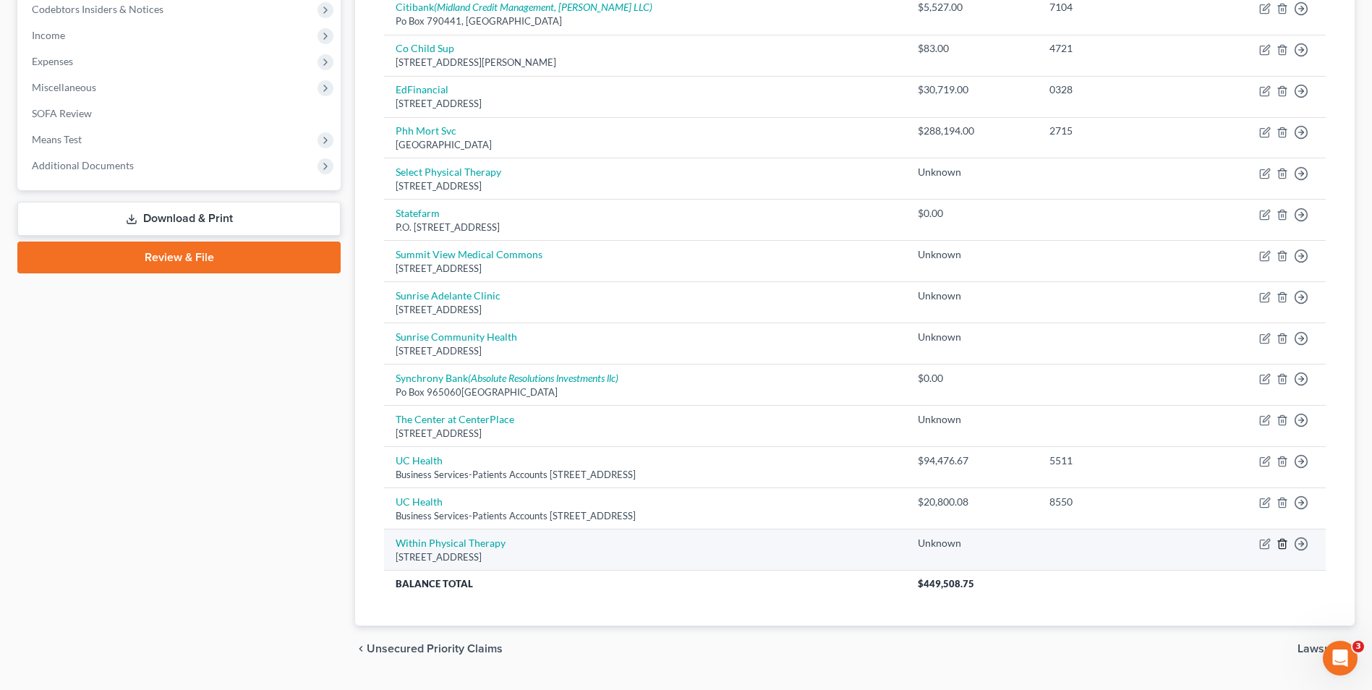
click at [1280, 545] on icon "button" at bounding box center [1283, 544] width 12 height 12
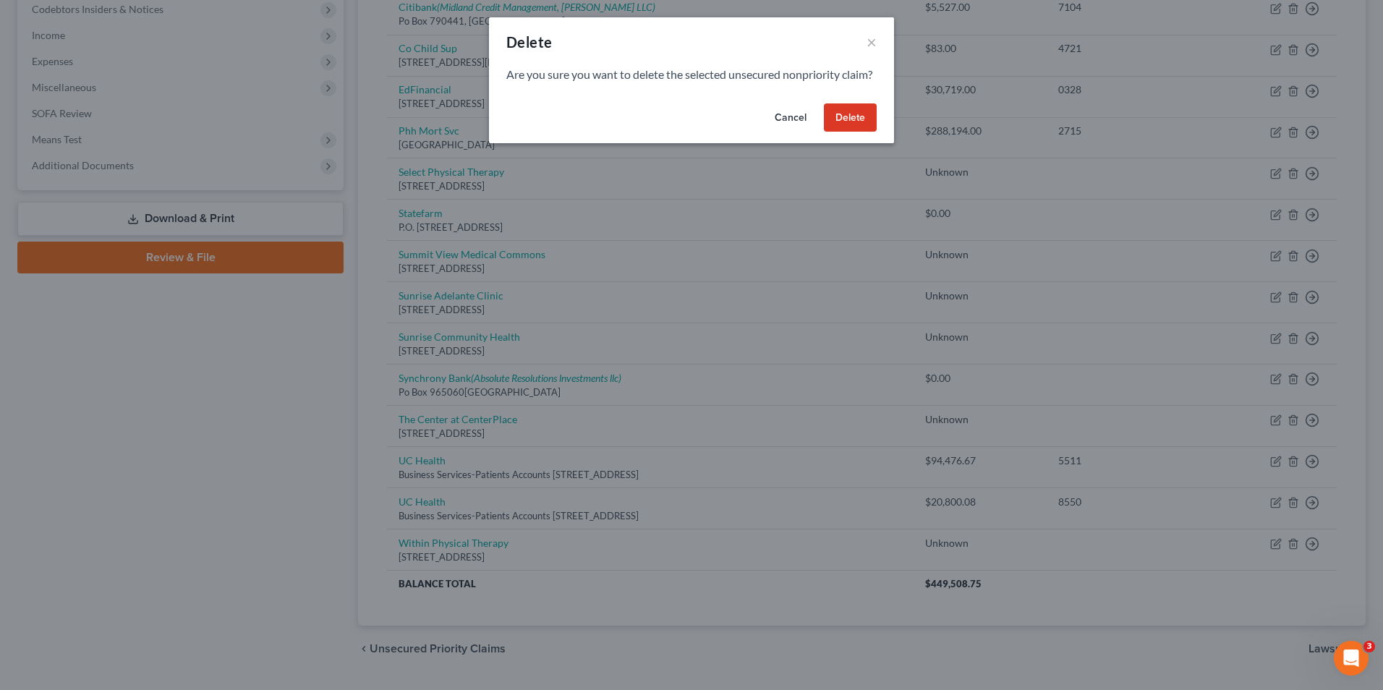
click at [854, 127] on button "Delete" at bounding box center [850, 117] width 53 height 29
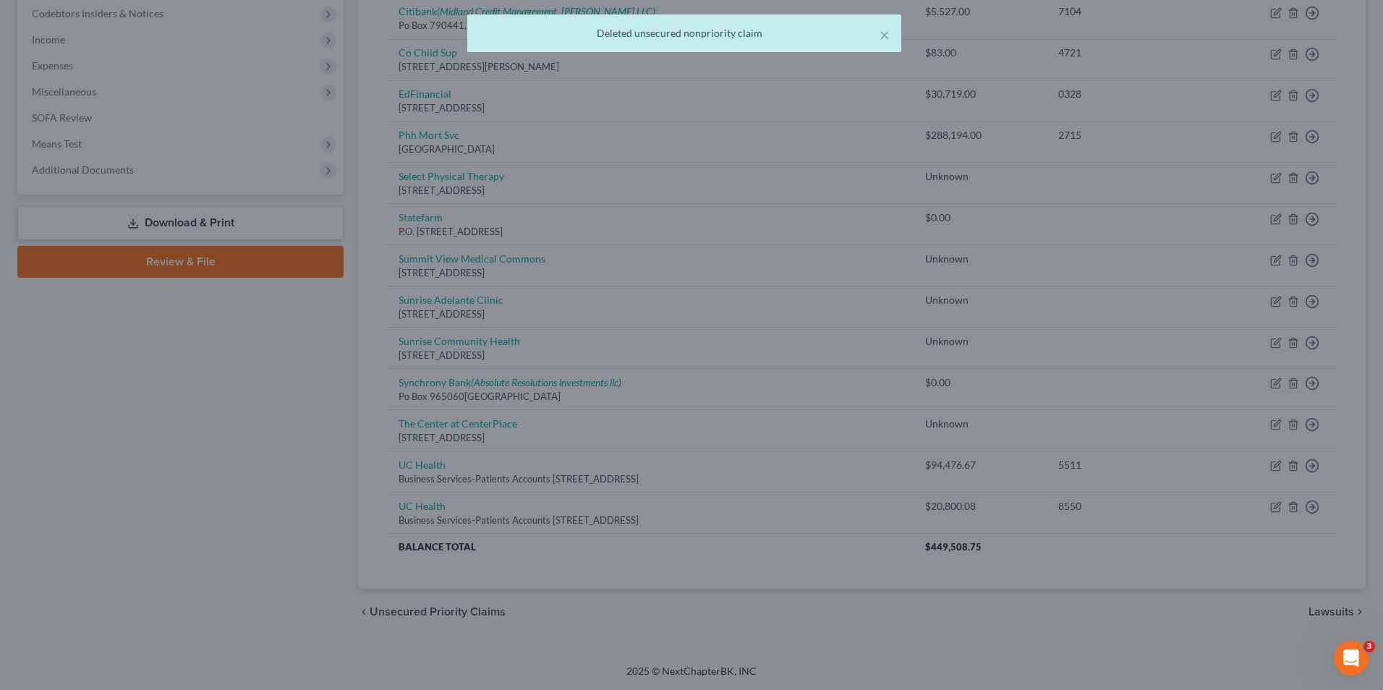
scroll to position [436, 0]
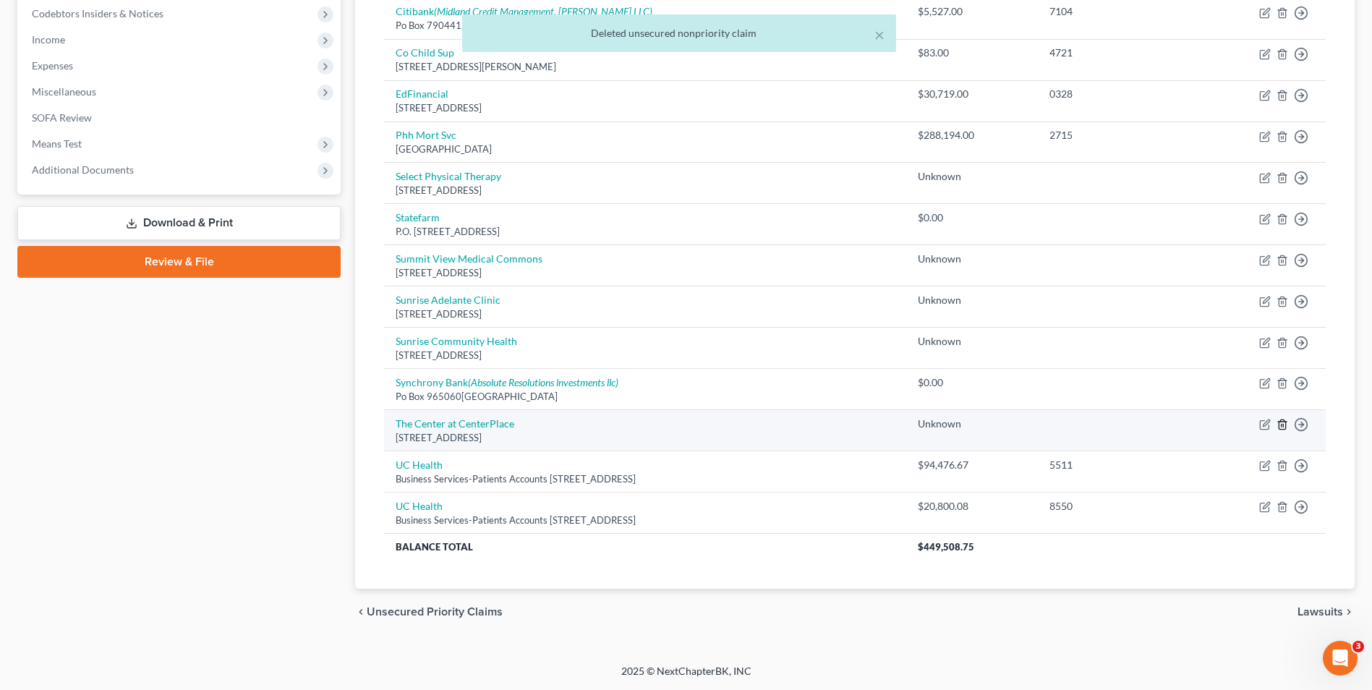
click at [1283, 425] on line "button" at bounding box center [1283, 426] width 0 height 3
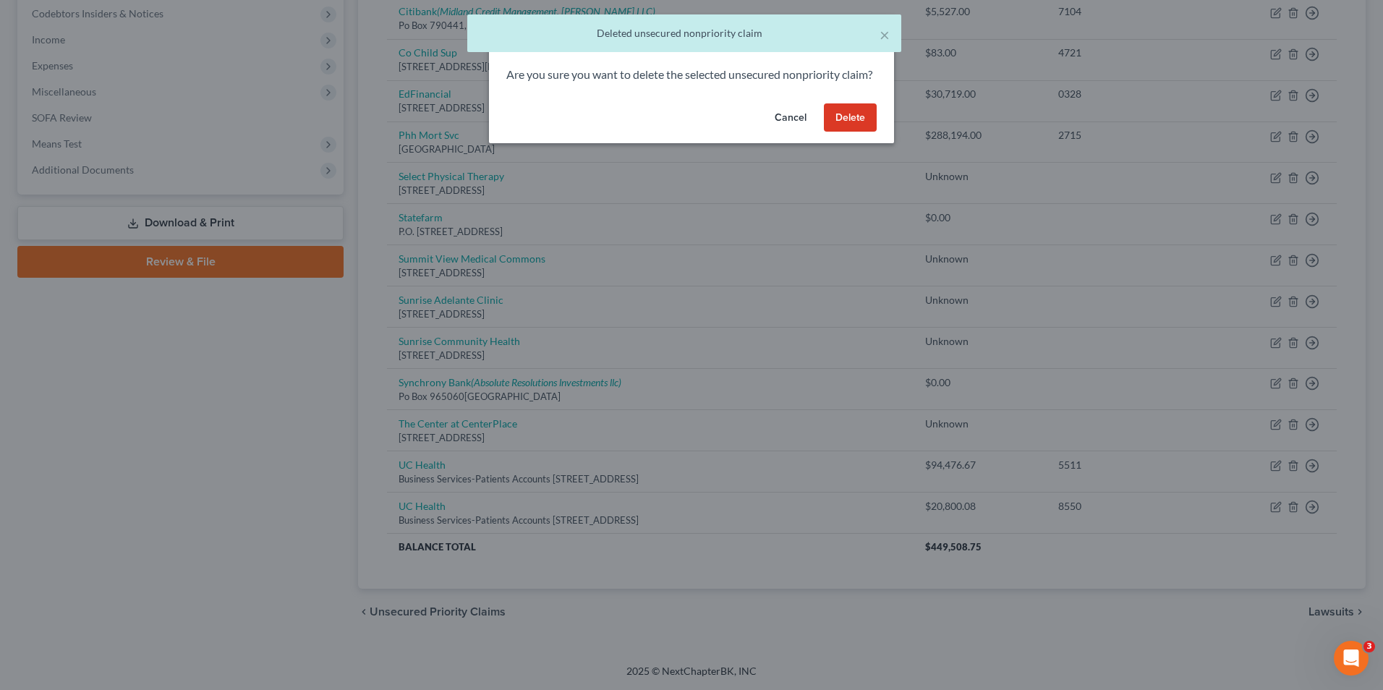
click at [850, 132] on button "Delete" at bounding box center [850, 117] width 53 height 29
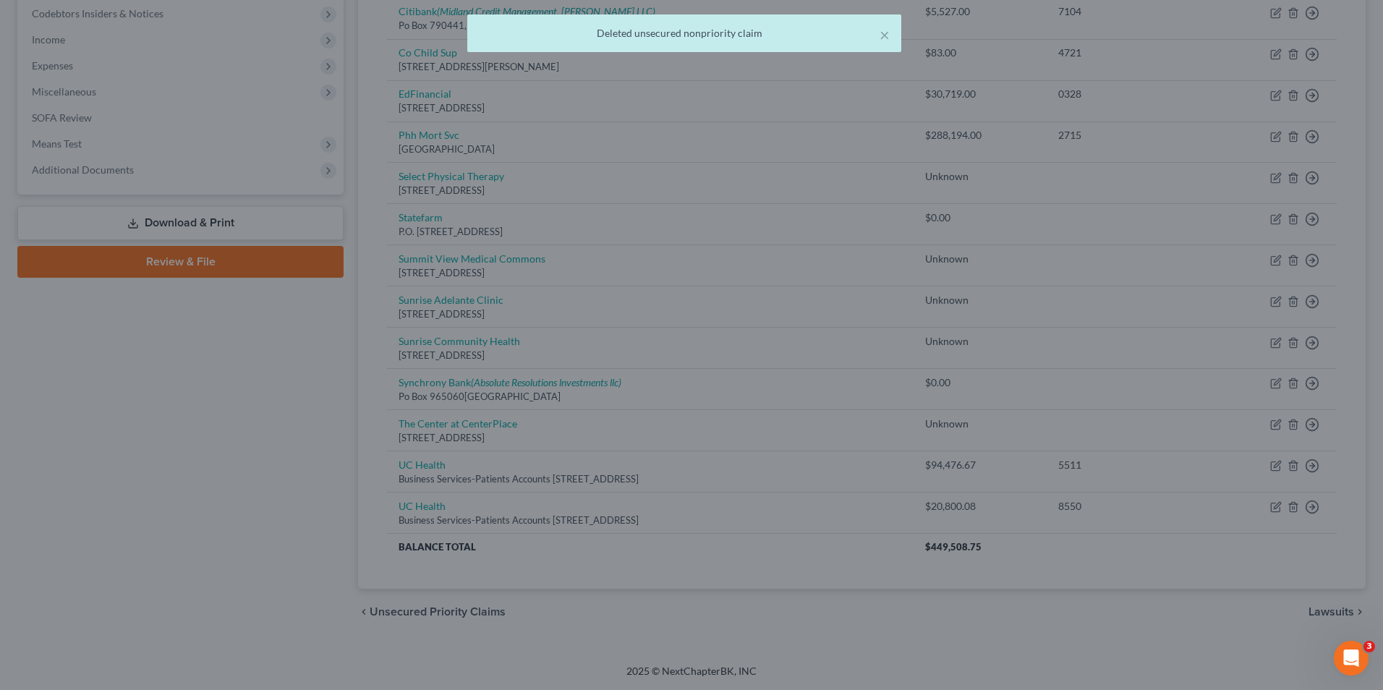
scroll to position [395, 0]
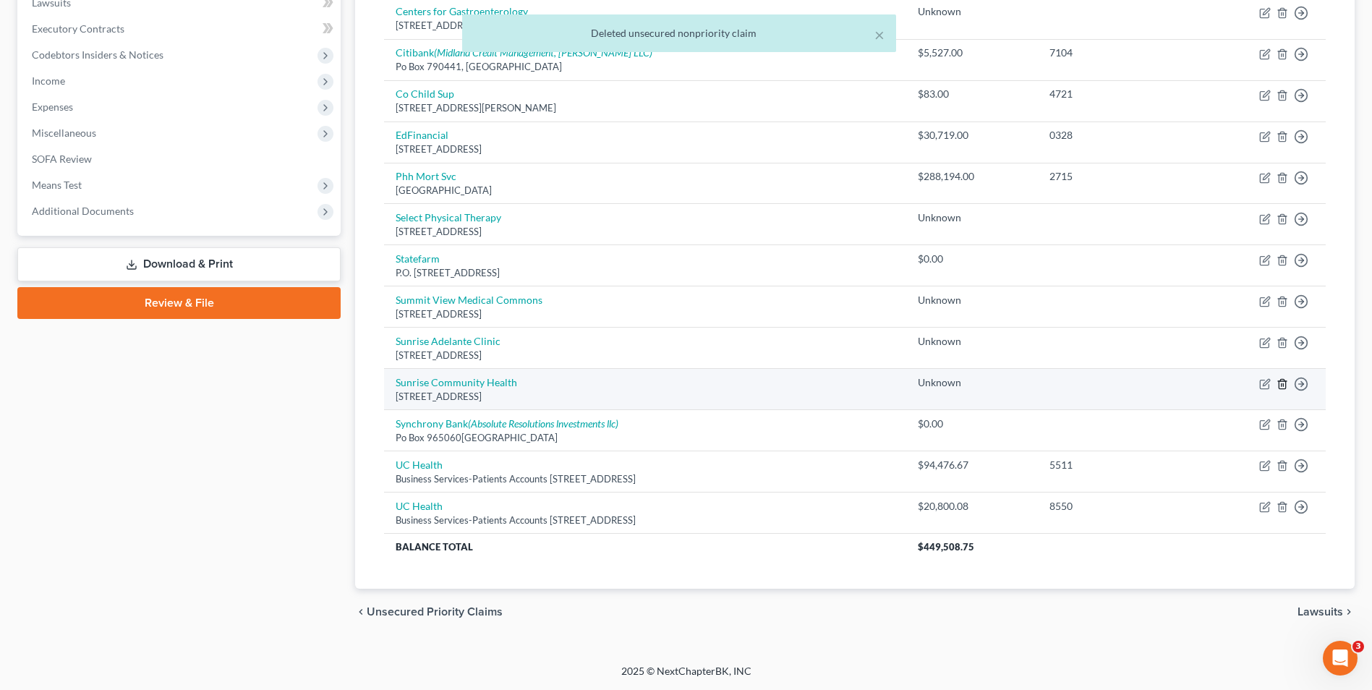
click at [1286, 384] on icon "button" at bounding box center [1282, 383] width 7 height 9
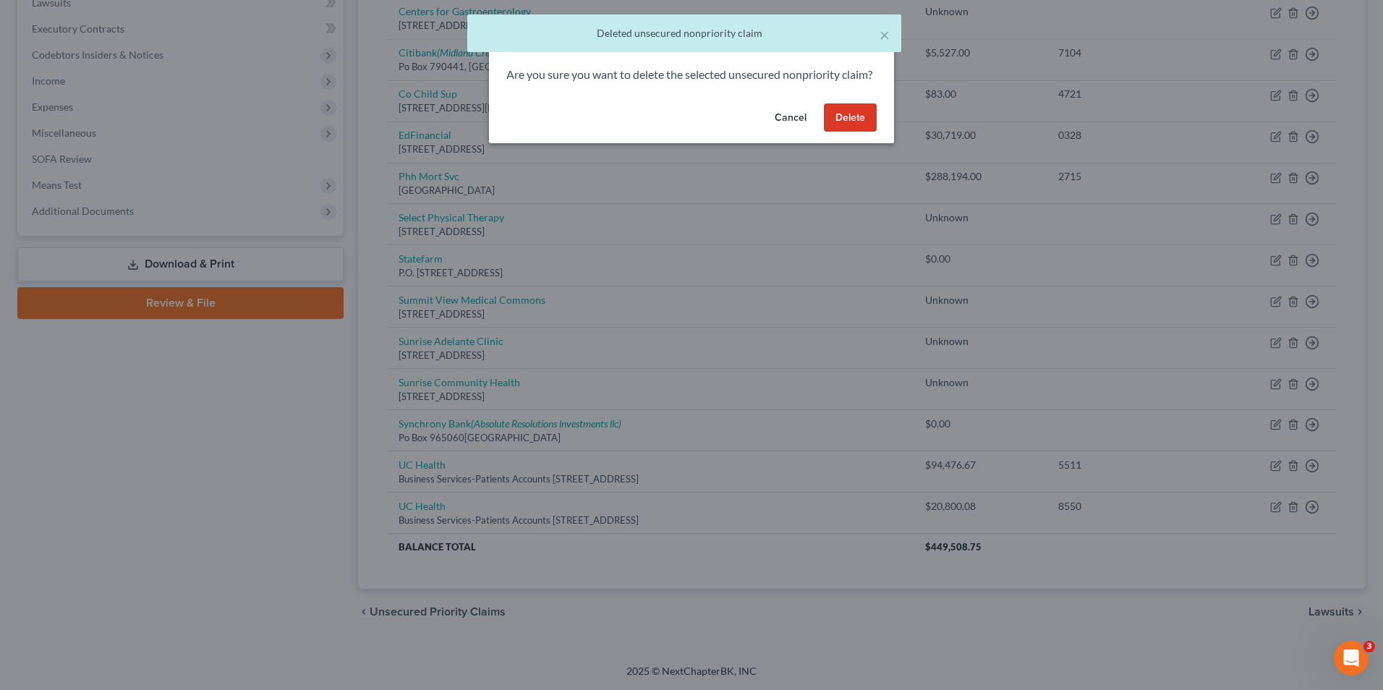
click at [841, 132] on button "Delete" at bounding box center [850, 117] width 53 height 29
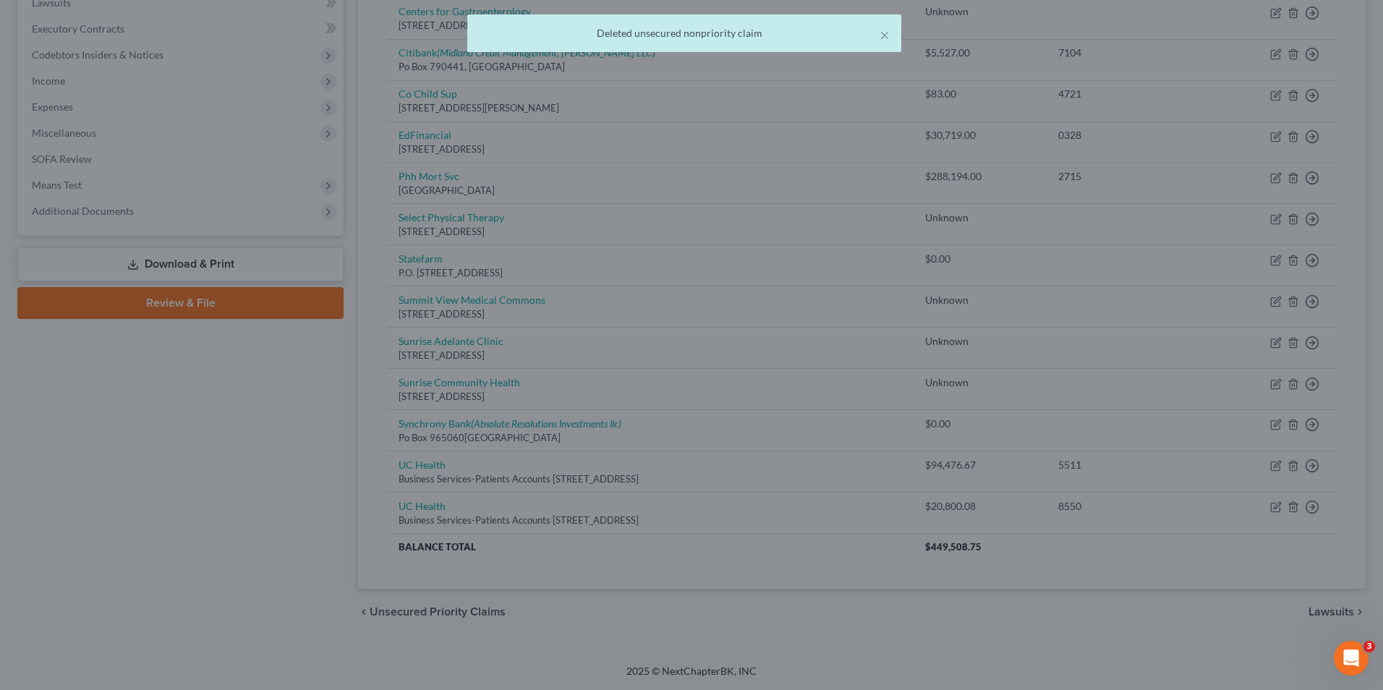
scroll to position [354, 0]
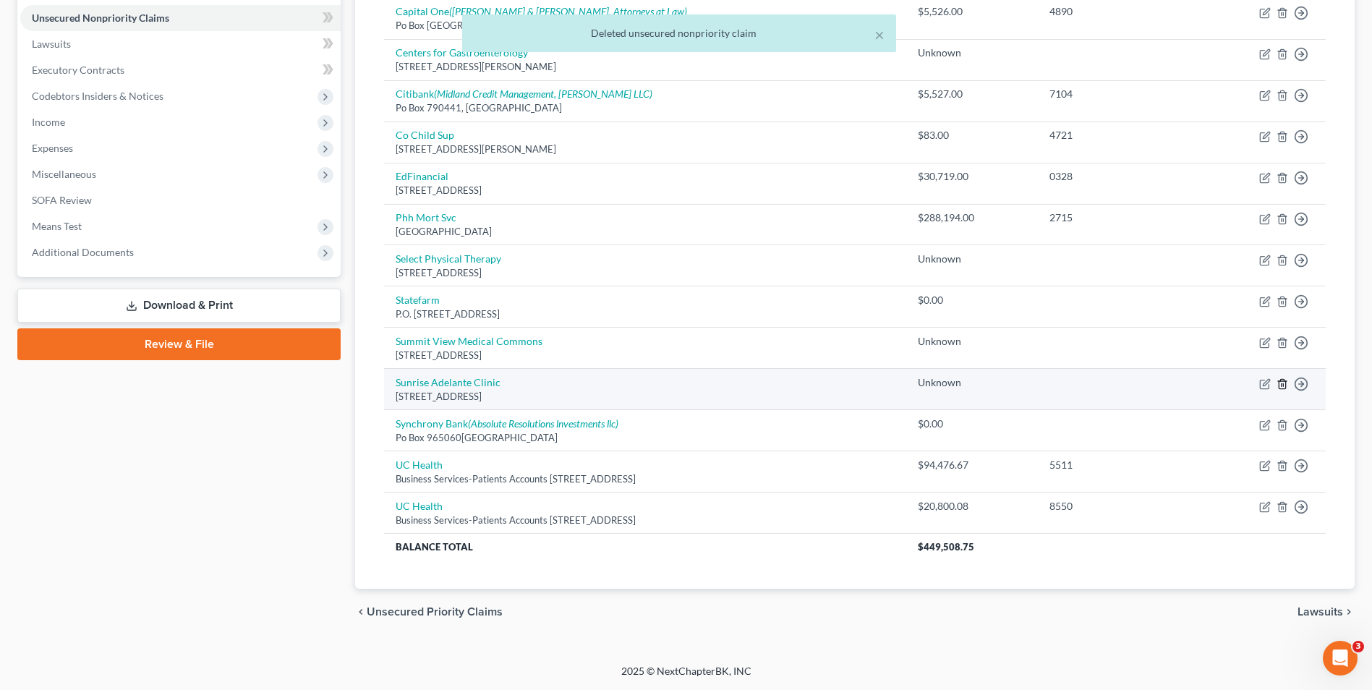
click at [1280, 386] on icon "button" at bounding box center [1283, 384] width 12 height 12
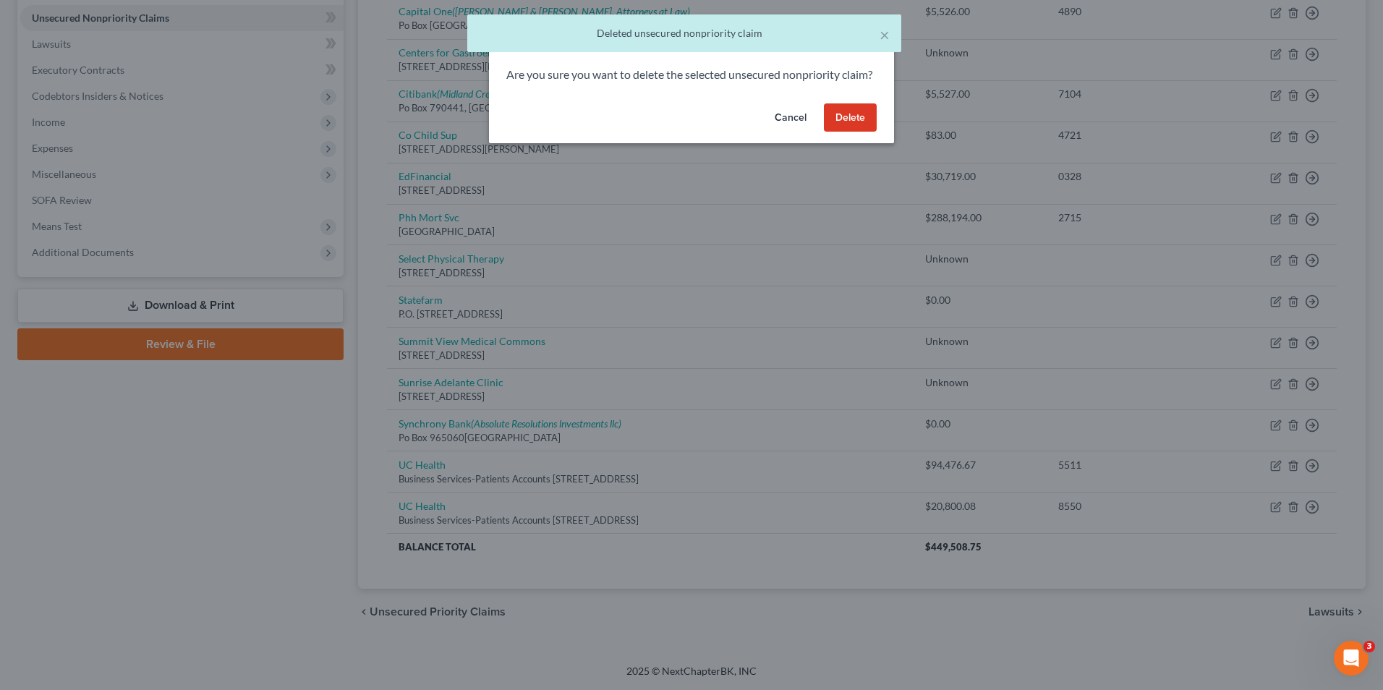
click at [859, 132] on button "Delete" at bounding box center [850, 117] width 53 height 29
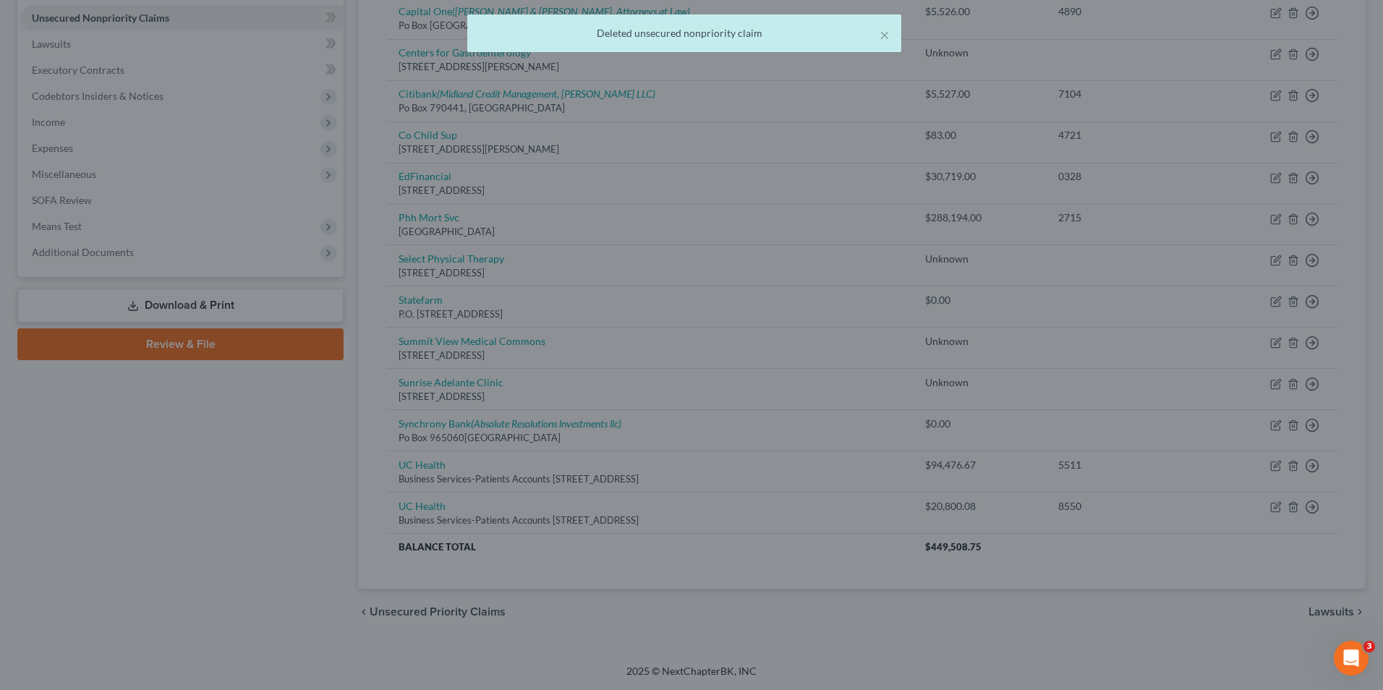
scroll to position [313, 0]
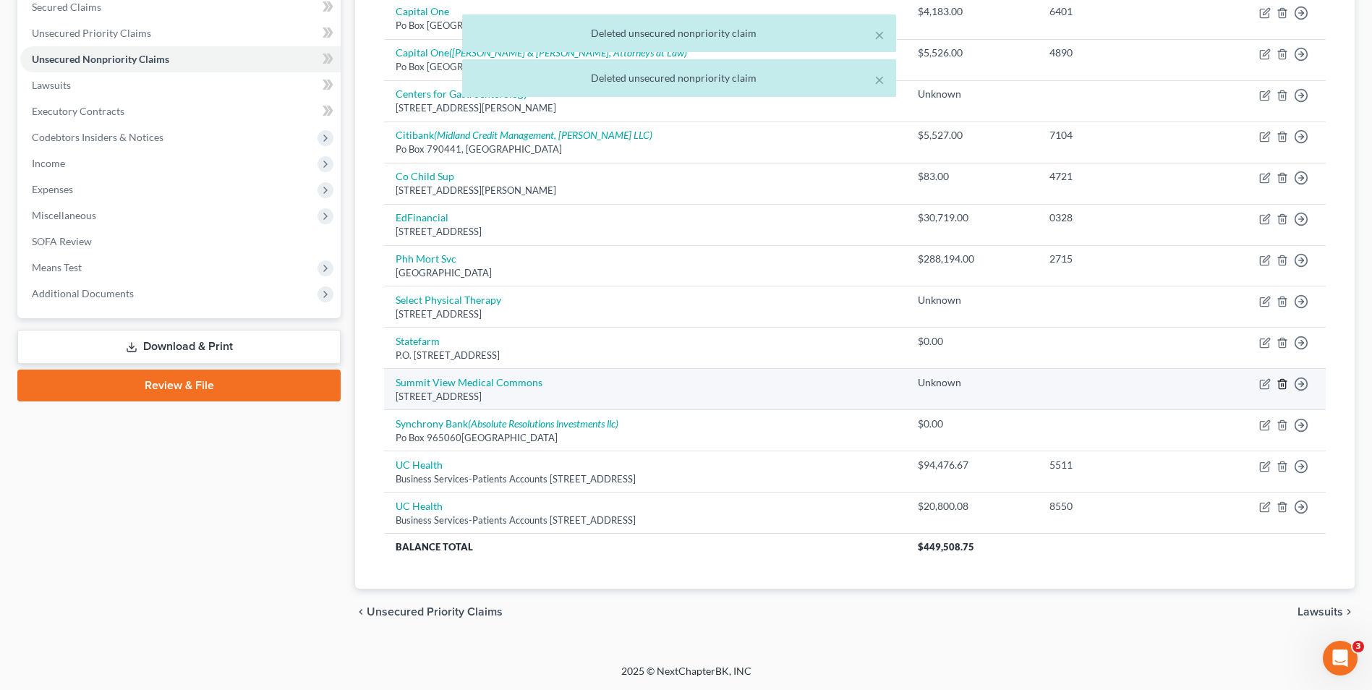
click at [1280, 388] on icon "button" at bounding box center [1282, 383] width 7 height 9
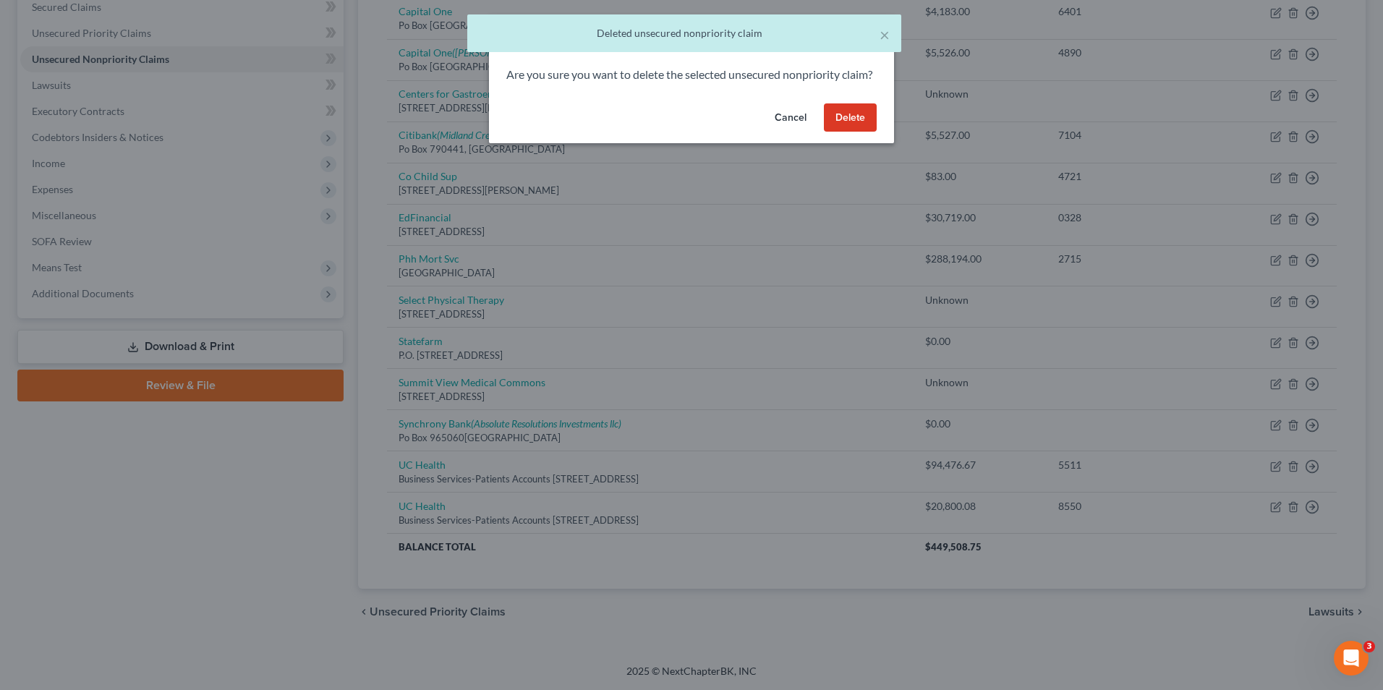
click at [823, 126] on div "Cancel Delete" at bounding box center [691, 121] width 405 height 46
click at [837, 98] on div "Are you sure you want to delete the selected unsecured nonpriority claim?" at bounding box center [691, 82] width 405 height 31
click at [833, 124] on button "Delete" at bounding box center [850, 117] width 53 height 29
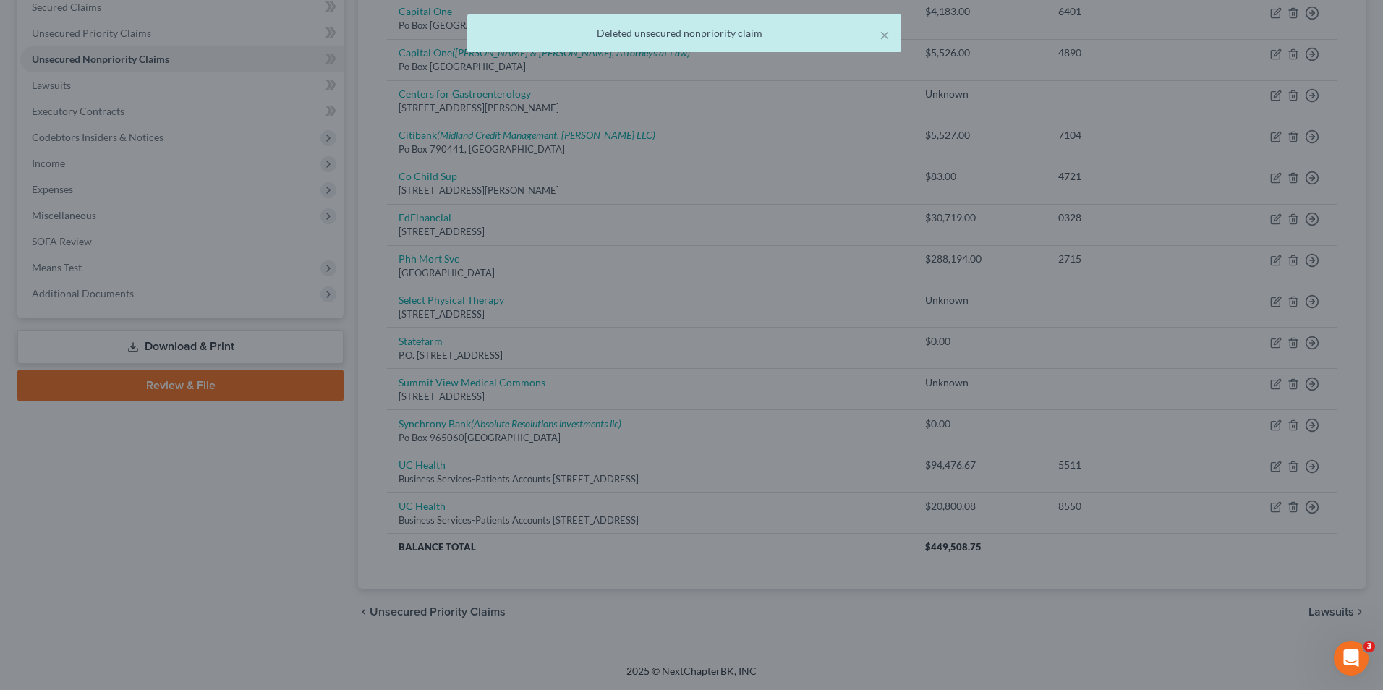
scroll to position [271, 0]
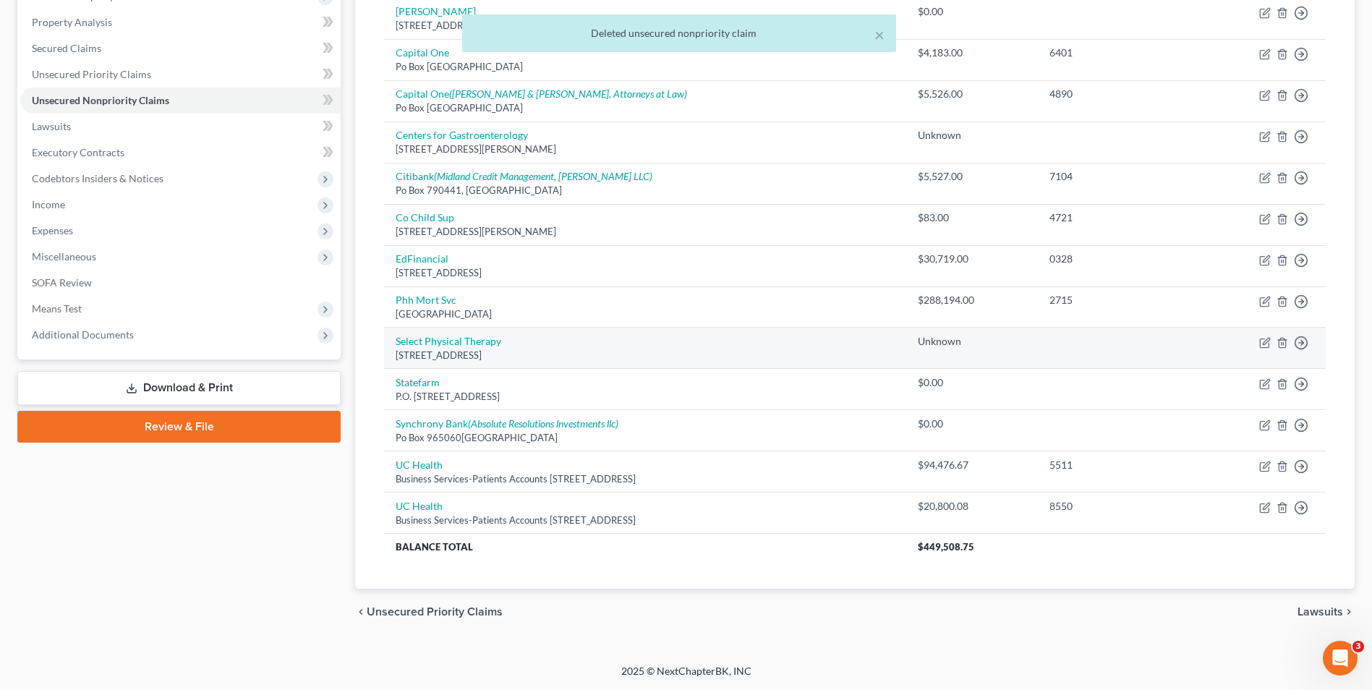
click at [1276, 343] on td "Move to D Move to E Move to G Move to Notice Only" at bounding box center [1261, 348] width 129 height 41
click at [1286, 342] on icon "button" at bounding box center [1282, 342] width 7 height 9
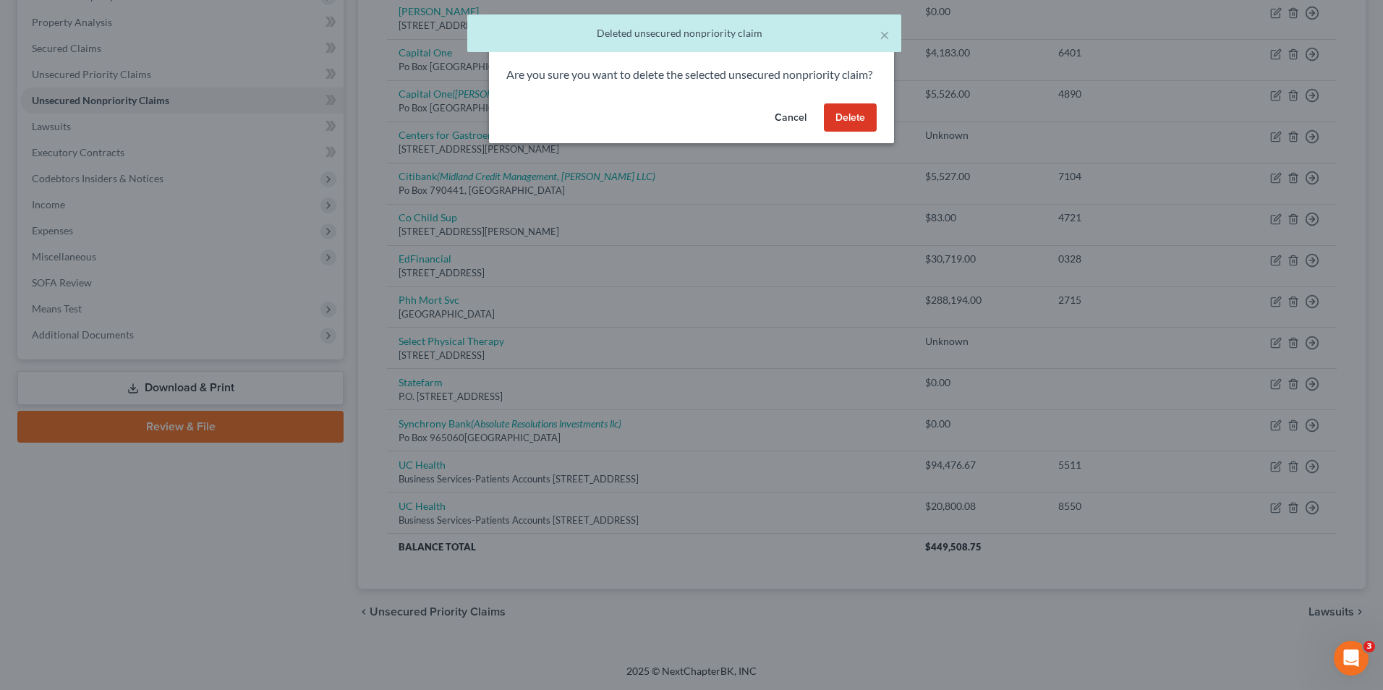
click at [851, 129] on button "Delete" at bounding box center [850, 117] width 53 height 29
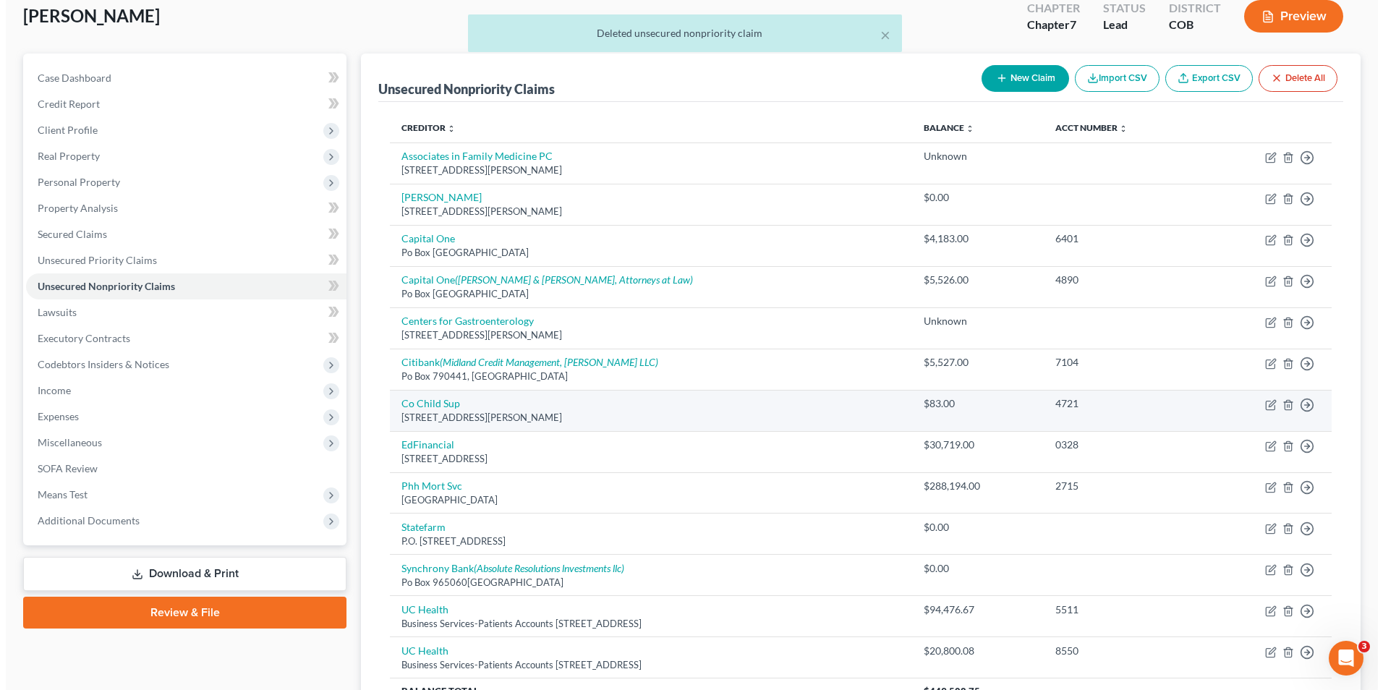
scroll to position [158, 0]
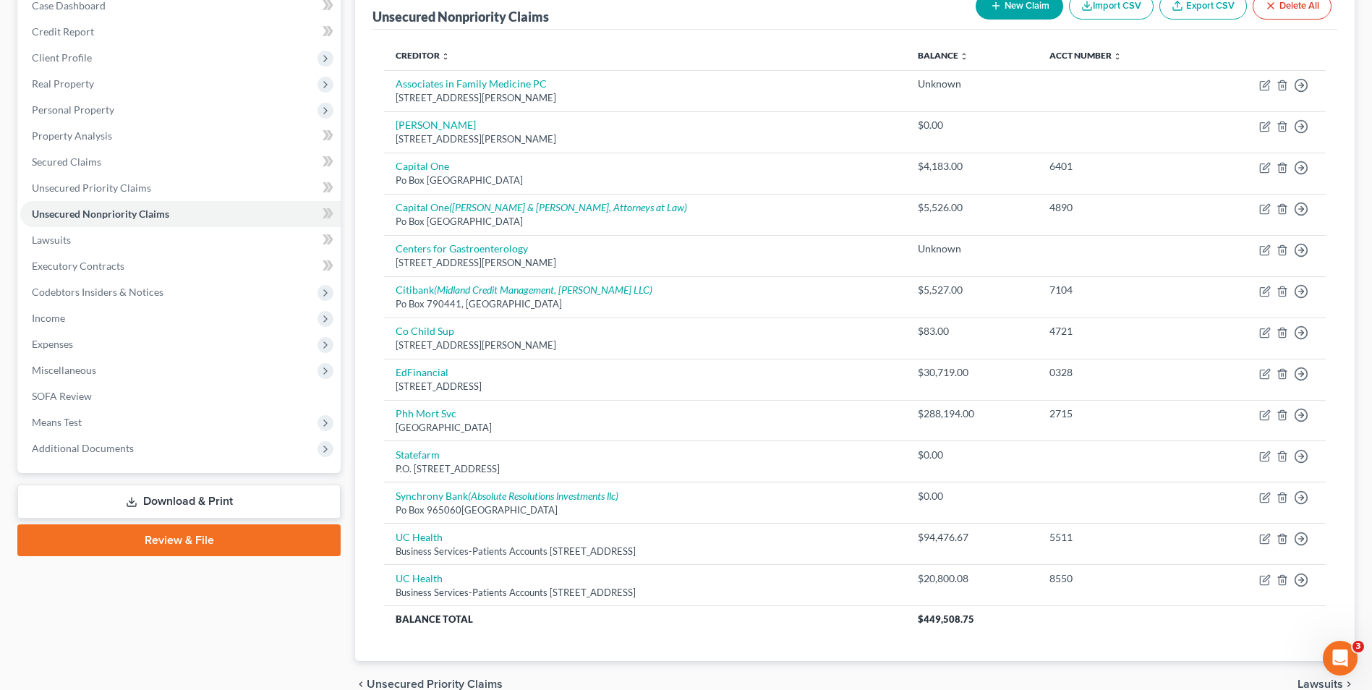
click at [1022, 15] on button "New Claim" at bounding box center [1020, 6] width 88 height 27
select select "0"
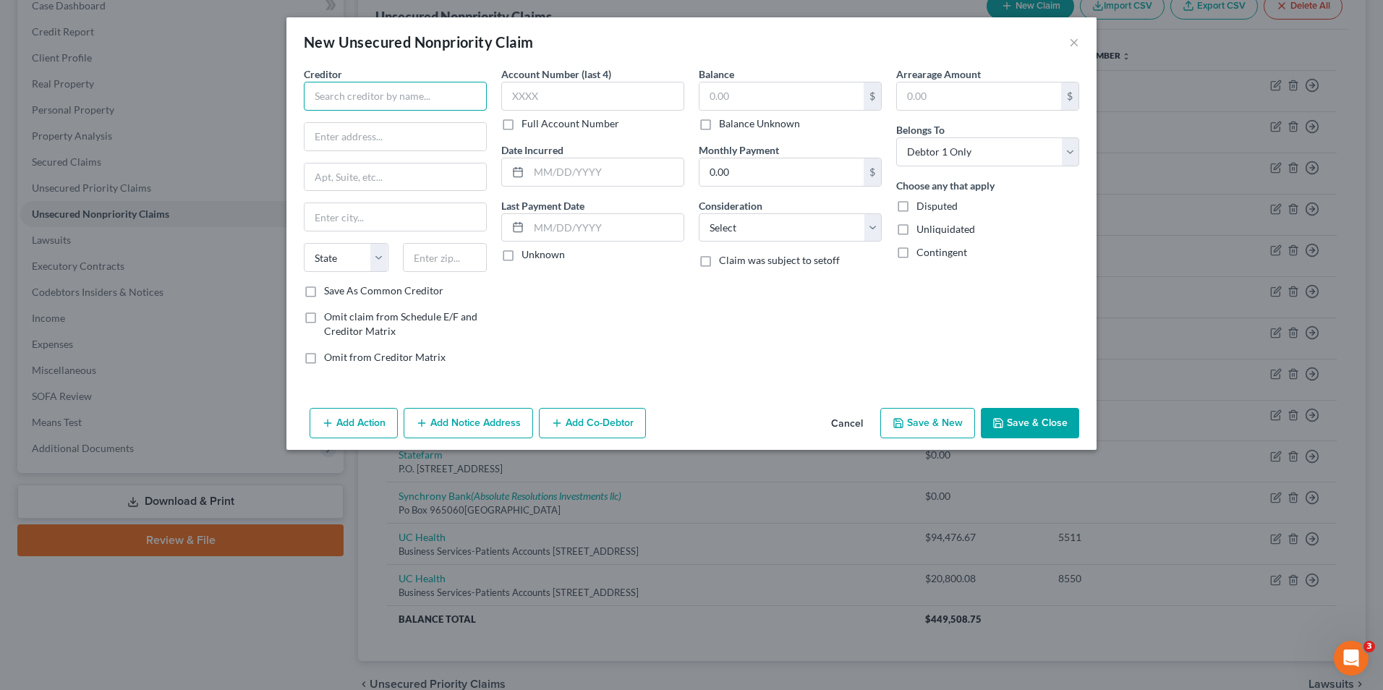
click at [403, 106] on input "text" at bounding box center [395, 96] width 183 height 29
type input "UCHealth"
click at [407, 139] on div "[STREET_ADDRESS]" at bounding box center [390, 135] width 150 height 12
type input "PO Box 1259 Dpt 147638"
type input "Oaks"
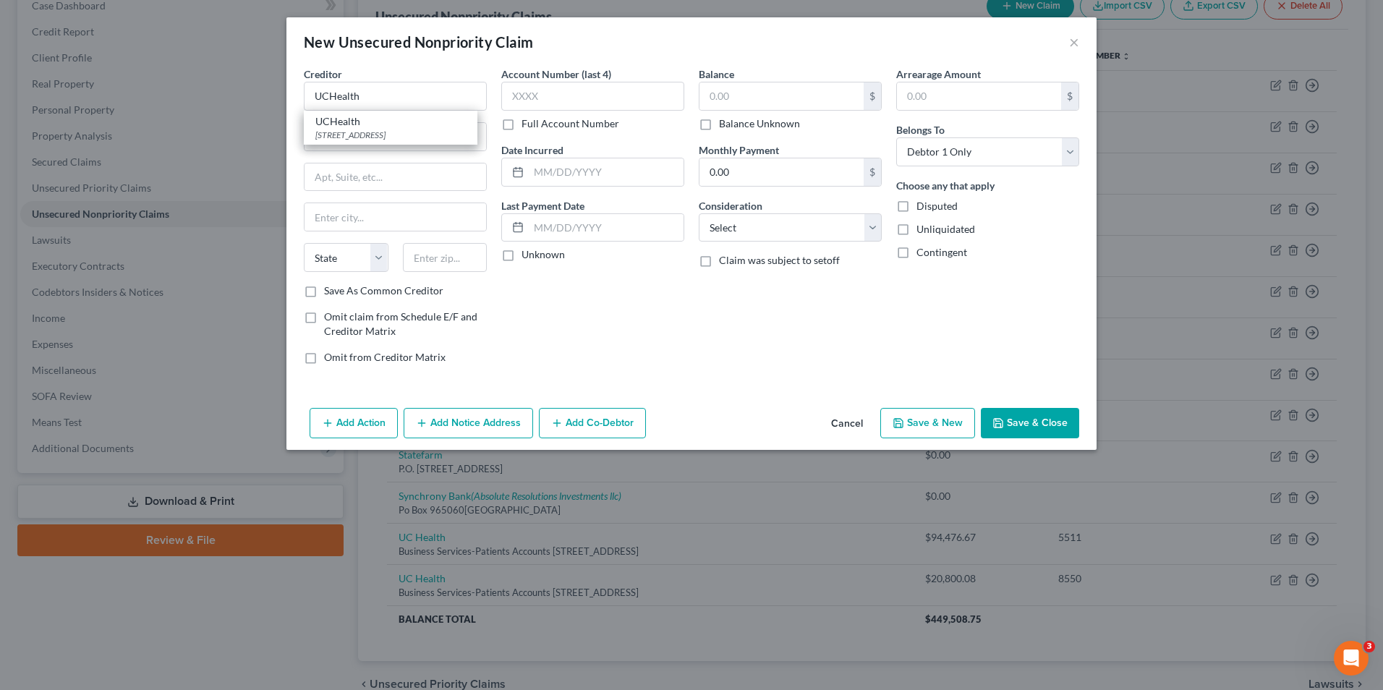
select select "39"
type input "19456"
click at [786, 90] on input "text" at bounding box center [782, 95] width 164 height 27
click at [789, 95] on input "115" at bounding box center [782, 95] width 164 height 27
click at [801, 98] on input "115,276." at bounding box center [782, 95] width 164 height 27
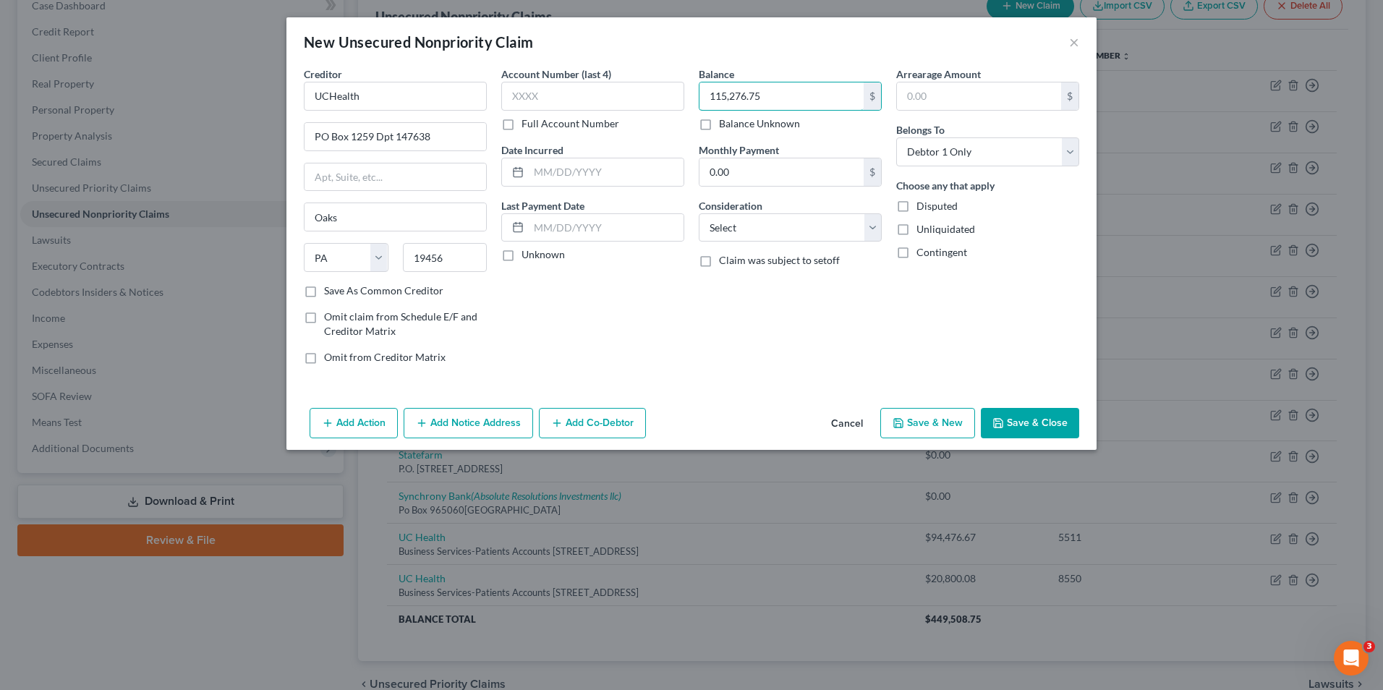
type input "115,276.75"
click at [488, 427] on button "Add Notice Address" at bounding box center [468, 423] width 129 height 30
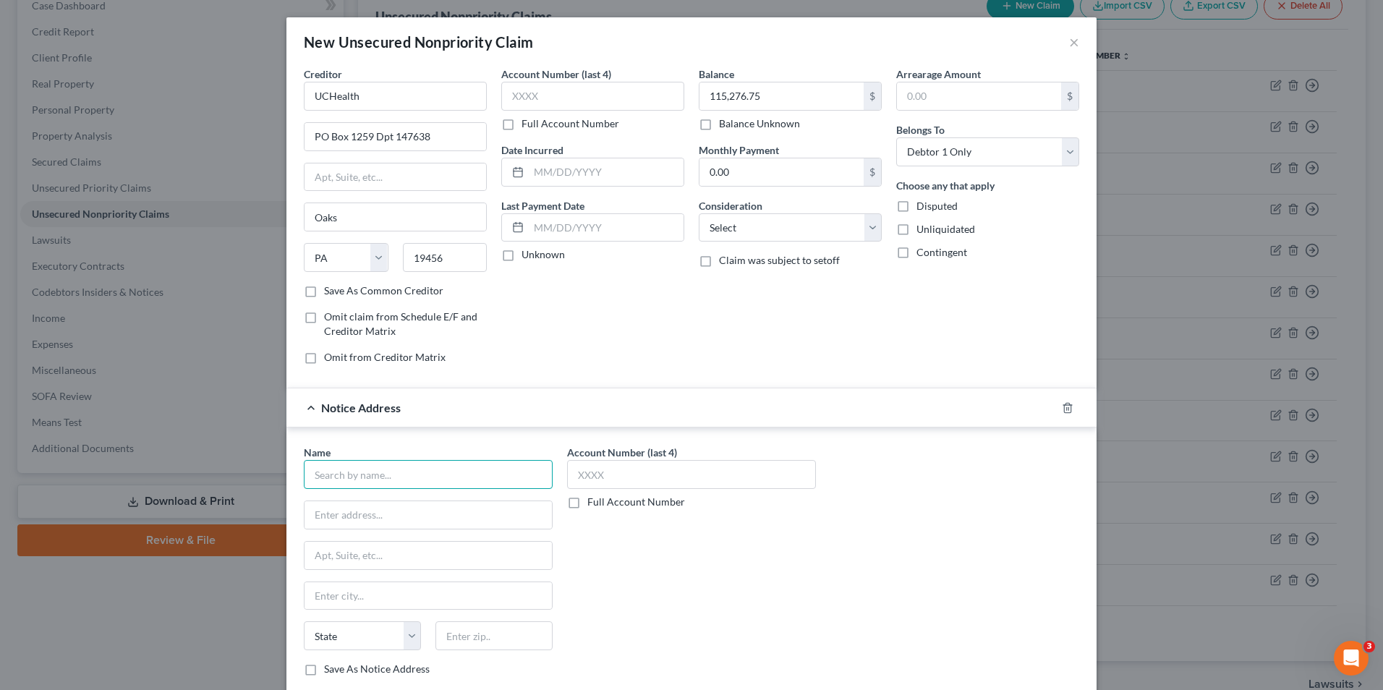
click at [380, 473] on input "text" at bounding box center [428, 474] width 249 height 29
drag, startPoint x: 437, startPoint y: 467, endPoint x: 449, endPoint y: 461, distance: 13.6
click at [440, 467] on input "text" at bounding box center [428, 474] width 249 height 29
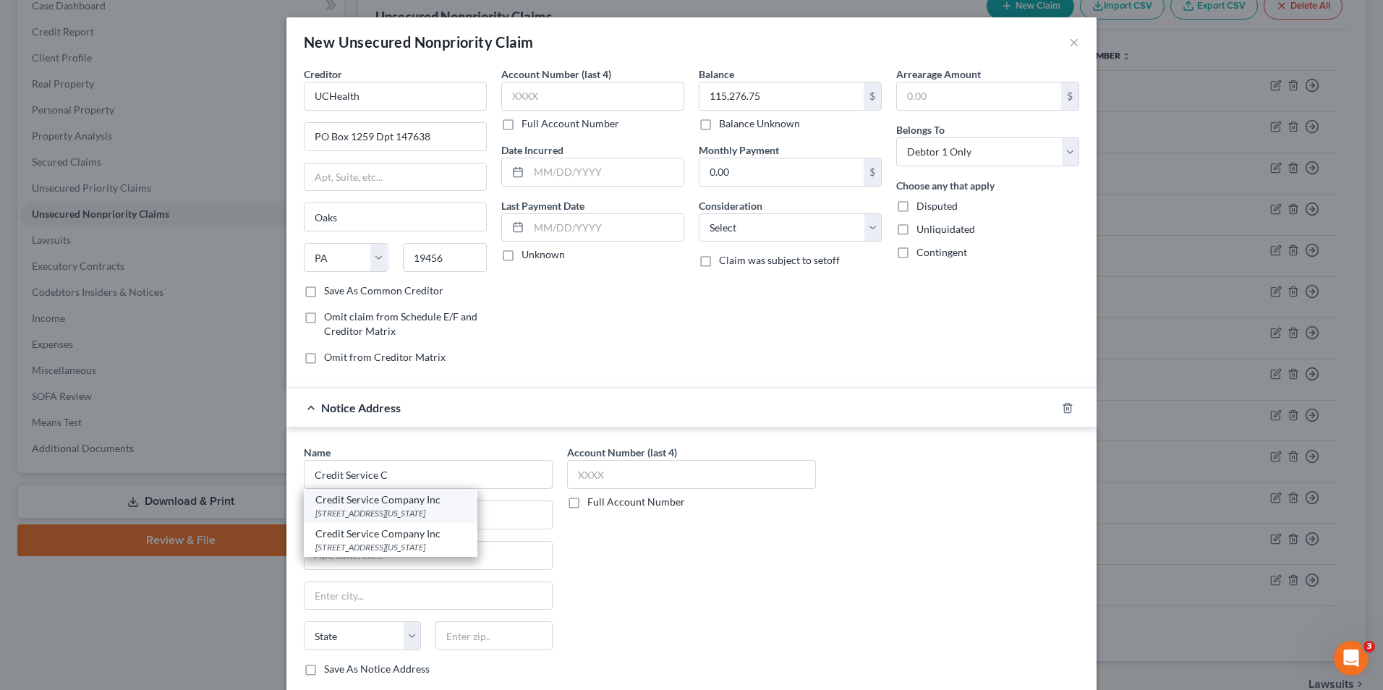
click at [441, 507] on div "[STREET_ADDRESS][US_STATE]" at bounding box center [390, 513] width 150 height 12
type input "Credit Service Company Inc"
type input "PO Box 1120"
type input "[US_STATE][GEOGRAPHIC_DATA]"
select select "5"
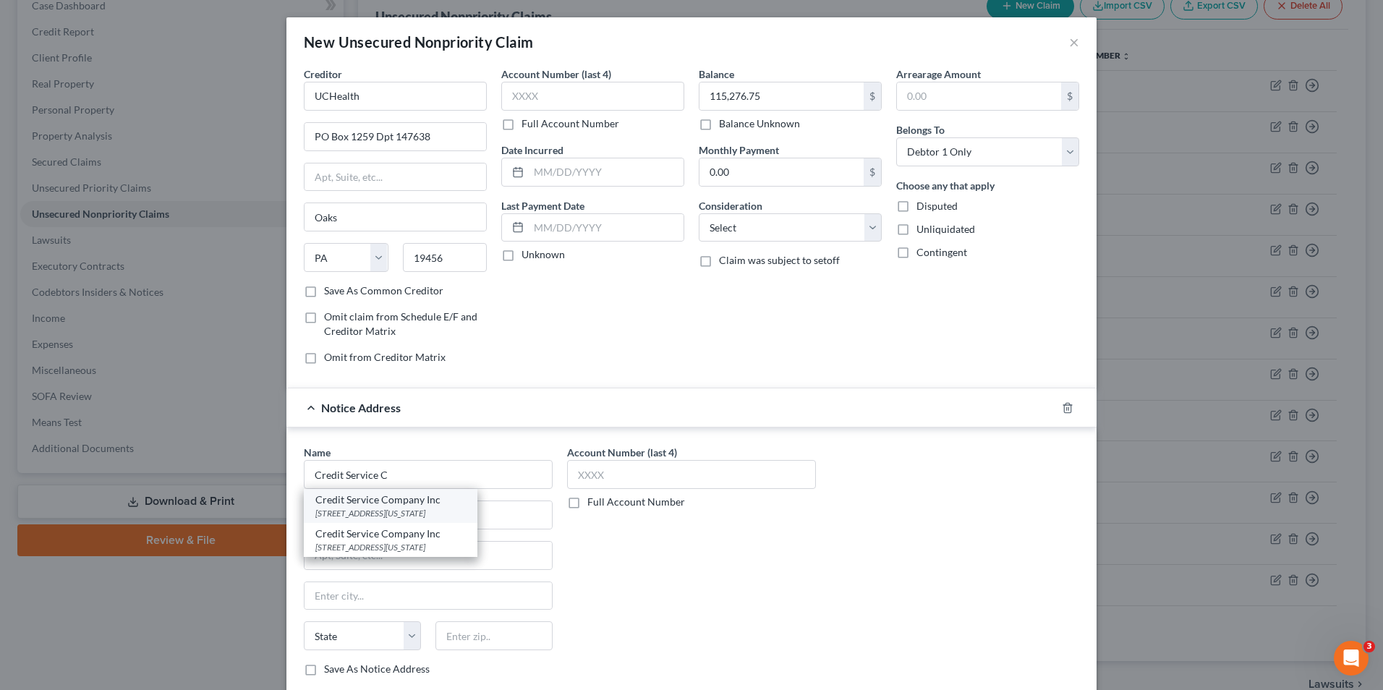
type input "80901"
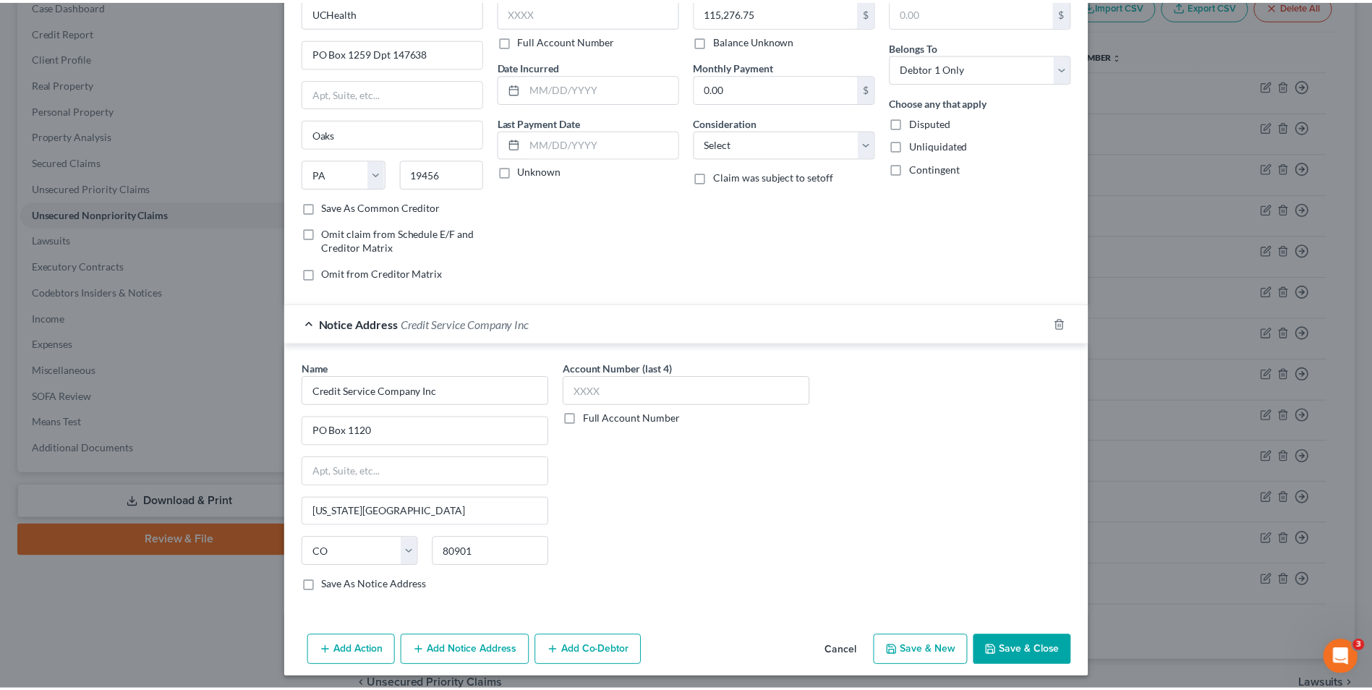
scroll to position [89, 0]
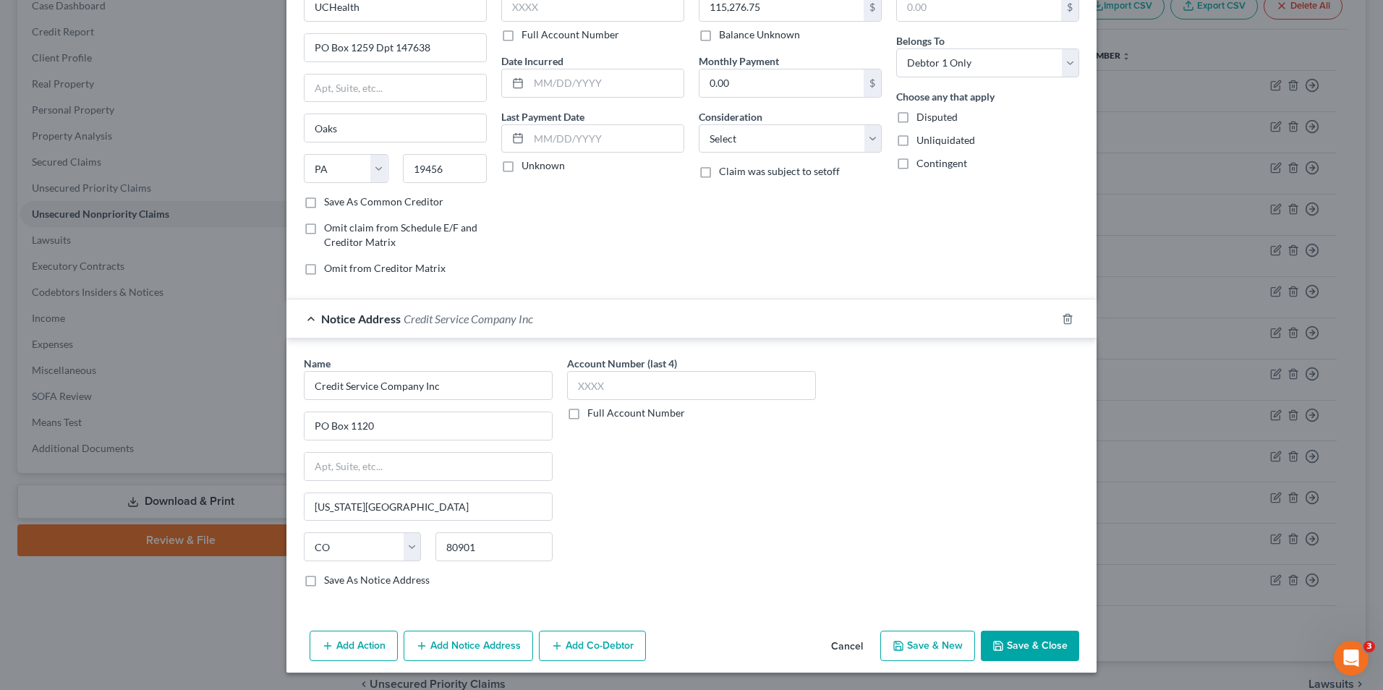
click at [1001, 636] on button "Save & Close" at bounding box center [1030, 646] width 98 height 30
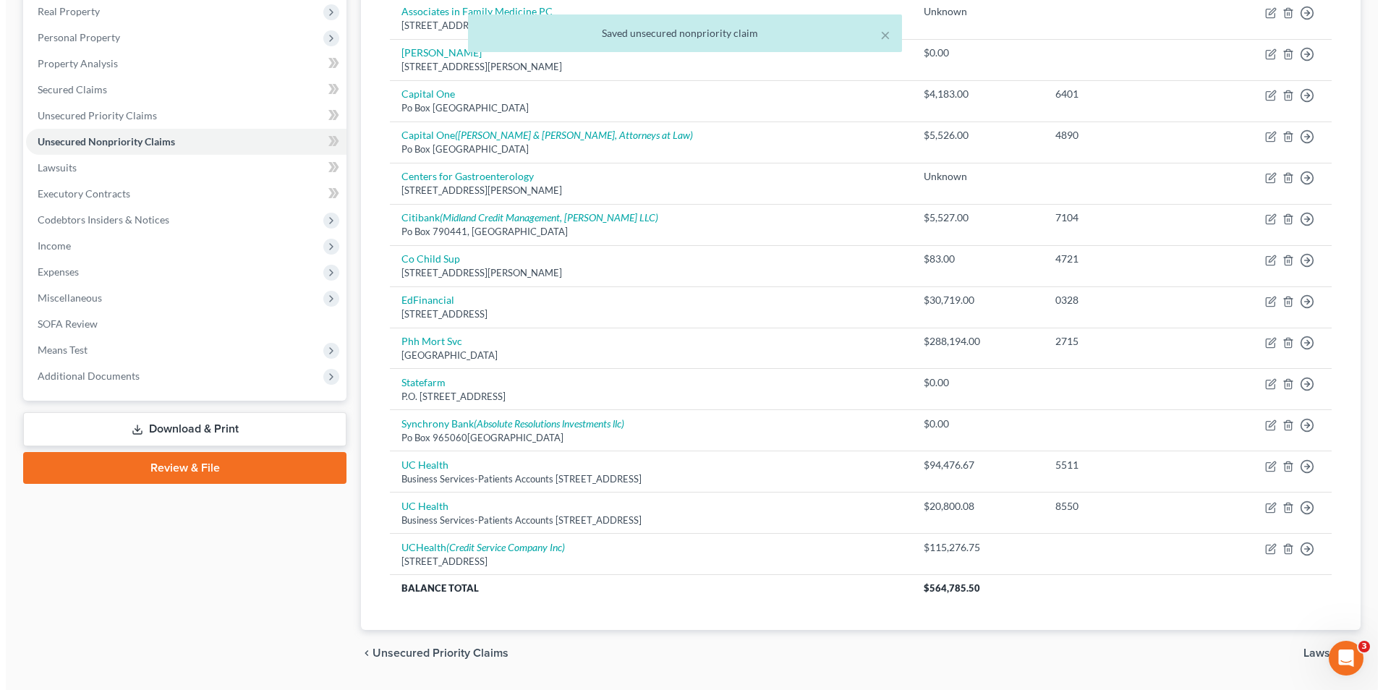
scroll to position [271, 0]
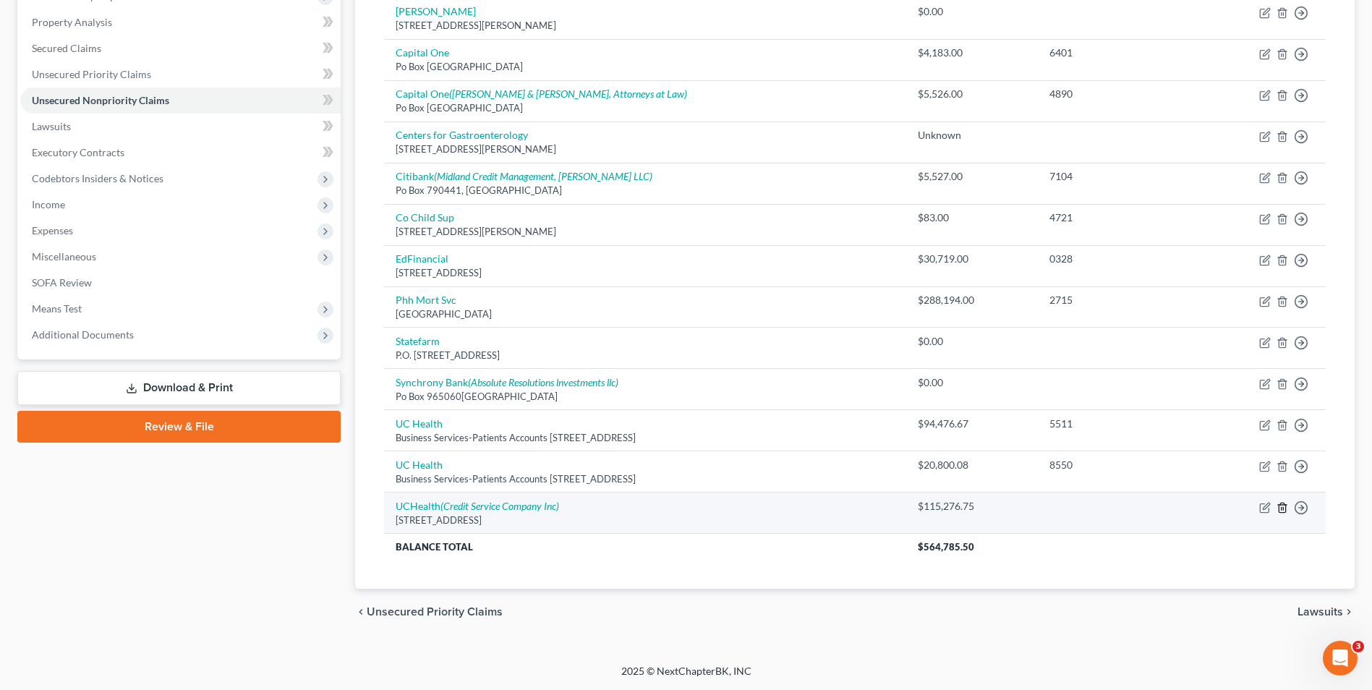
click at [1283, 502] on icon "button" at bounding box center [1283, 508] width 12 height 12
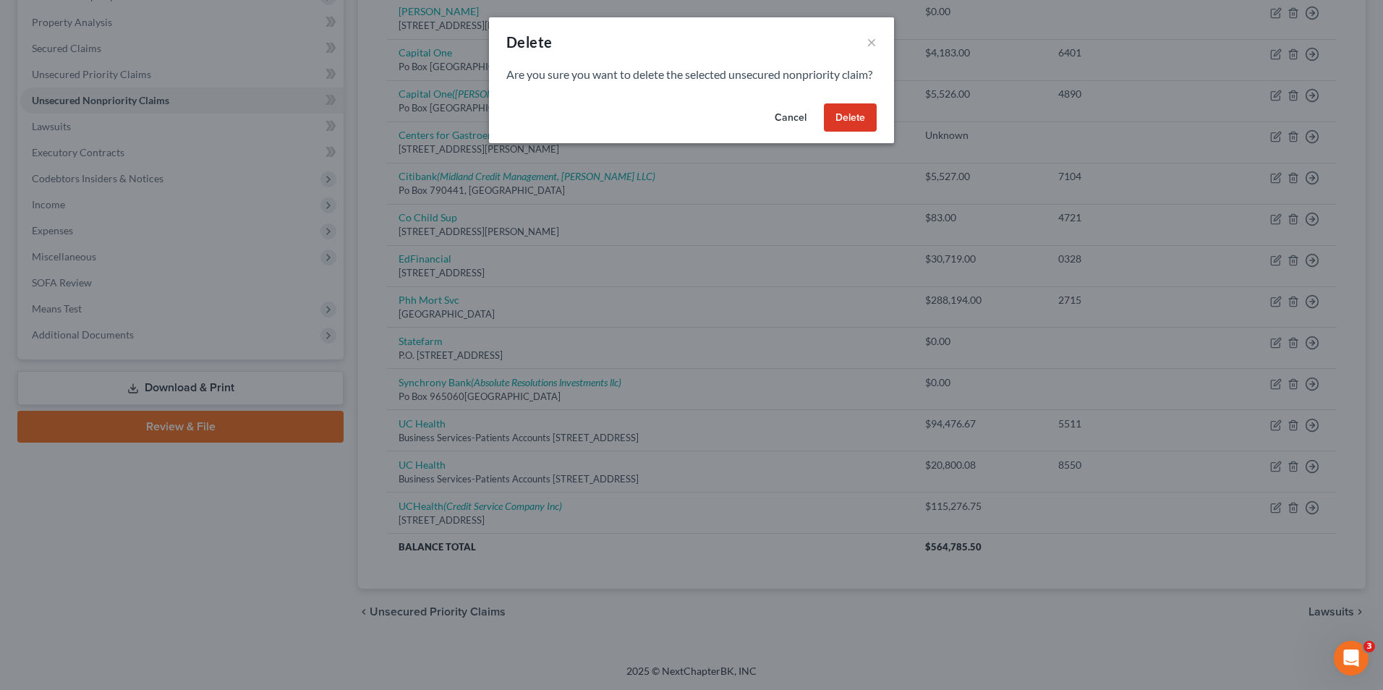
click at [854, 125] on button "Delete" at bounding box center [850, 117] width 53 height 29
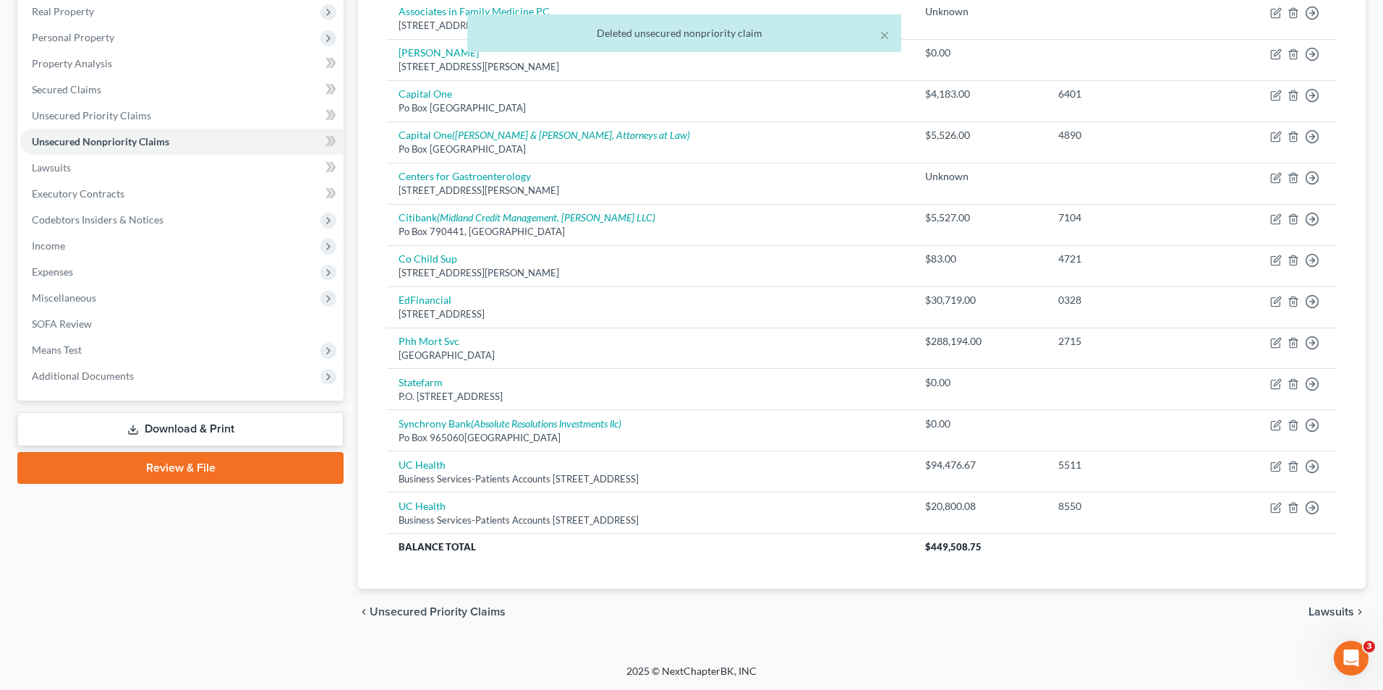
scroll to position [230, 0]
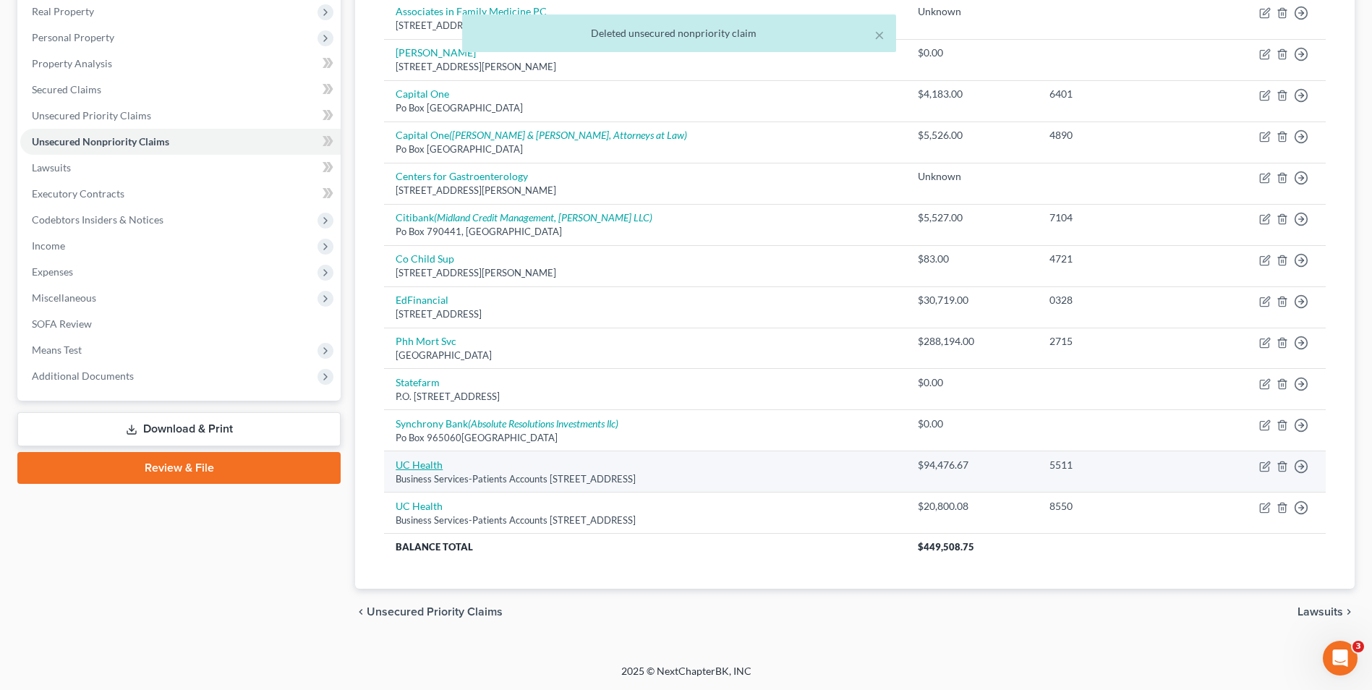
click at [427, 468] on link "UC Health" at bounding box center [419, 465] width 47 height 12
select select "45"
select select "9"
select select "0"
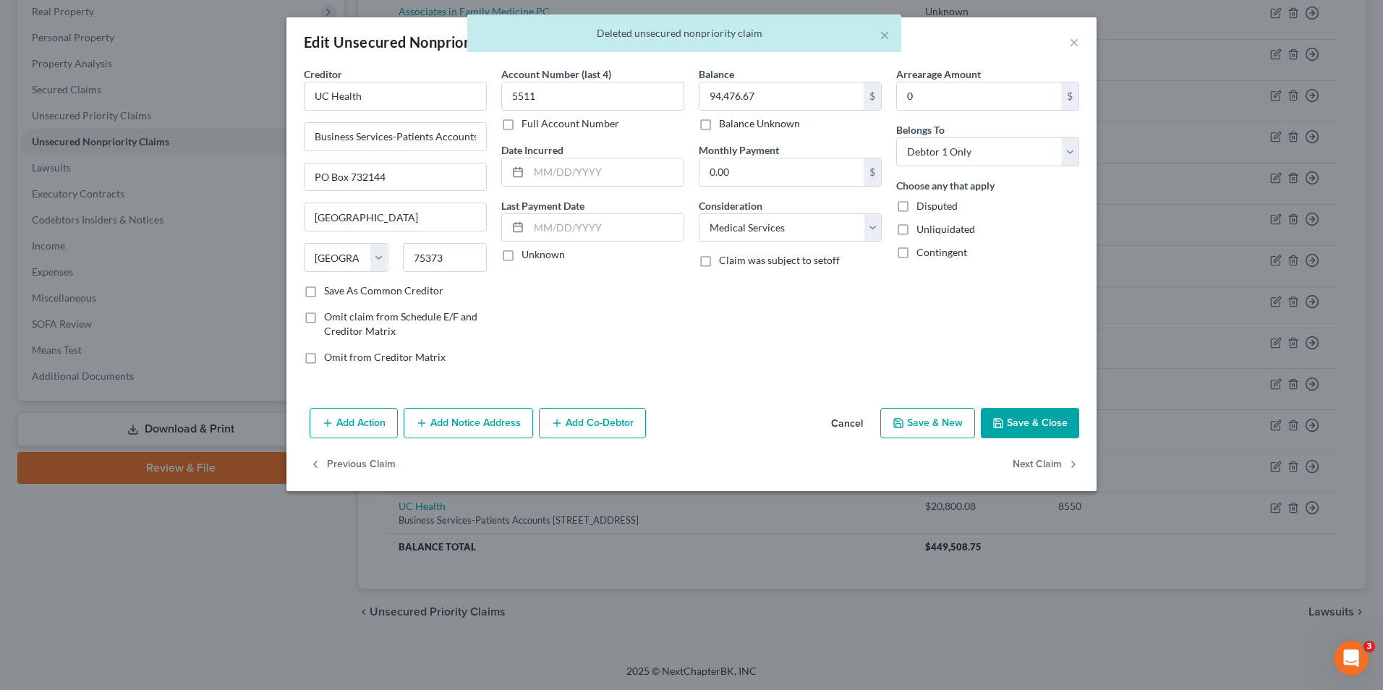
click at [520, 428] on button "Add Notice Address" at bounding box center [468, 423] width 129 height 30
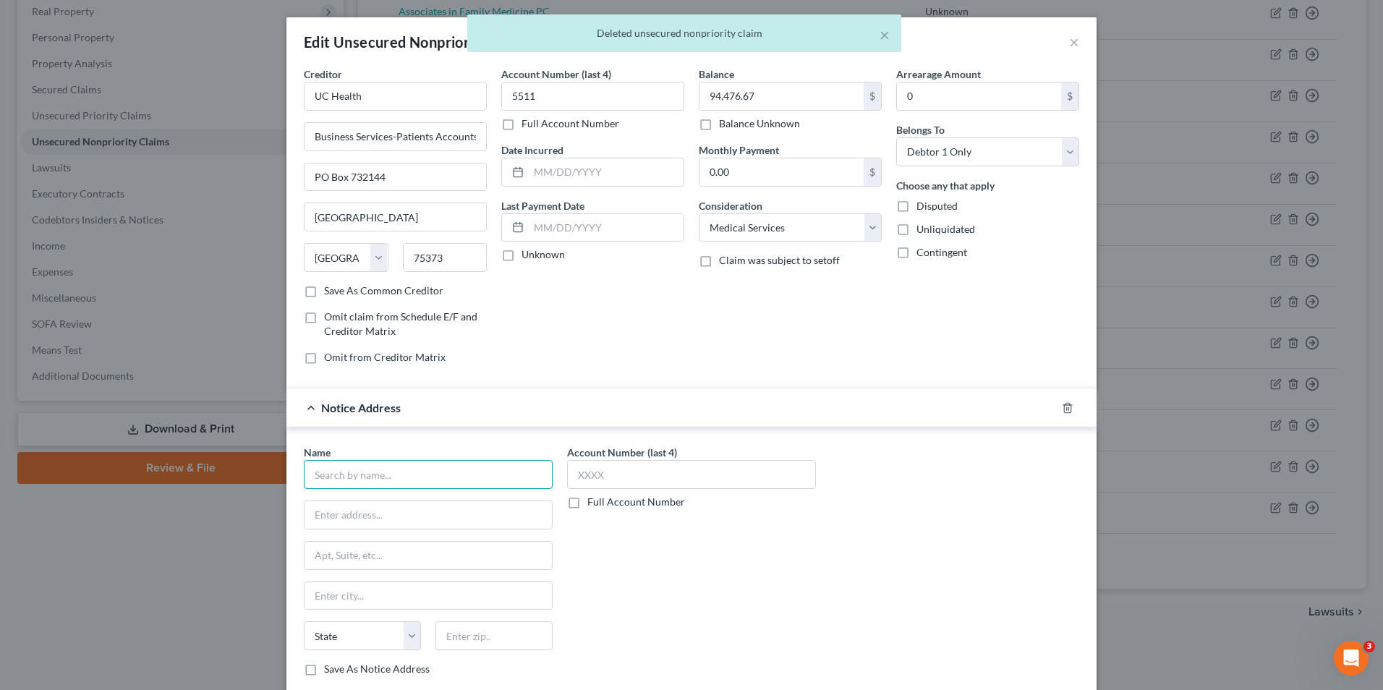
click at [376, 482] on input "text" at bounding box center [428, 474] width 249 height 29
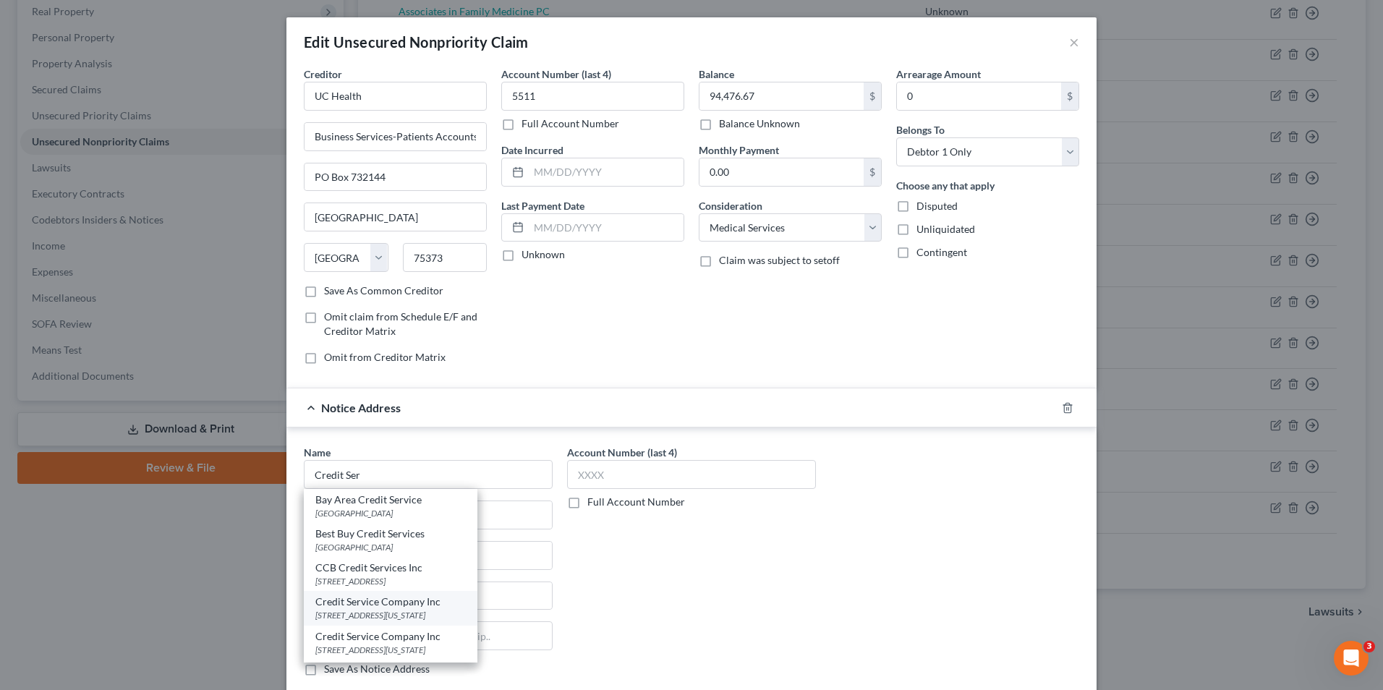
click at [434, 607] on div "Credit Service Company Inc" at bounding box center [390, 602] width 150 height 14
type input "Credit Service Company Inc"
type input "PO Box 2247"
type input "[US_STATE][GEOGRAPHIC_DATA]"
select select "5"
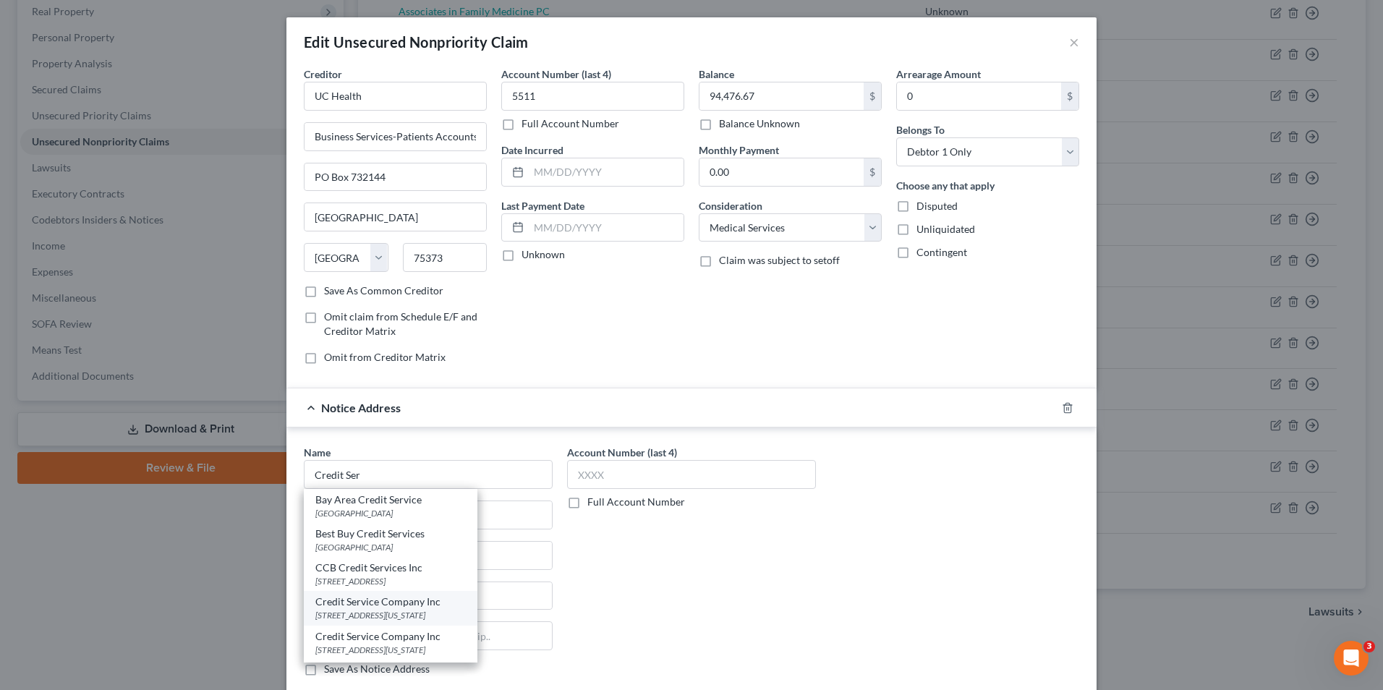
type input "80901"
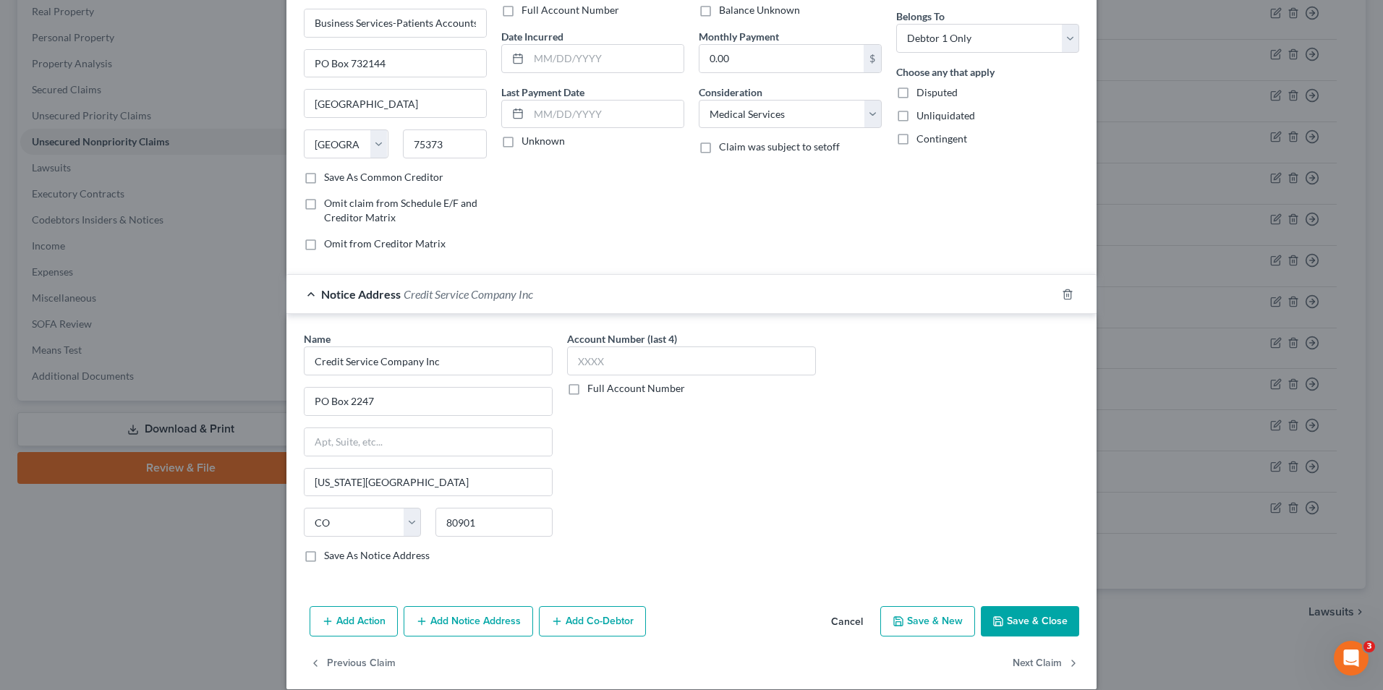
scroll to position [130, 0]
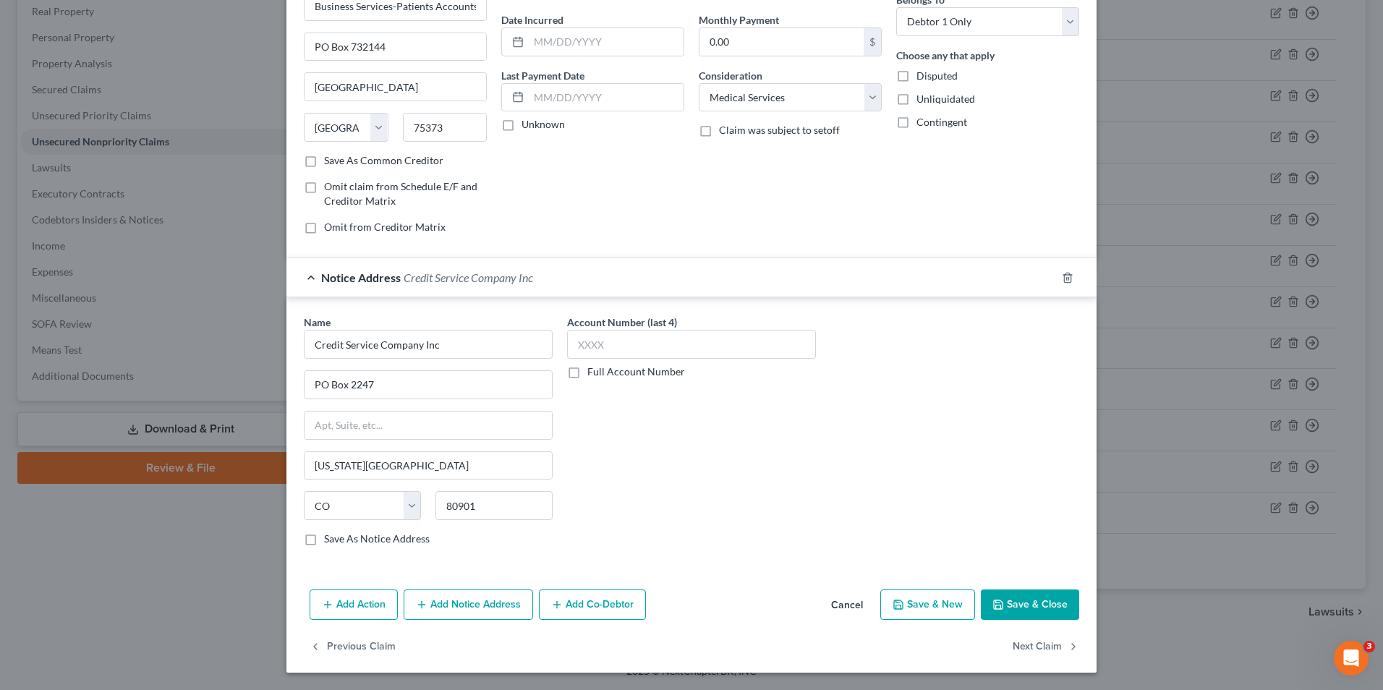
click at [1023, 602] on button "Save & Close" at bounding box center [1030, 605] width 98 height 30
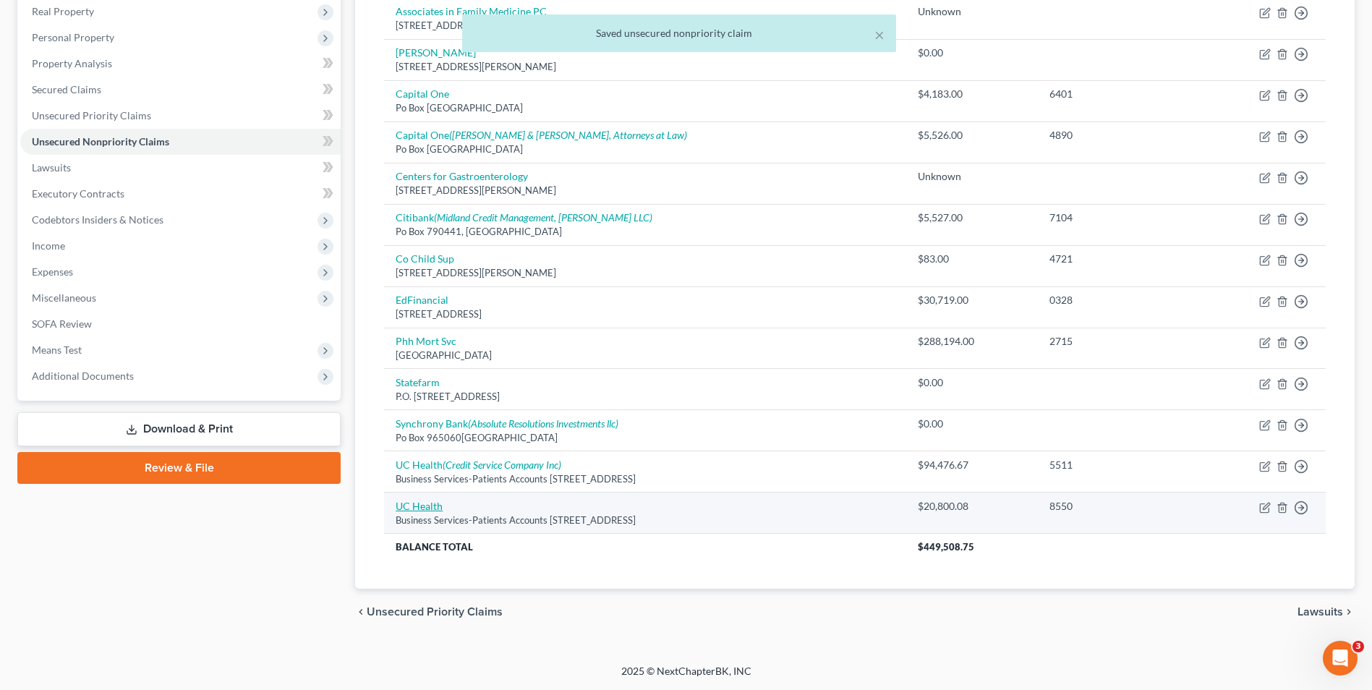
click at [407, 503] on link "UC Health" at bounding box center [419, 506] width 47 height 12
select select "45"
select select "9"
select select "0"
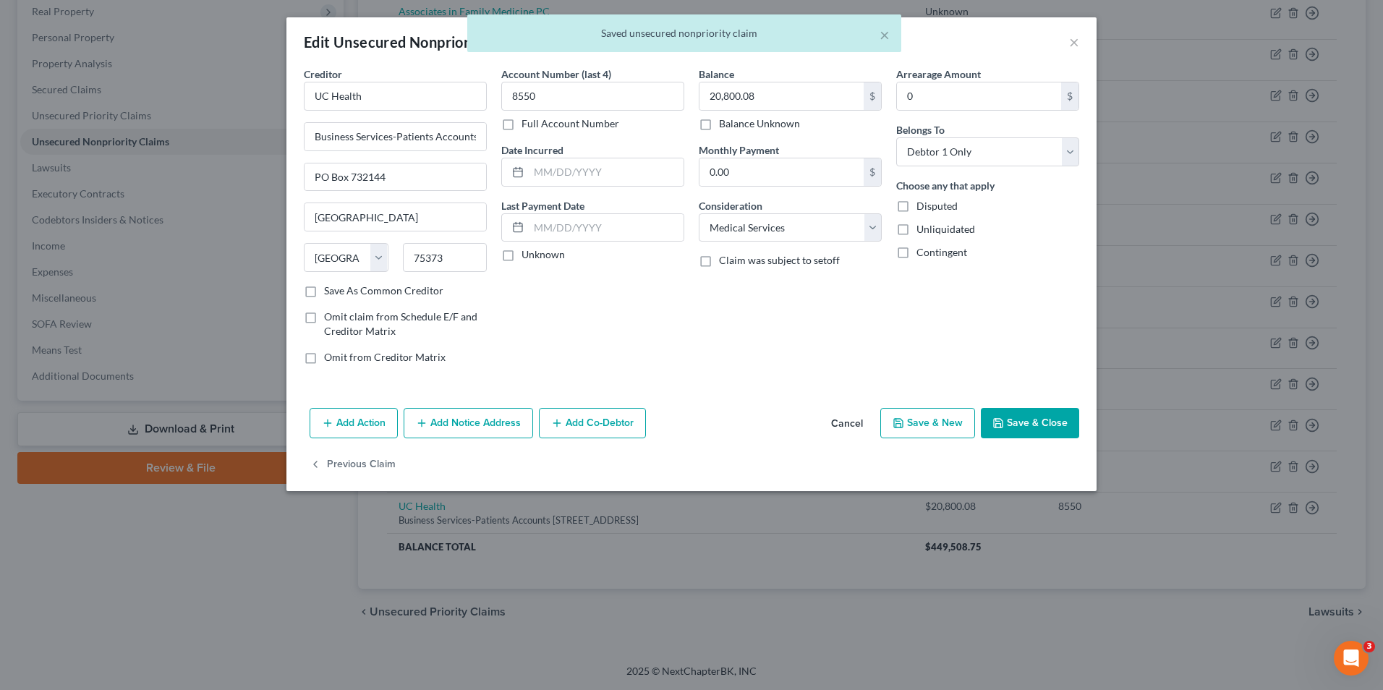
click at [507, 436] on button "Add Notice Address" at bounding box center [468, 423] width 129 height 30
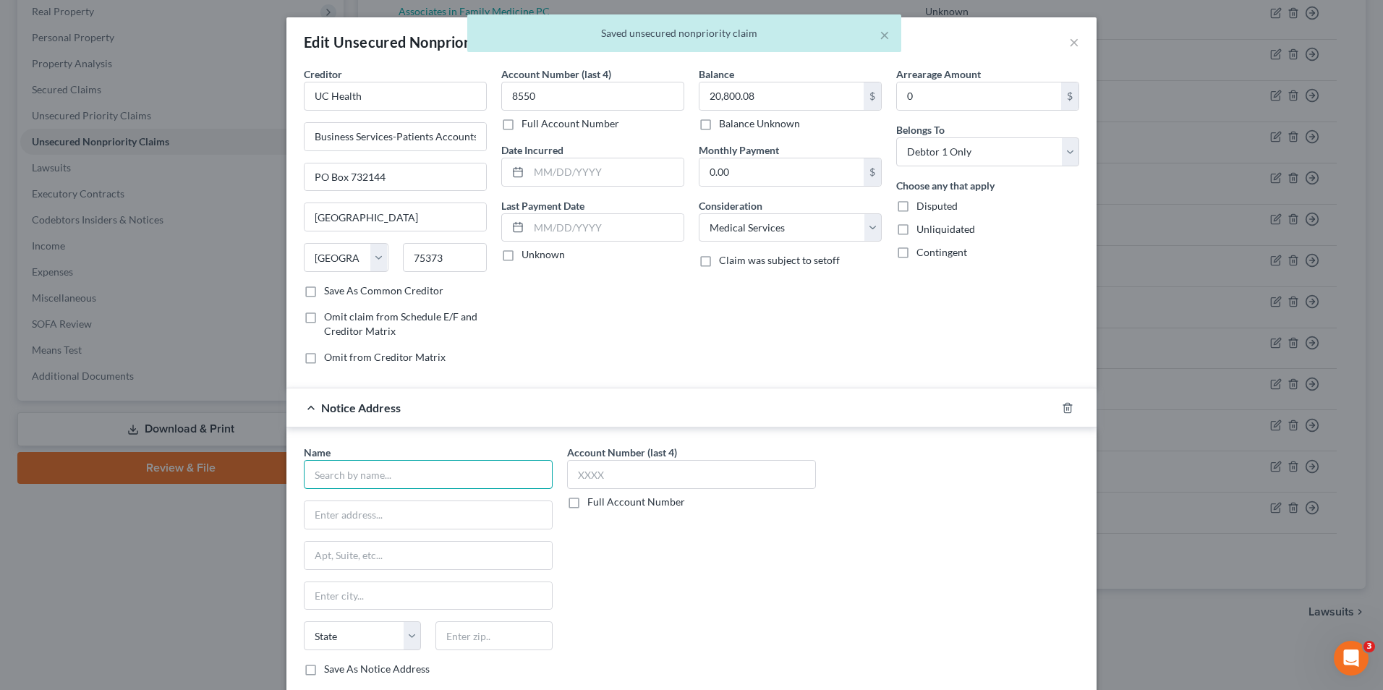
click at [391, 464] on input "text" at bounding box center [428, 474] width 249 height 29
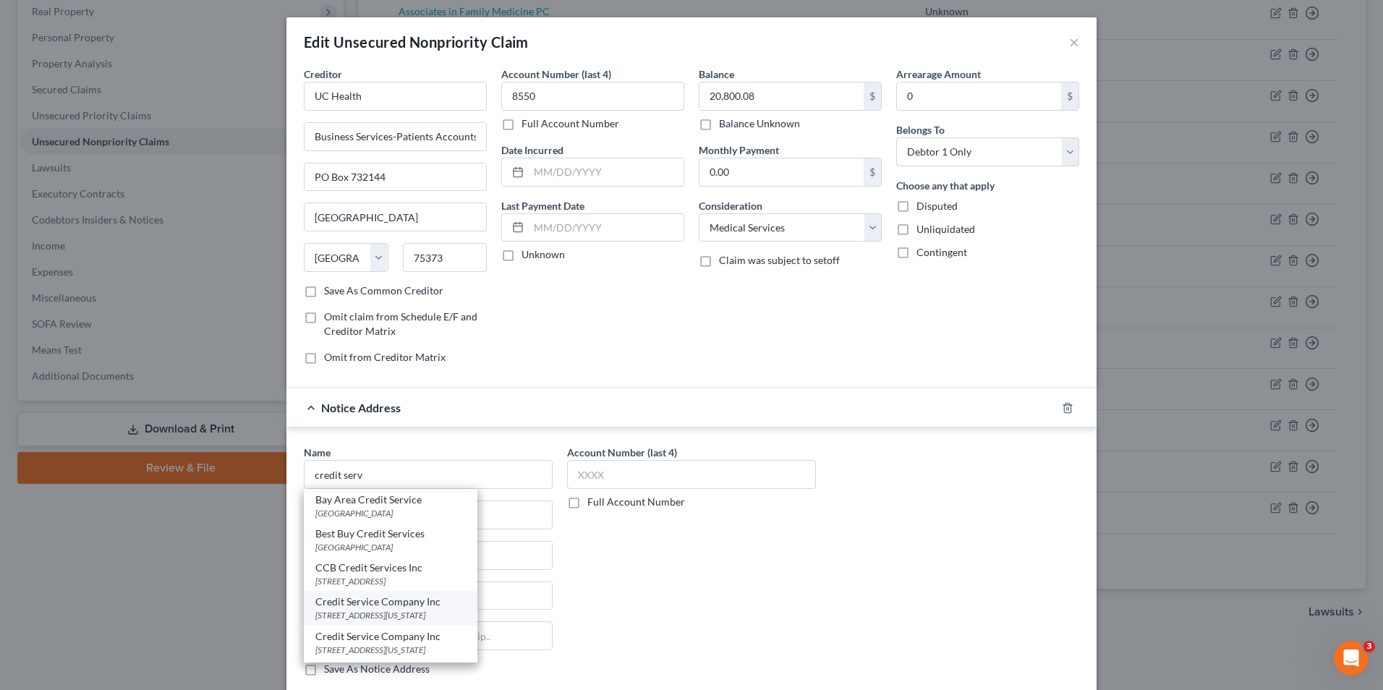
click at [409, 611] on div "[STREET_ADDRESS][US_STATE]" at bounding box center [390, 615] width 150 height 12
type input "Credit Service Company Inc"
type input "PO Box 2247"
type input "[US_STATE][GEOGRAPHIC_DATA]"
select select "5"
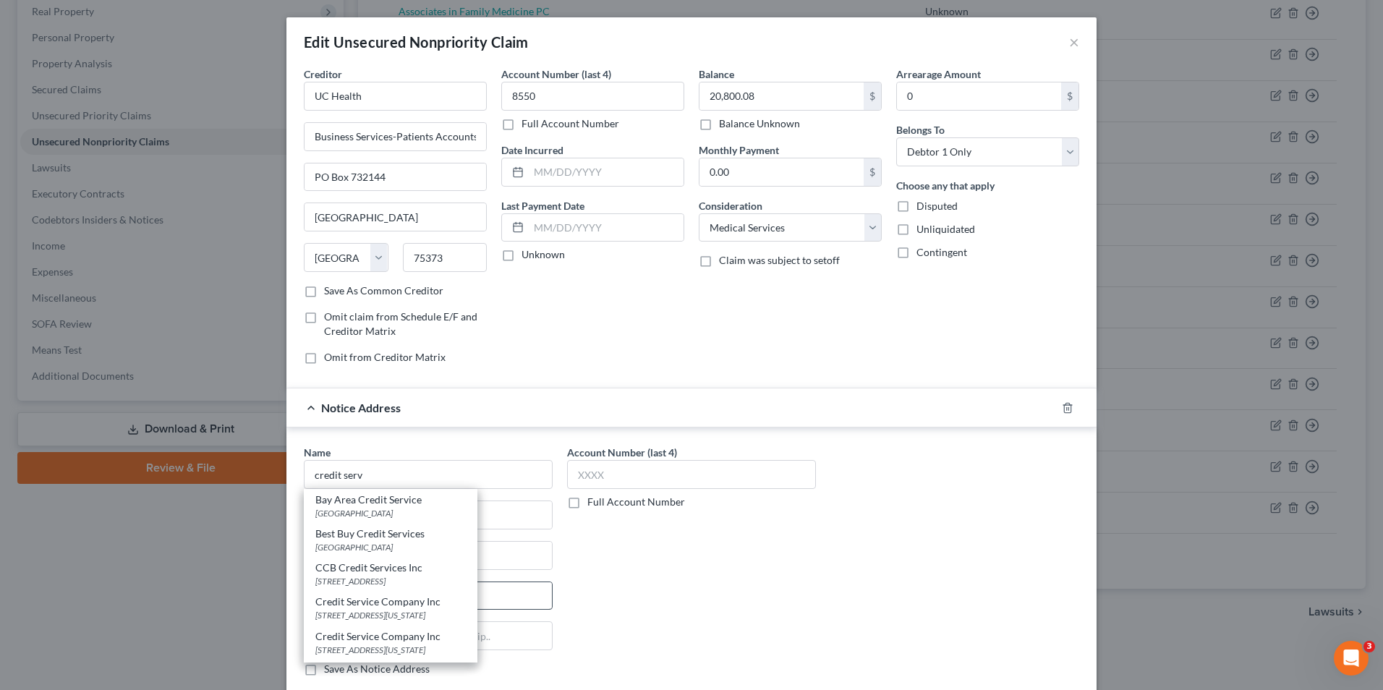
type input "80901"
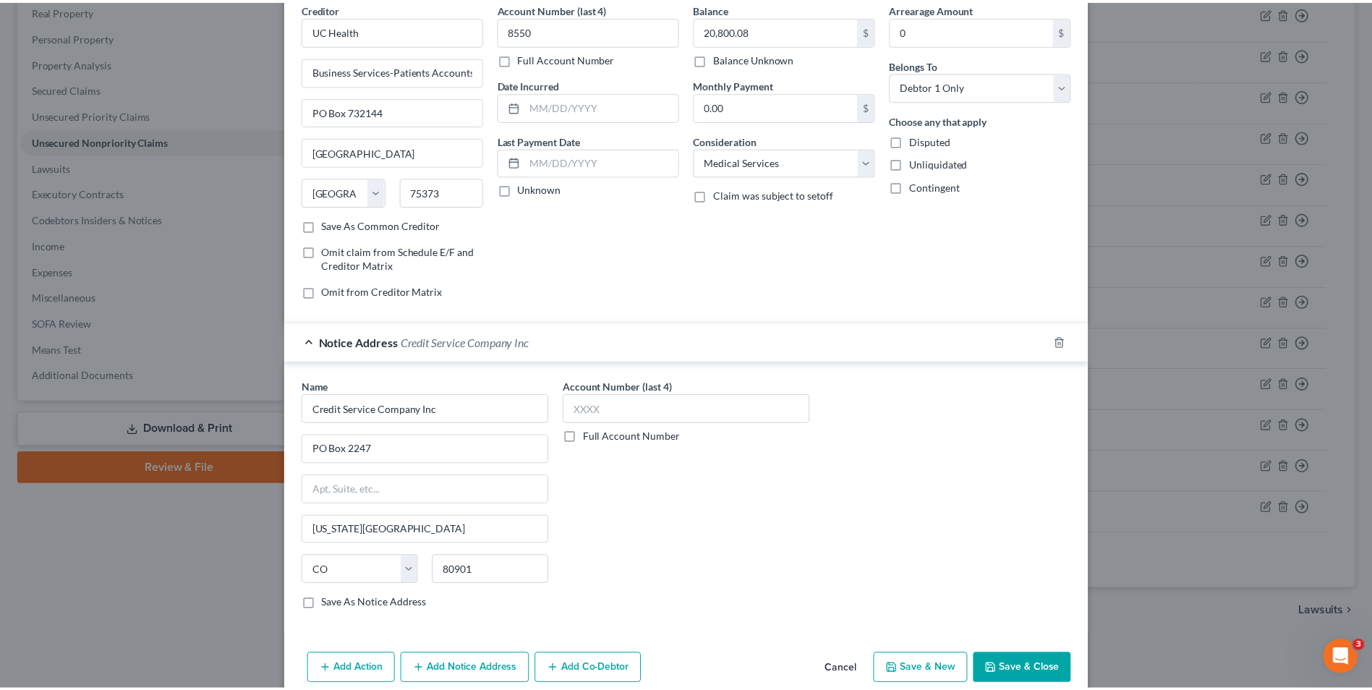
scroll to position [58, 0]
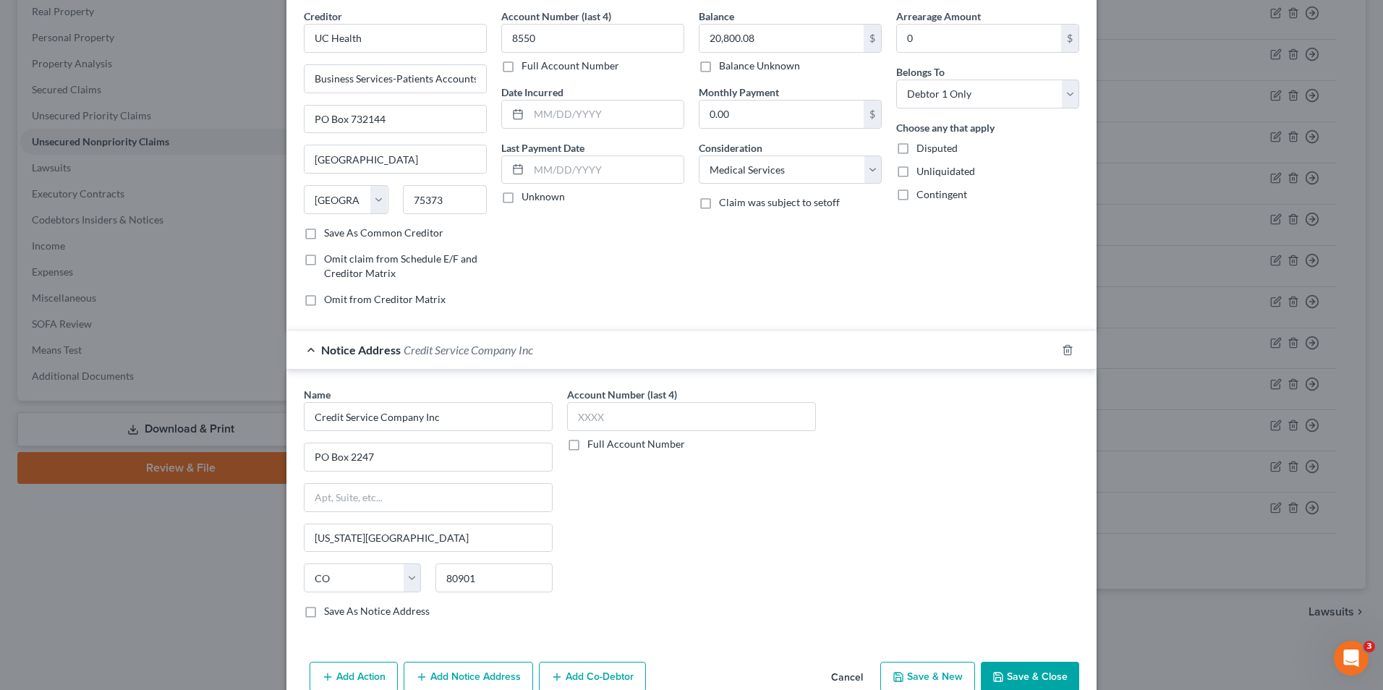
click at [1032, 671] on button "Save & Close" at bounding box center [1030, 677] width 98 height 30
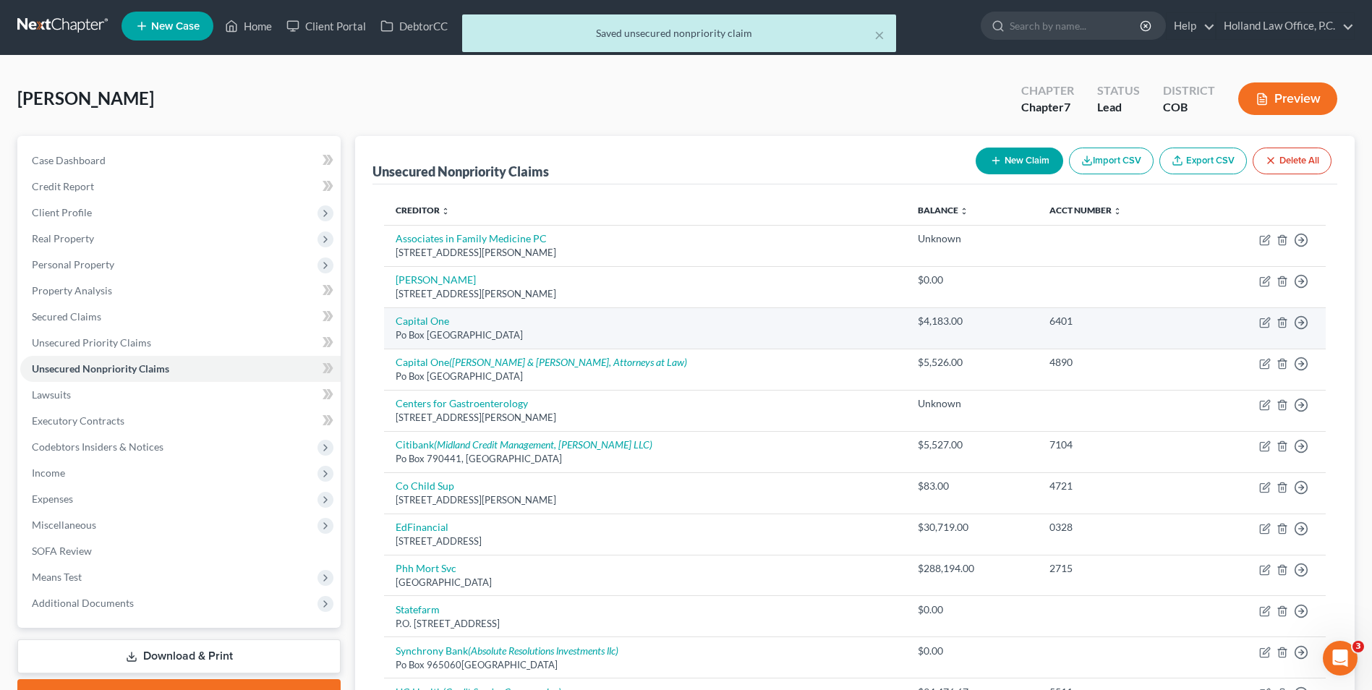
scroll to position [0, 0]
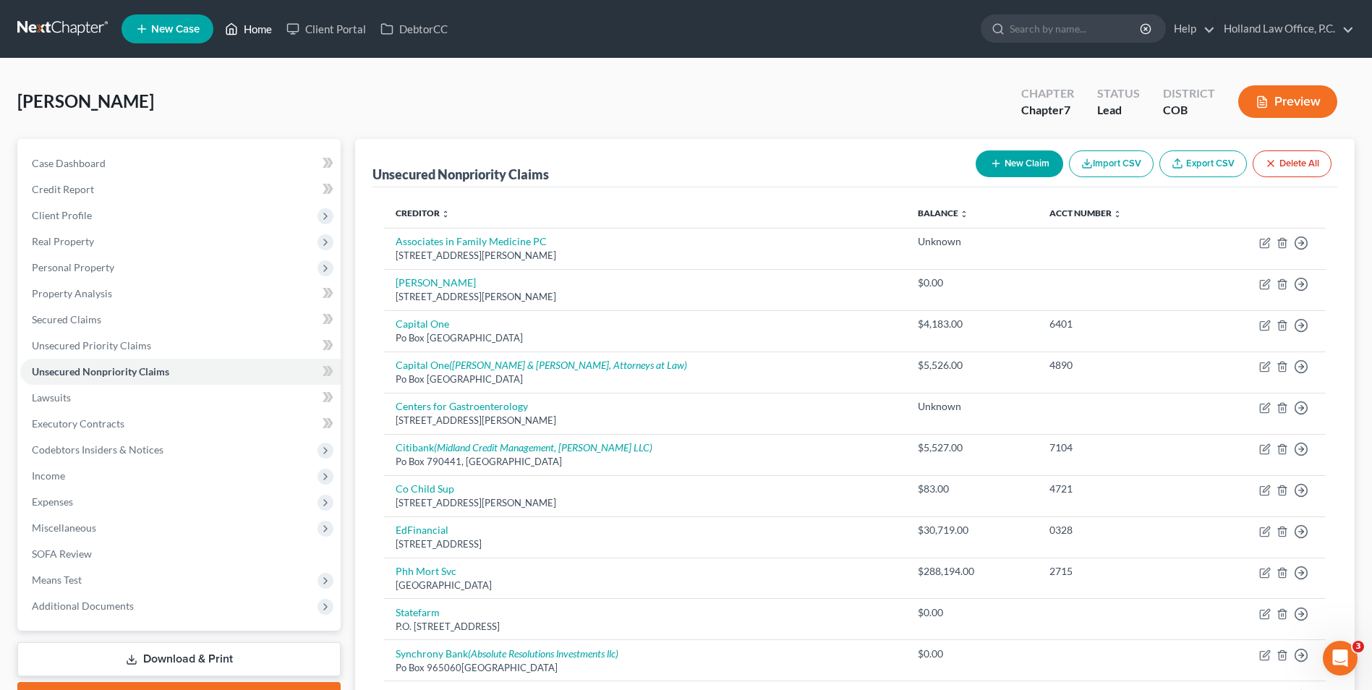
click at [242, 24] on link "Home" at bounding box center [248, 29] width 61 height 26
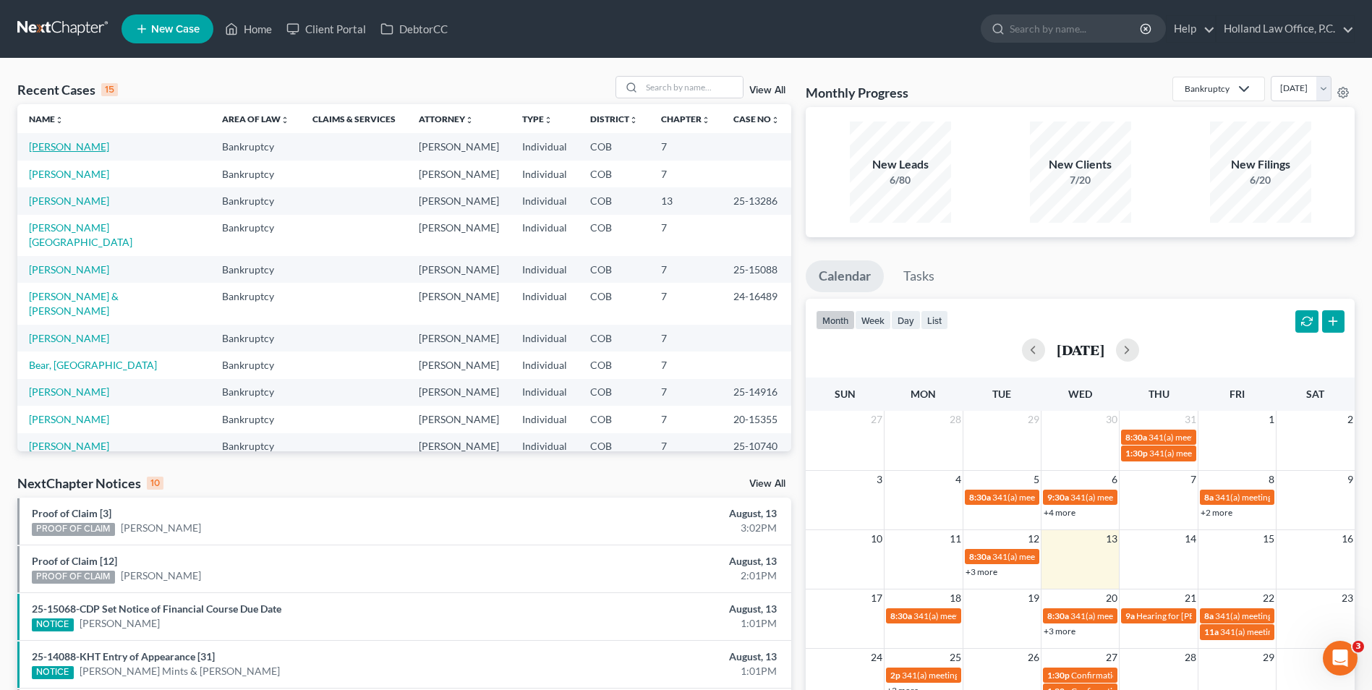
click at [67, 152] on link "[PERSON_NAME]" at bounding box center [69, 146] width 80 height 12
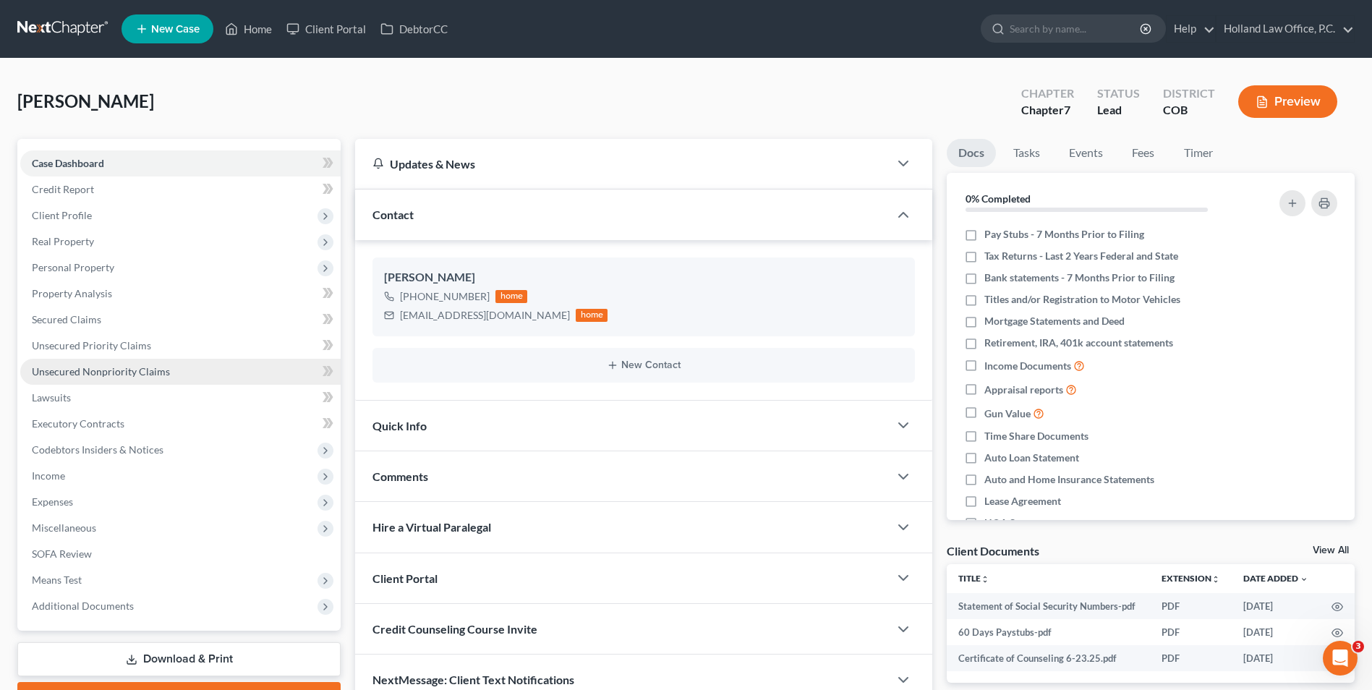
click at [107, 374] on span "Unsecured Nonpriority Claims" at bounding box center [101, 371] width 138 height 12
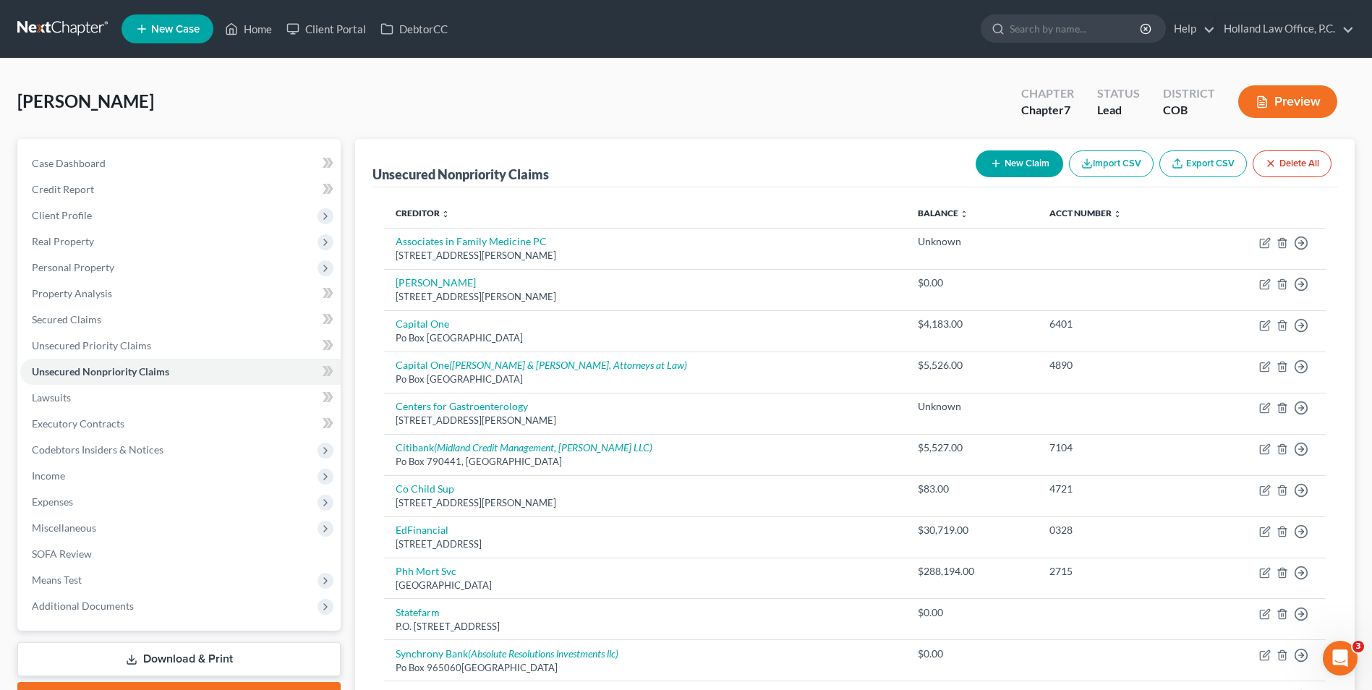
click at [1011, 165] on button "New Claim" at bounding box center [1020, 163] width 88 height 27
select select "0"
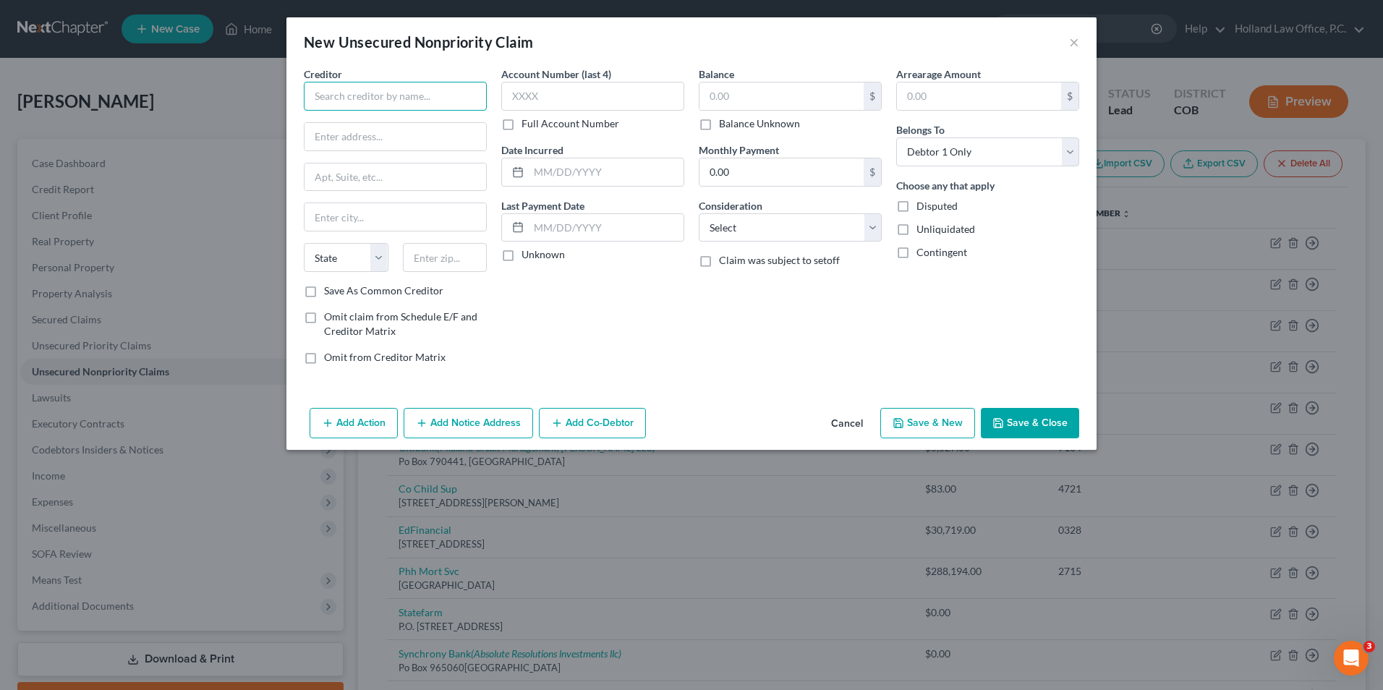
click at [407, 84] on input "text" at bounding box center [395, 96] width 183 height 29
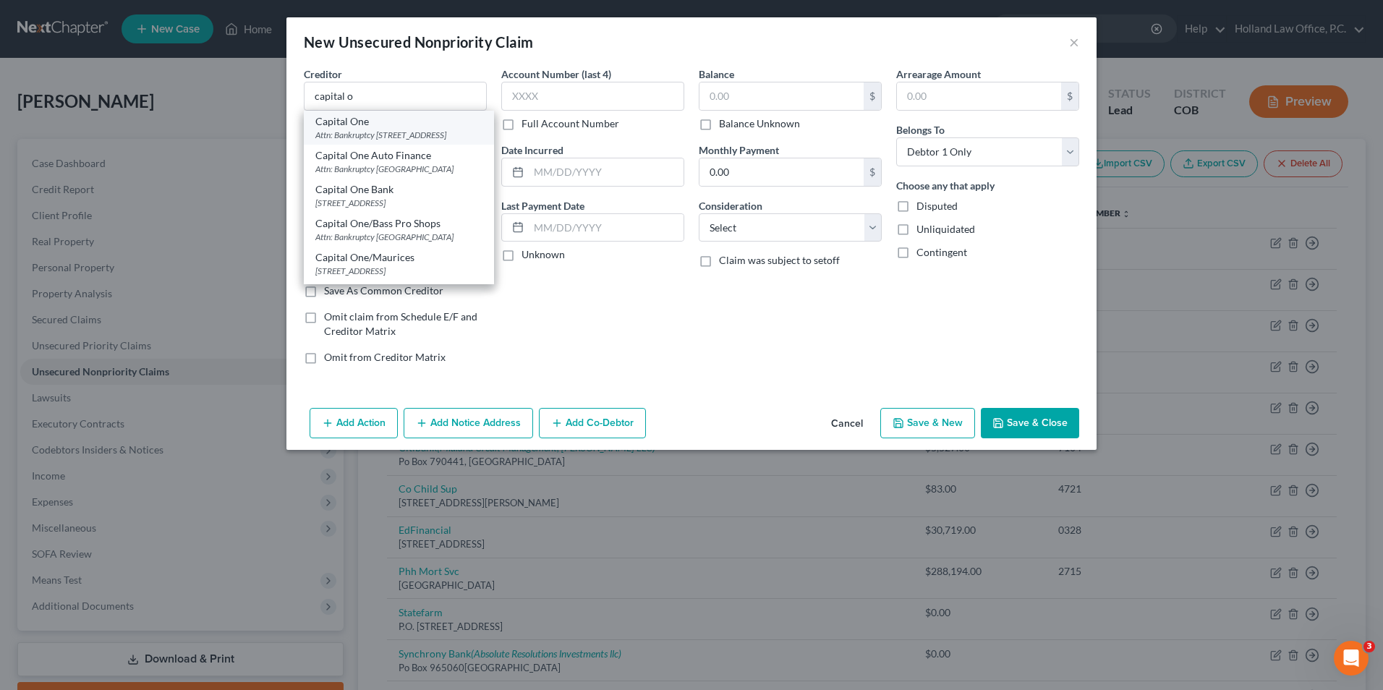
click at [389, 135] on div "Attn: Bankruptcy [STREET_ADDRESS]" at bounding box center [398, 135] width 167 height 12
type input "Capital One"
type input "Attn: Bankruptcy"
type input "PO Box 30285"
type input "[GEOGRAPHIC_DATA]"
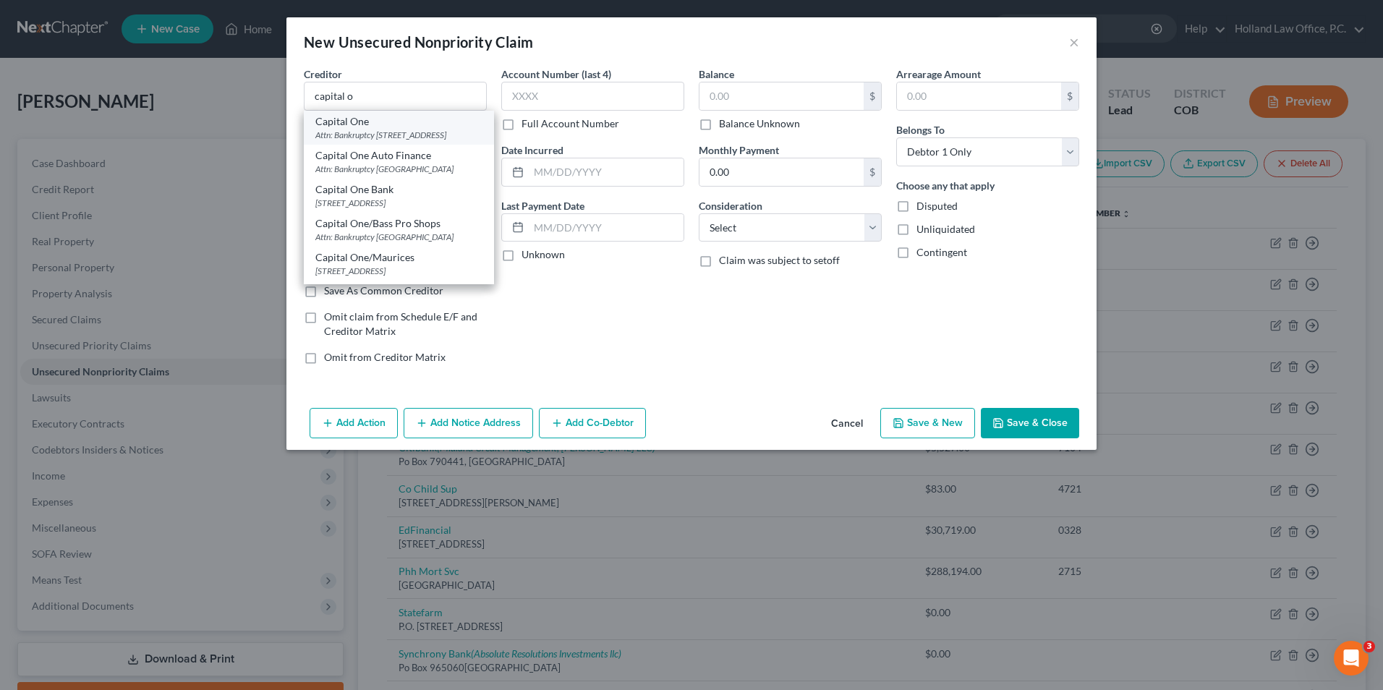
select select "46"
type input "84130"
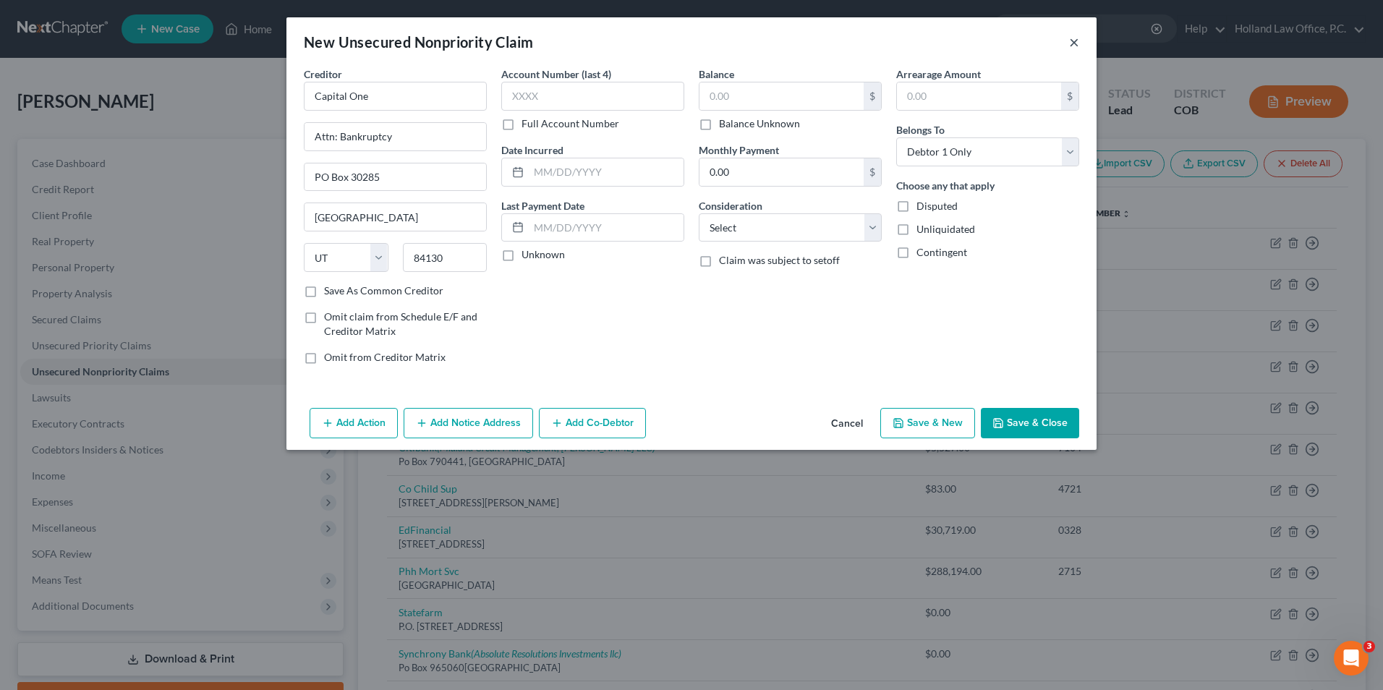
click at [1075, 38] on button "×" at bounding box center [1074, 41] width 10 height 17
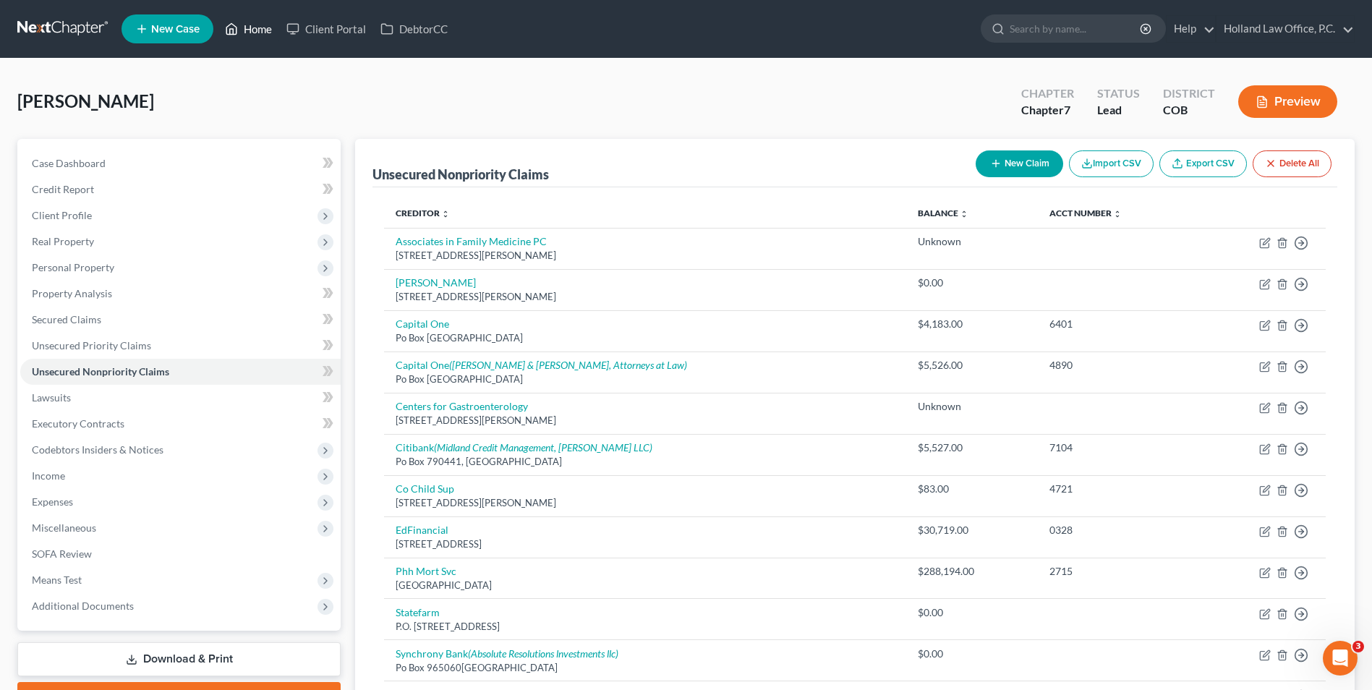
click at [246, 30] on link "Home" at bounding box center [248, 29] width 61 height 26
click at [251, 25] on link "Home" at bounding box center [248, 29] width 61 height 26
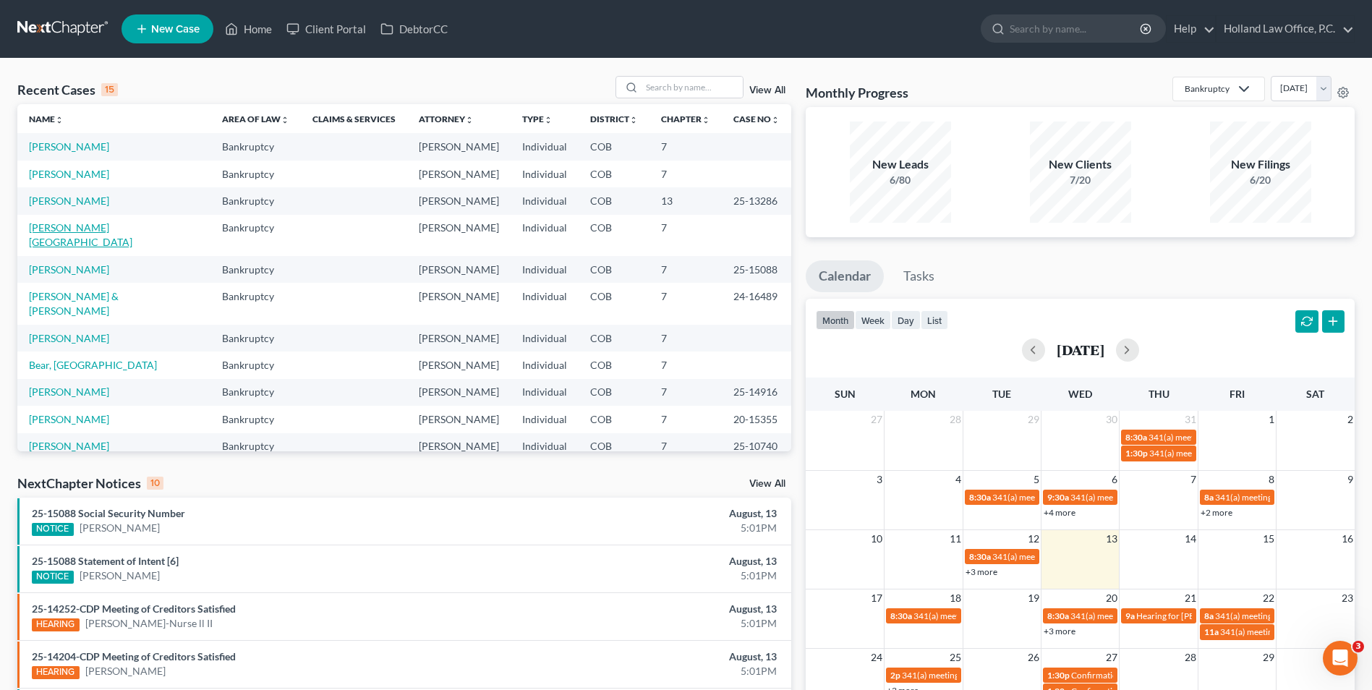
click at [63, 230] on link "[PERSON_NAME][GEOGRAPHIC_DATA]" at bounding box center [80, 234] width 103 height 27
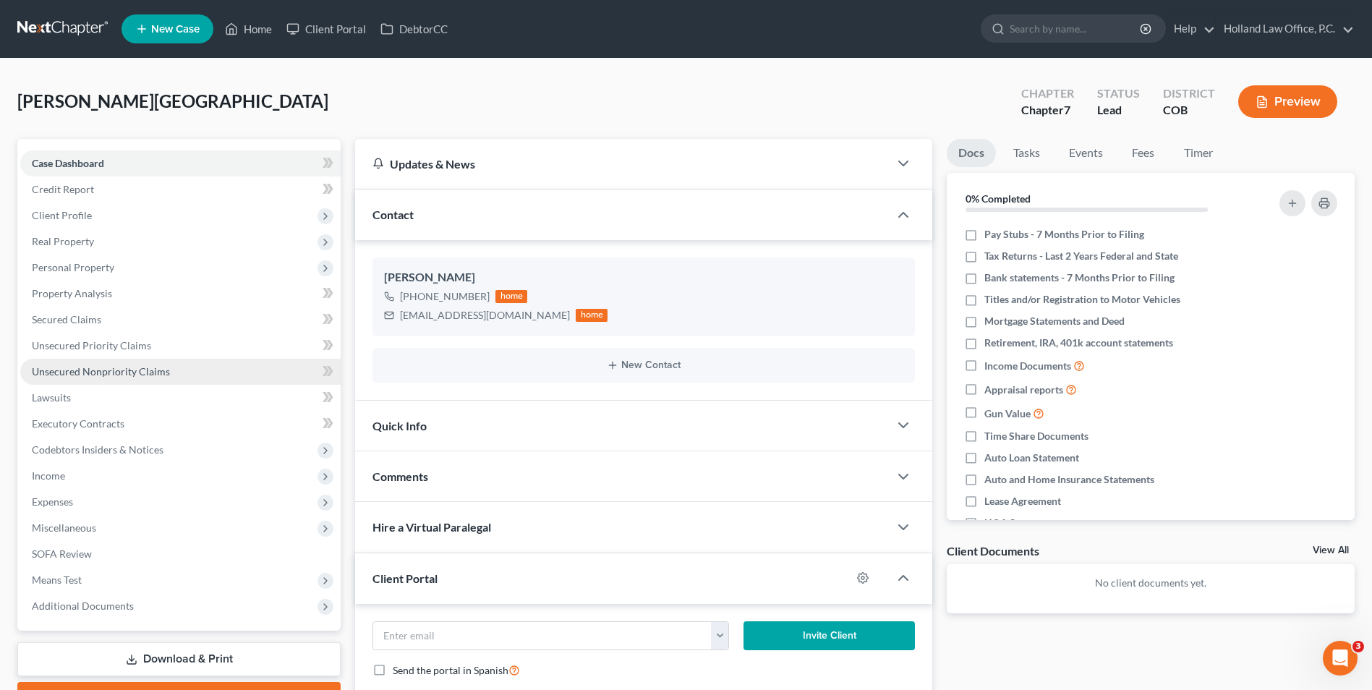
click at [110, 370] on span "Unsecured Nonpriority Claims" at bounding box center [101, 371] width 138 height 12
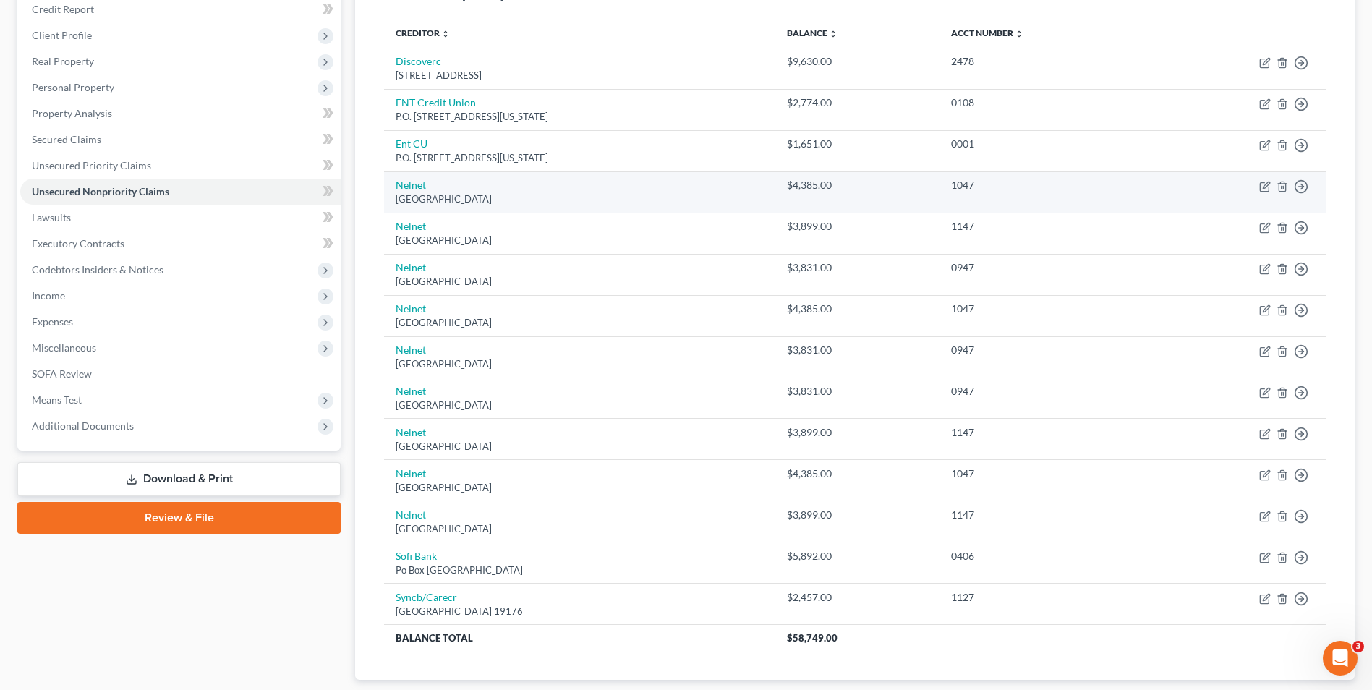
scroll to position [145, 0]
